Goal: Task Accomplishment & Management: Complete application form

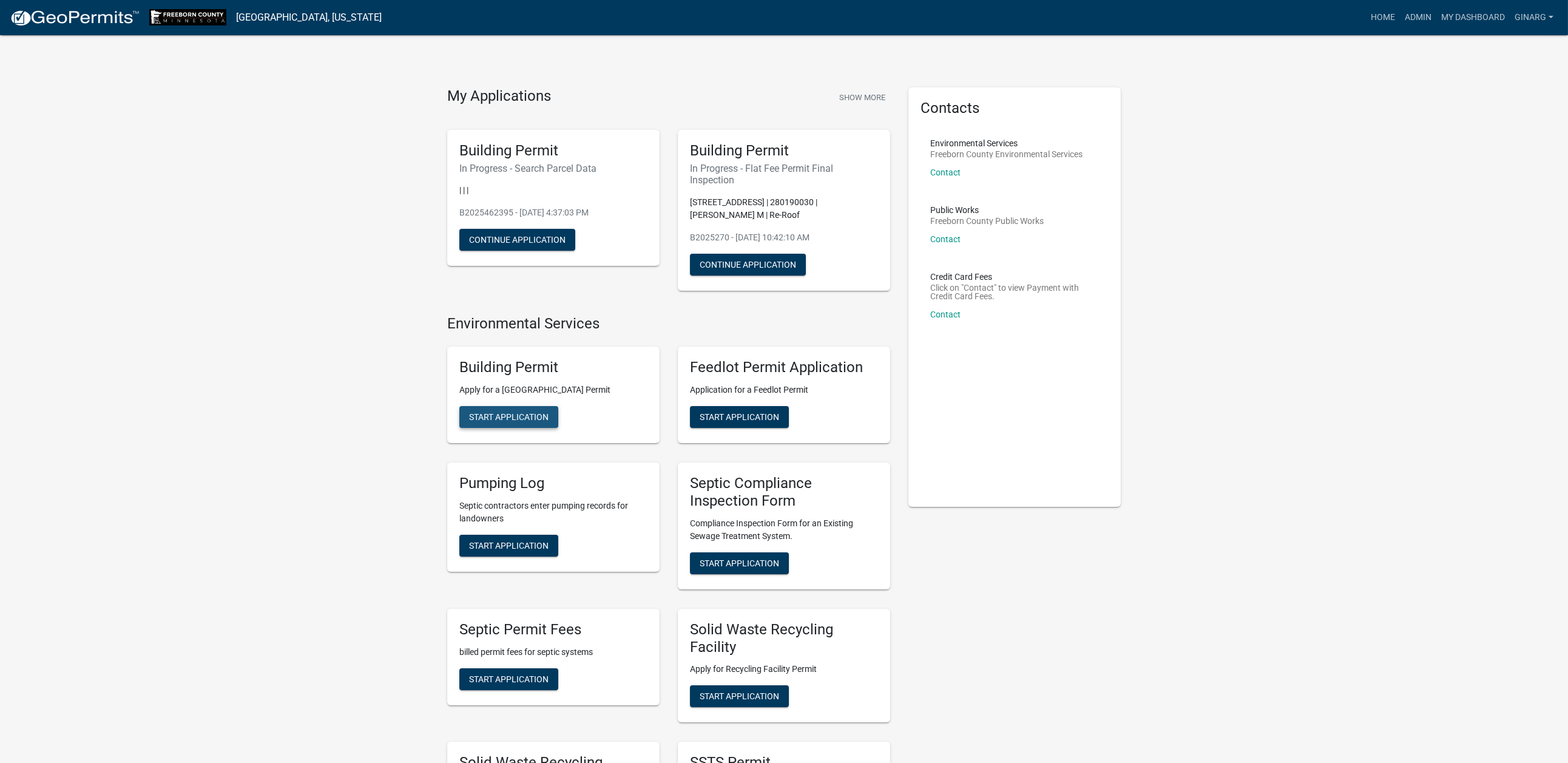
click at [541, 422] on span "Start Application" at bounding box center [508, 416] width 80 height 10
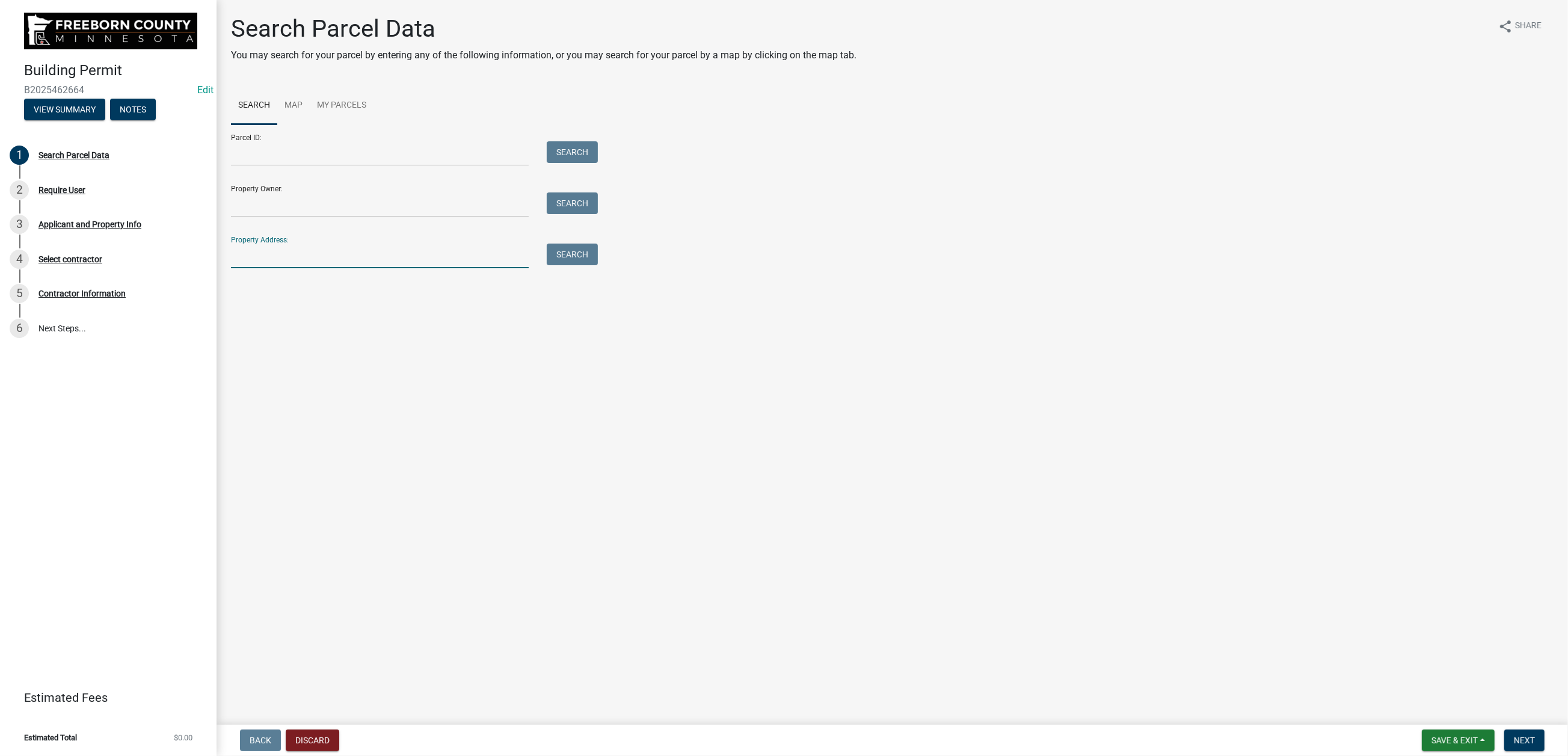
click at [267, 268] on input "Property Address:" at bounding box center [380, 255] width 297 height 25
click at [304, 268] on input "Property Address:" at bounding box center [380, 255] width 297 height 25
type input "71061"
click at [567, 265] on button "Search" at bounding box center [572, 254] width 51 height 22
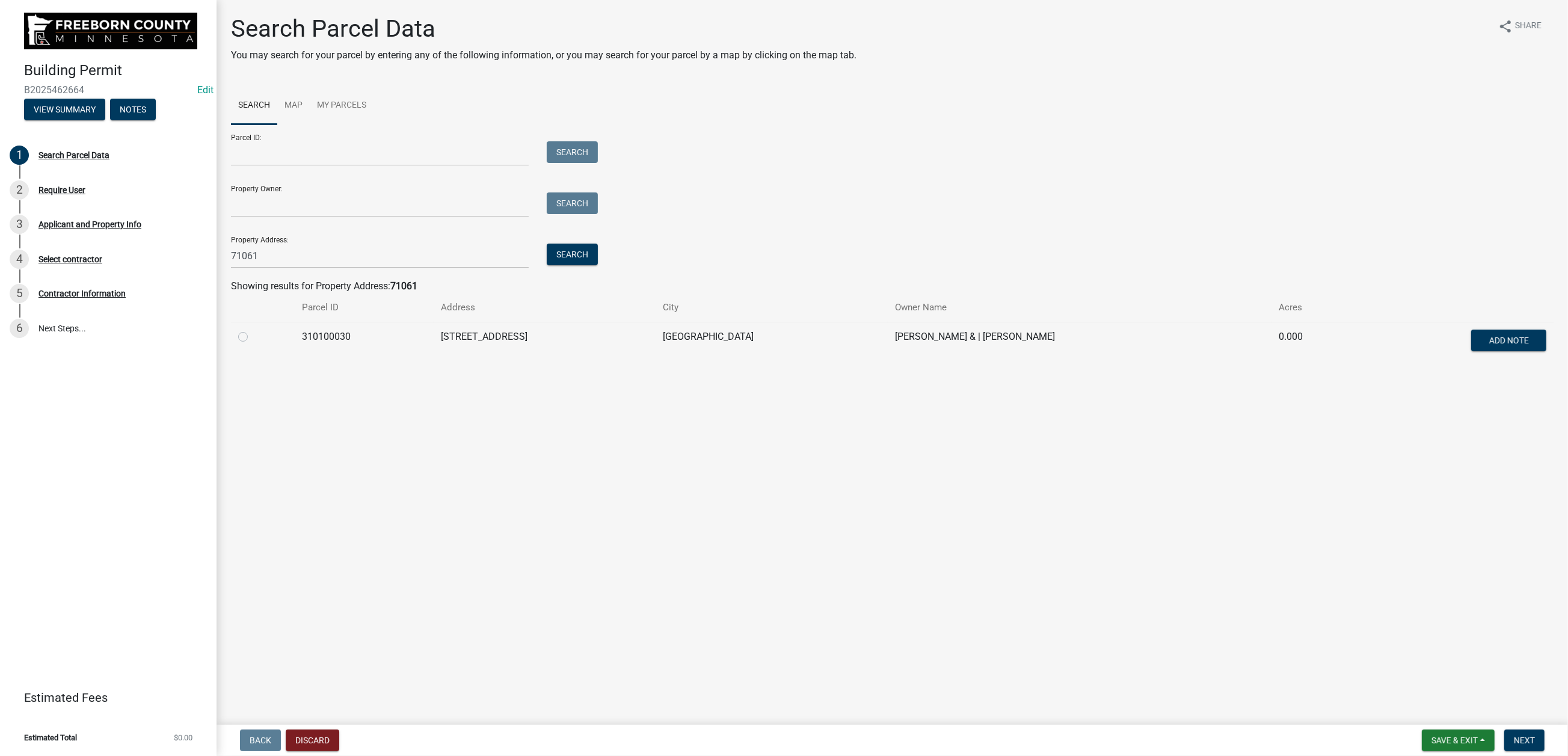
click at [252, 330] on label at bounding box center [252, 330] width 0 height 0
click at [261, 337] on input "radio" at bounding box center [256, 334] width 8 height 8
radio input "true"
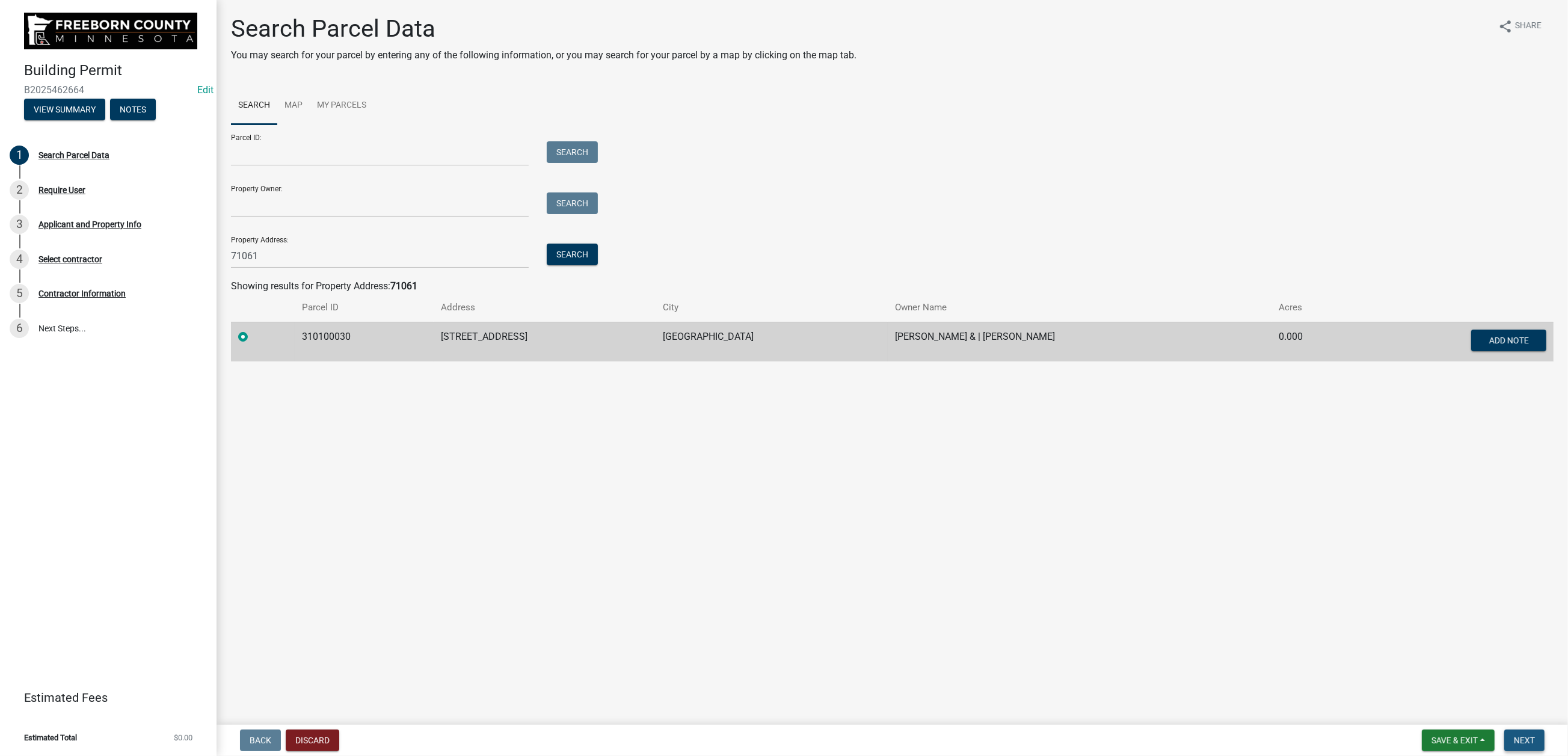
click at [1255, 564] on span "Next" at bounding box center [1524, 740] width 21 height 10
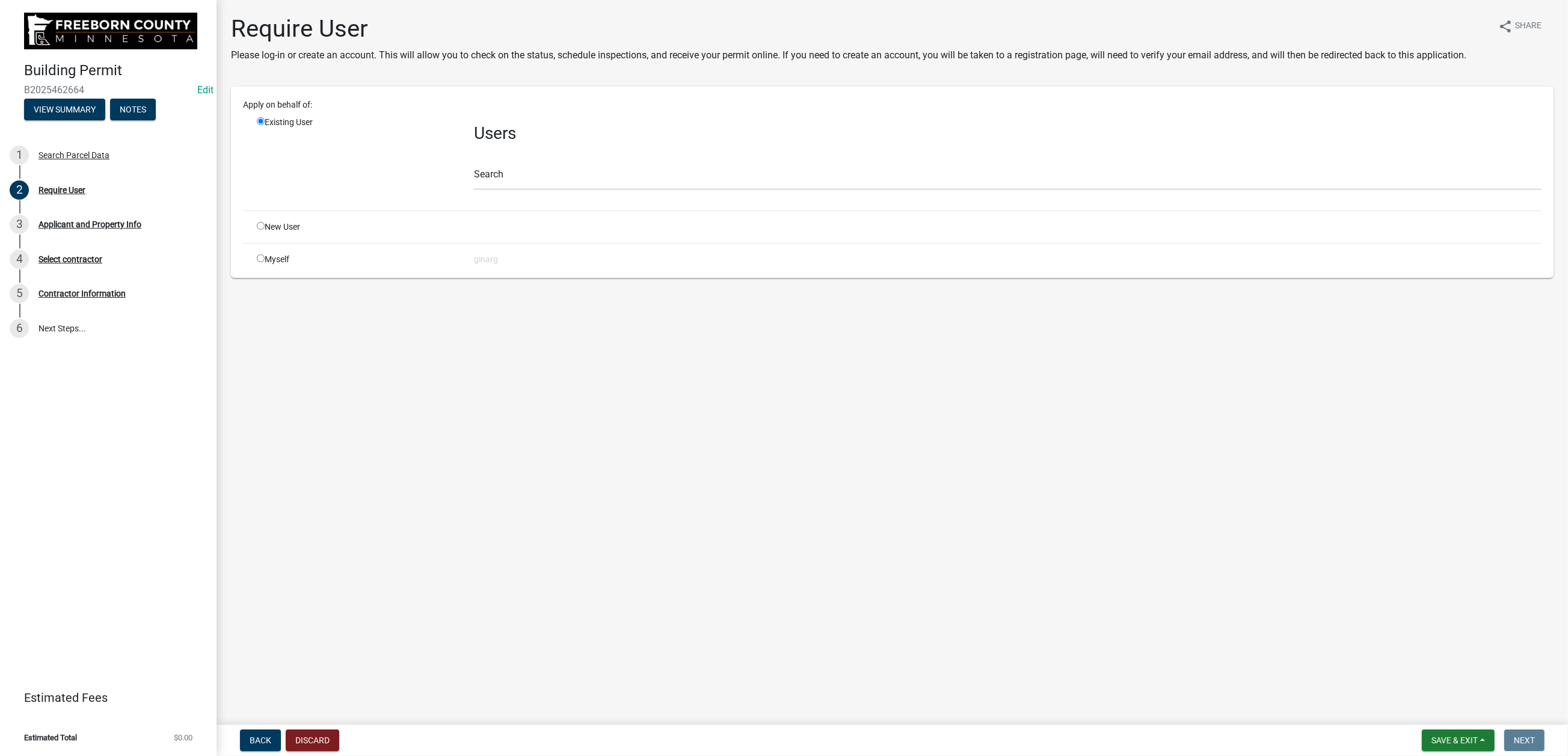
click at [264, 262] on input "radio" at bounding box center [261, 258] width 8 height 8
radio input "true"
radio input "false"
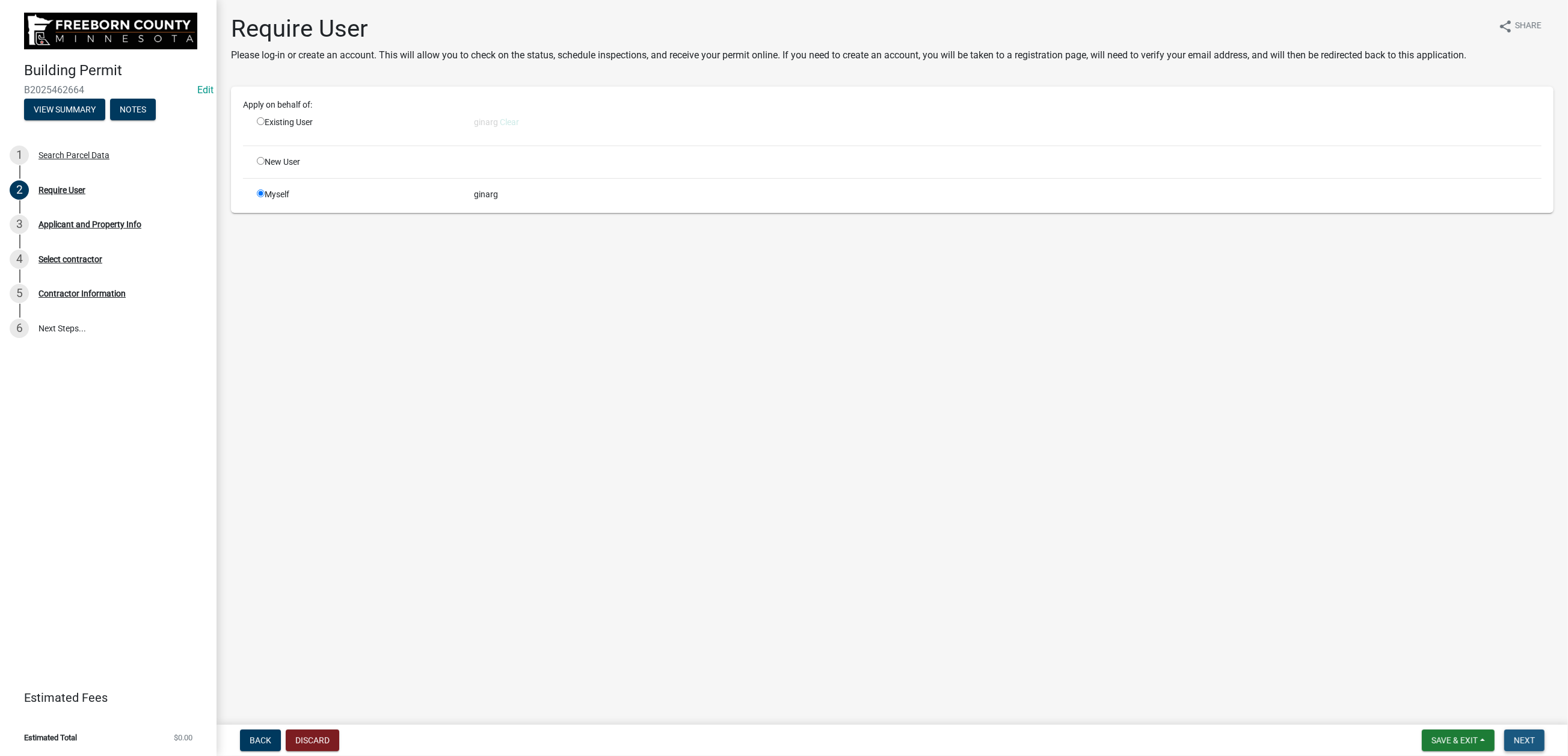
click at [1255, 564] on span "Next" at bounding box center [1524, 740] width 21 height 10
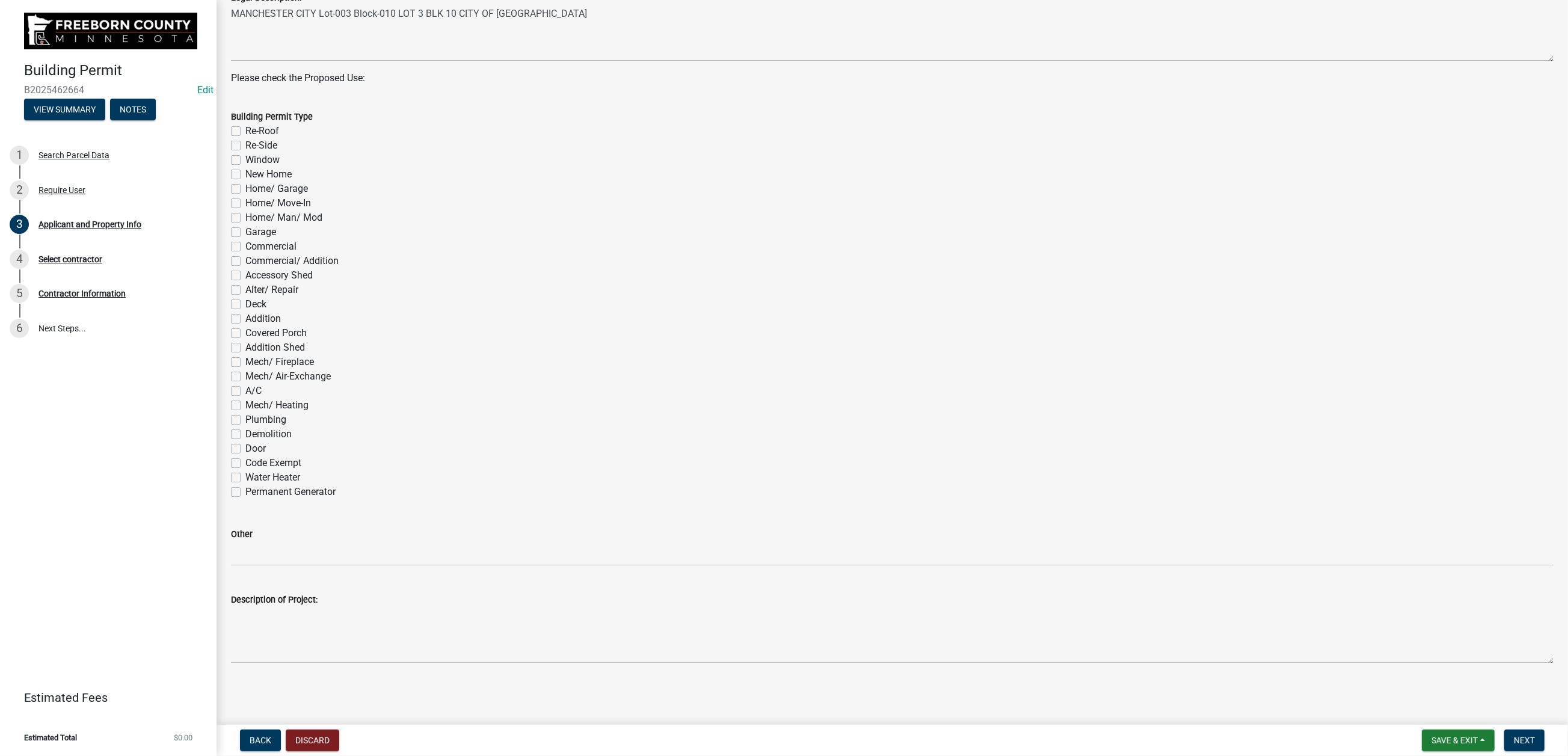
scroll to position [721, 0]
click at [246, 167] on label "Window" at bounding box center [263, 160] width 35 height 14
click at [246, 160] on input "Window" at bounding box center [249, 157] width 8 height 8
checkbox input "true"
checkbox input "false"
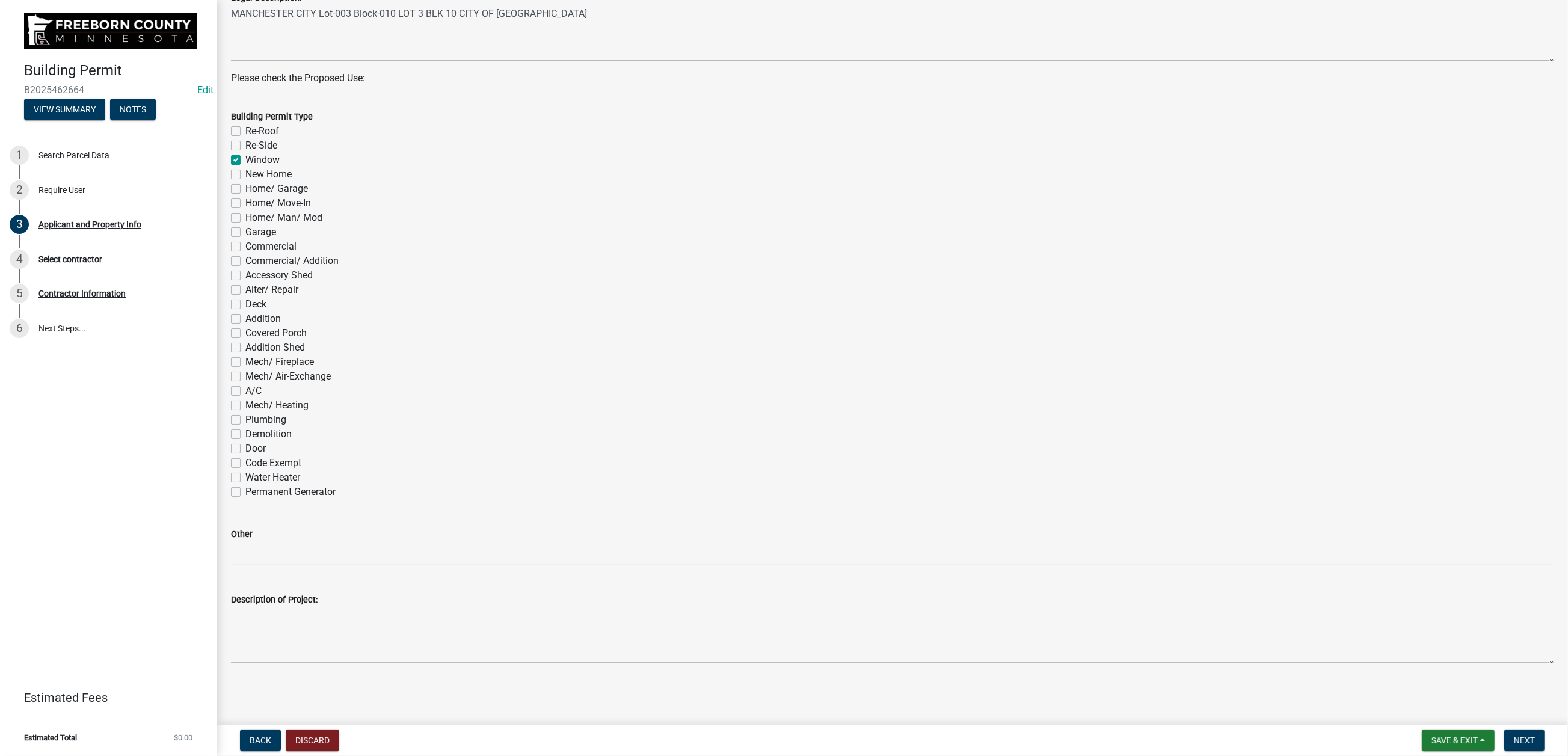
checkbox input "false"
checkbox input "true"
checkbox input "false"
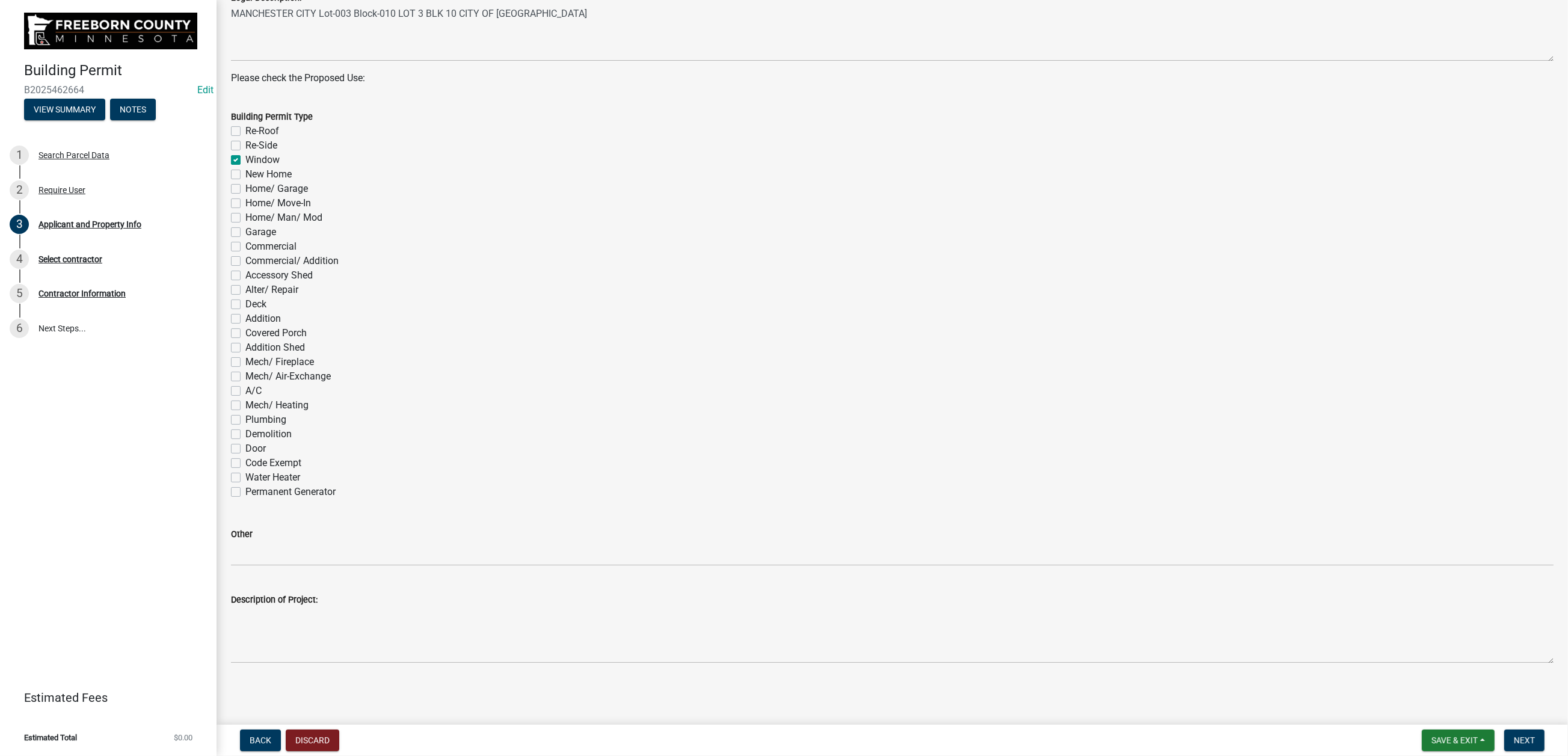
checkbox input "false"
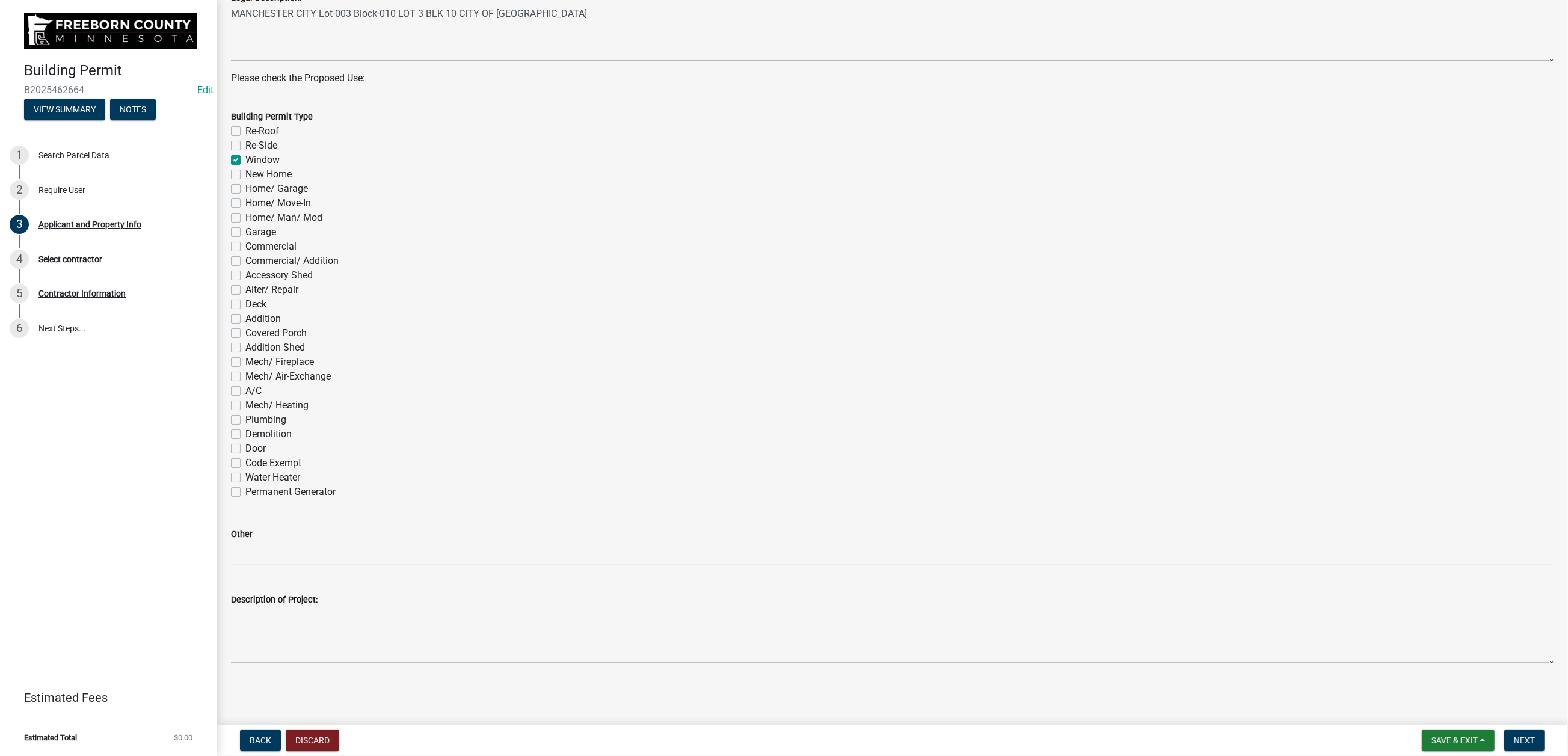
checkbox input "false"
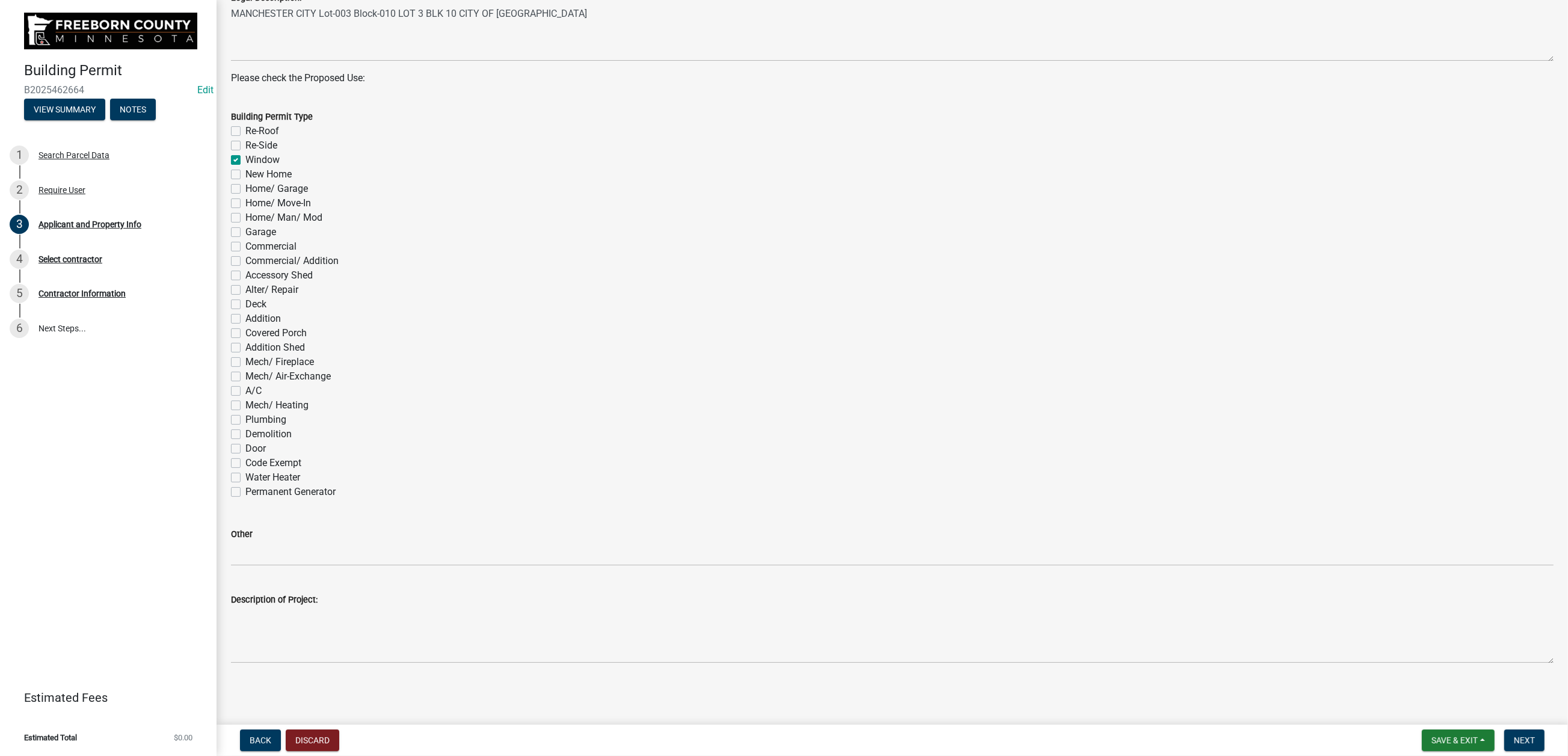
checkbox input "false"
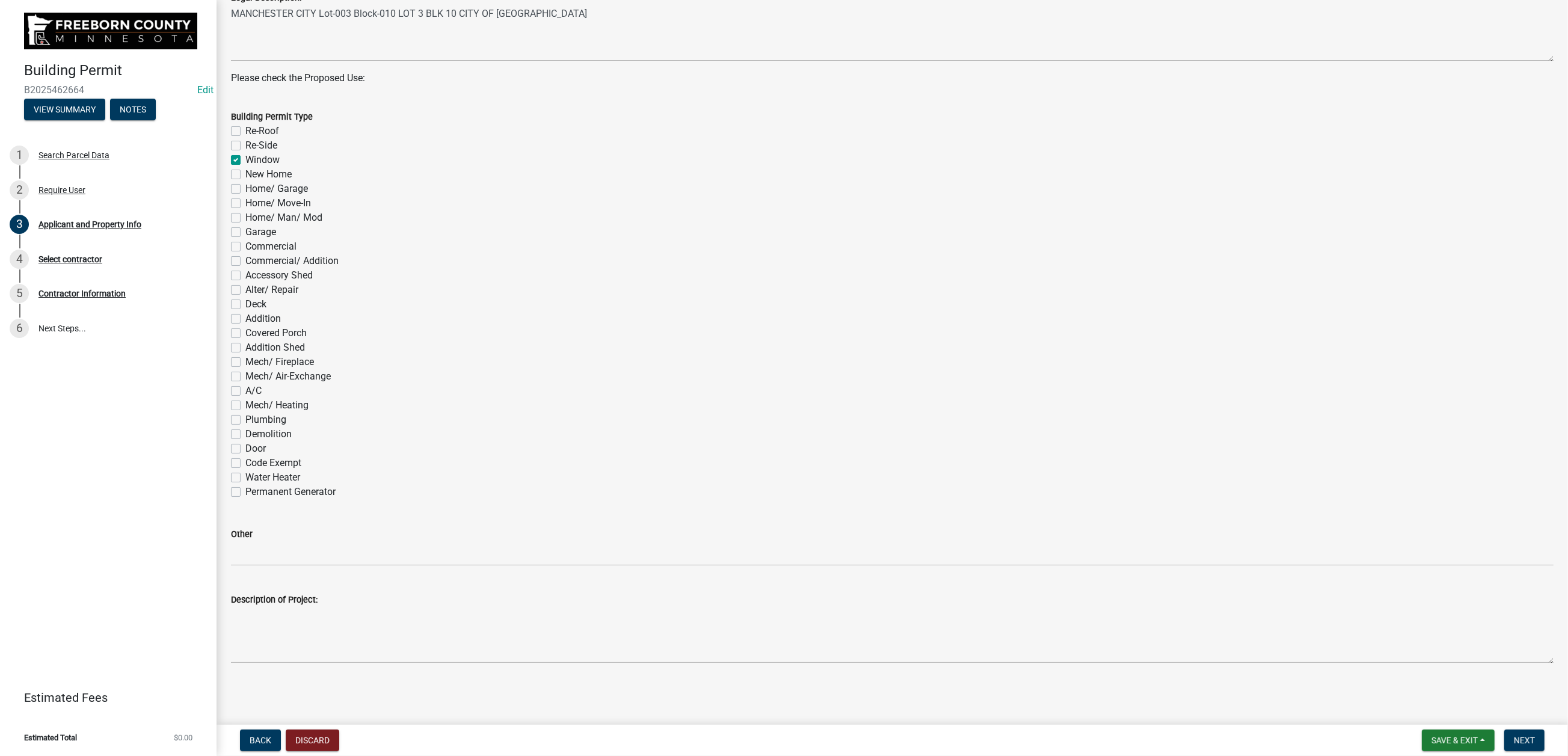
checkbox input "false"
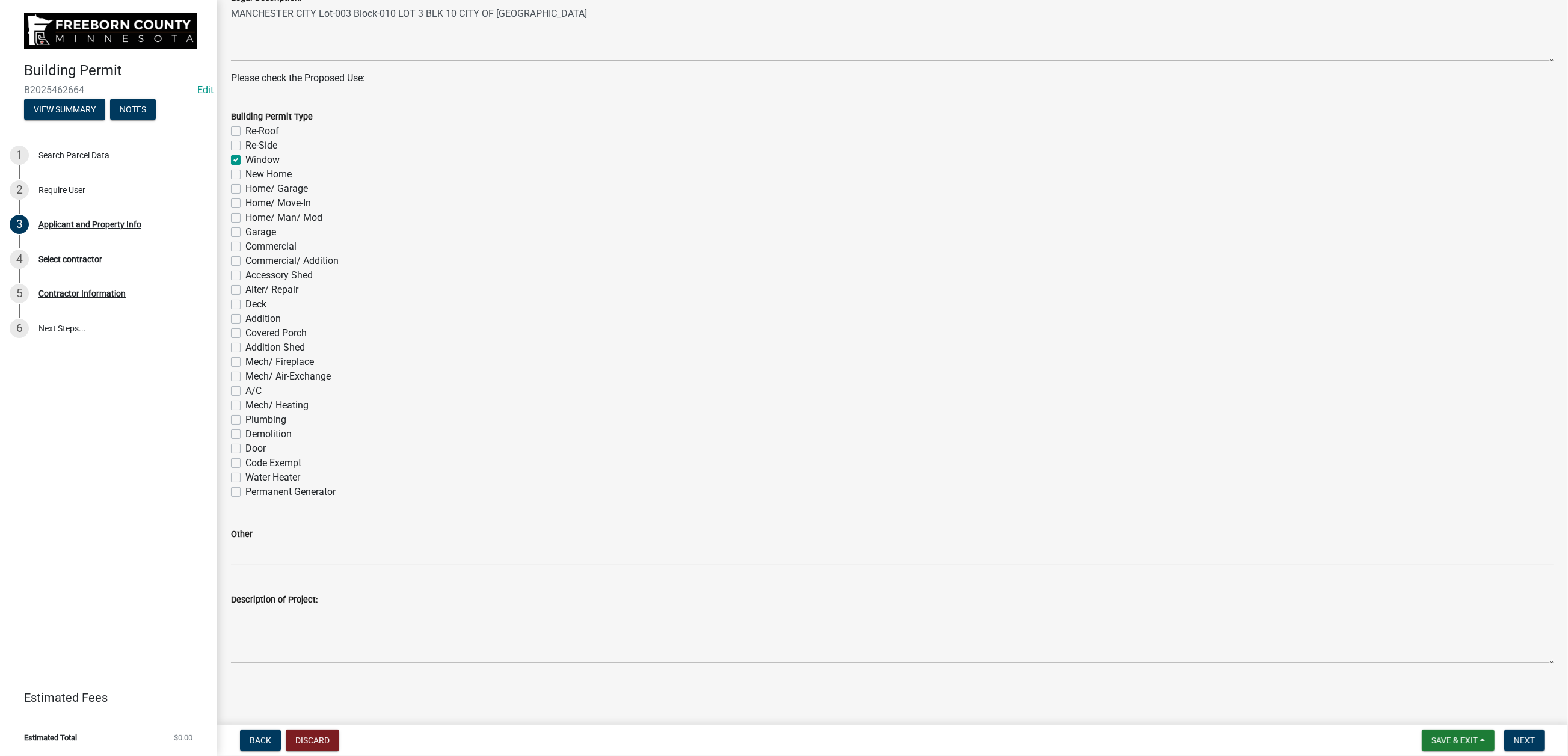
drag, startPoint x: 241, startPoint y: 249, endPoint x: 250, endPoint y: 252, distance: 9.5
click at [246, 153] on label "Re-Side" at bounding box center [261, 145] width 32 height 14
click at [246, 146] on input "Re-Side" at bounding box center [249, 142] width 8 height 8
checkbox input "true"
checkbox input "false"
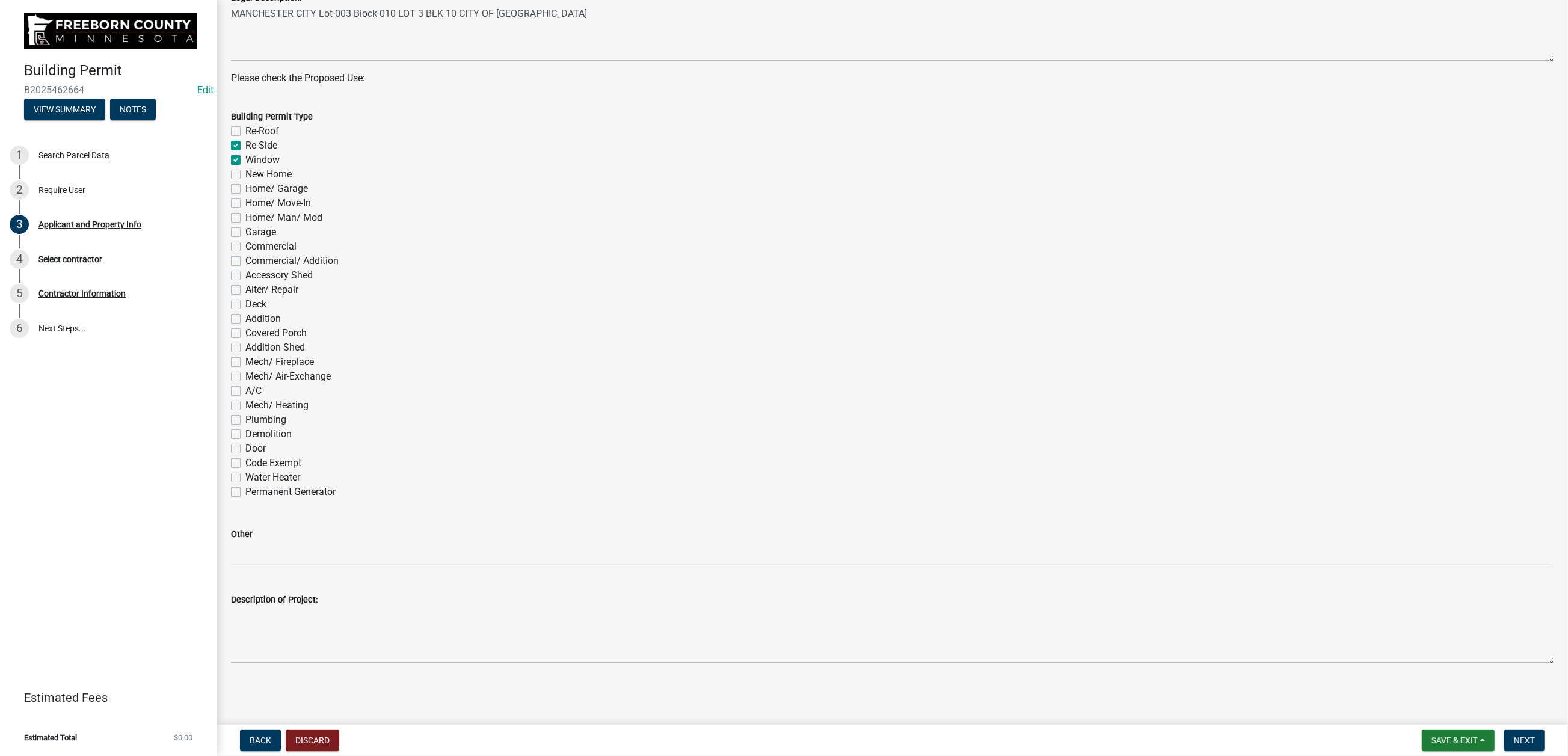
checkbox input "true"
checkbox input "false"
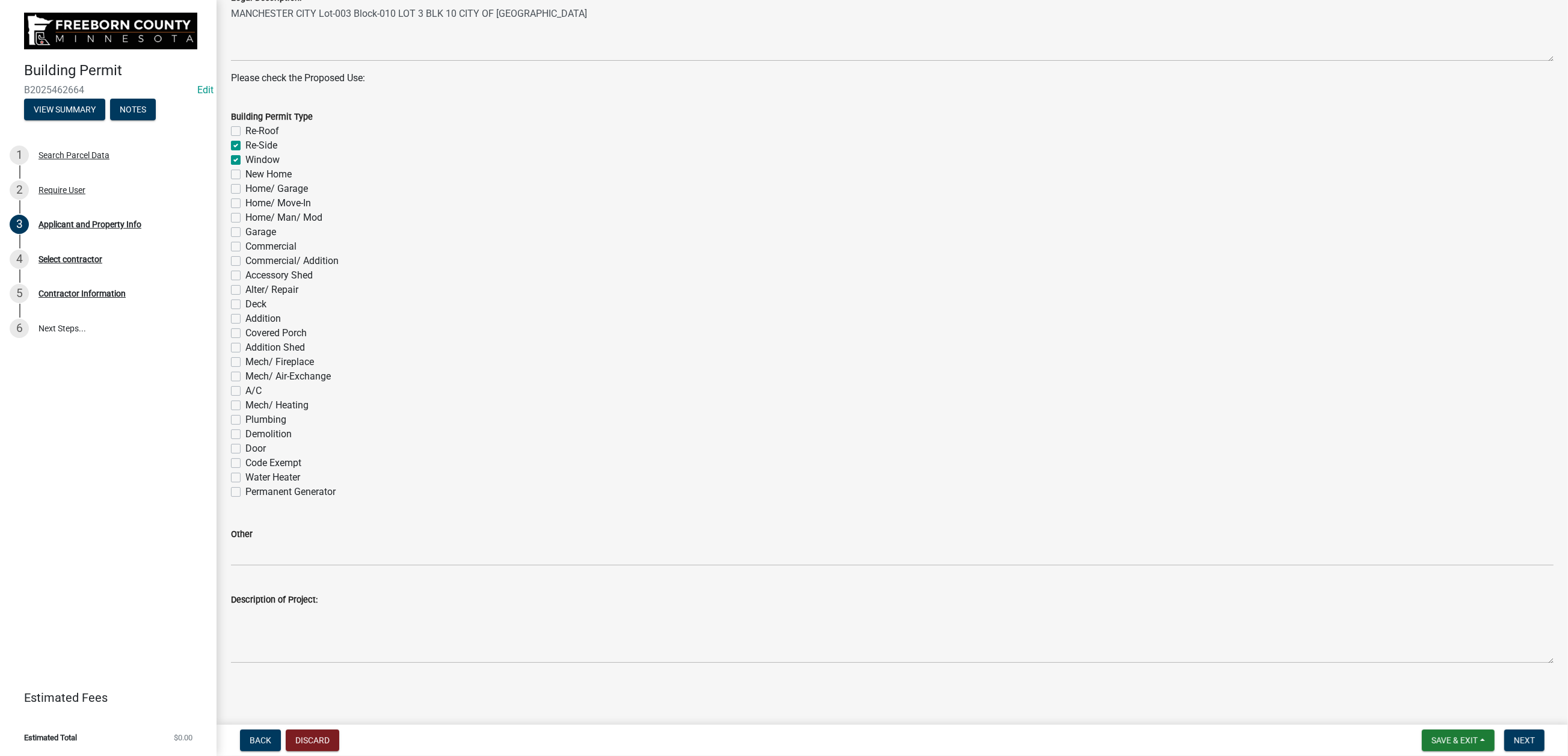
checkbox input "false"
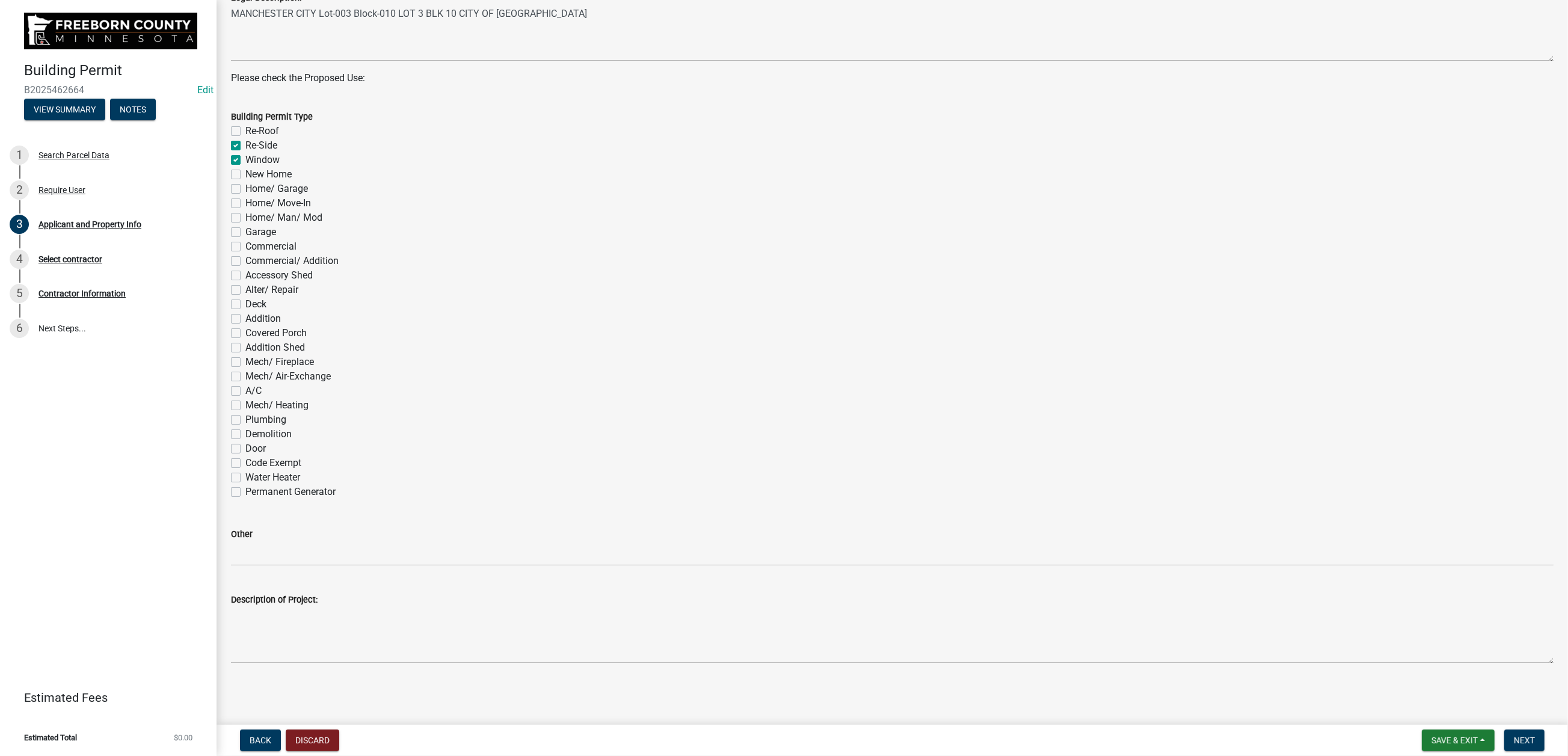
checkbox input "false"
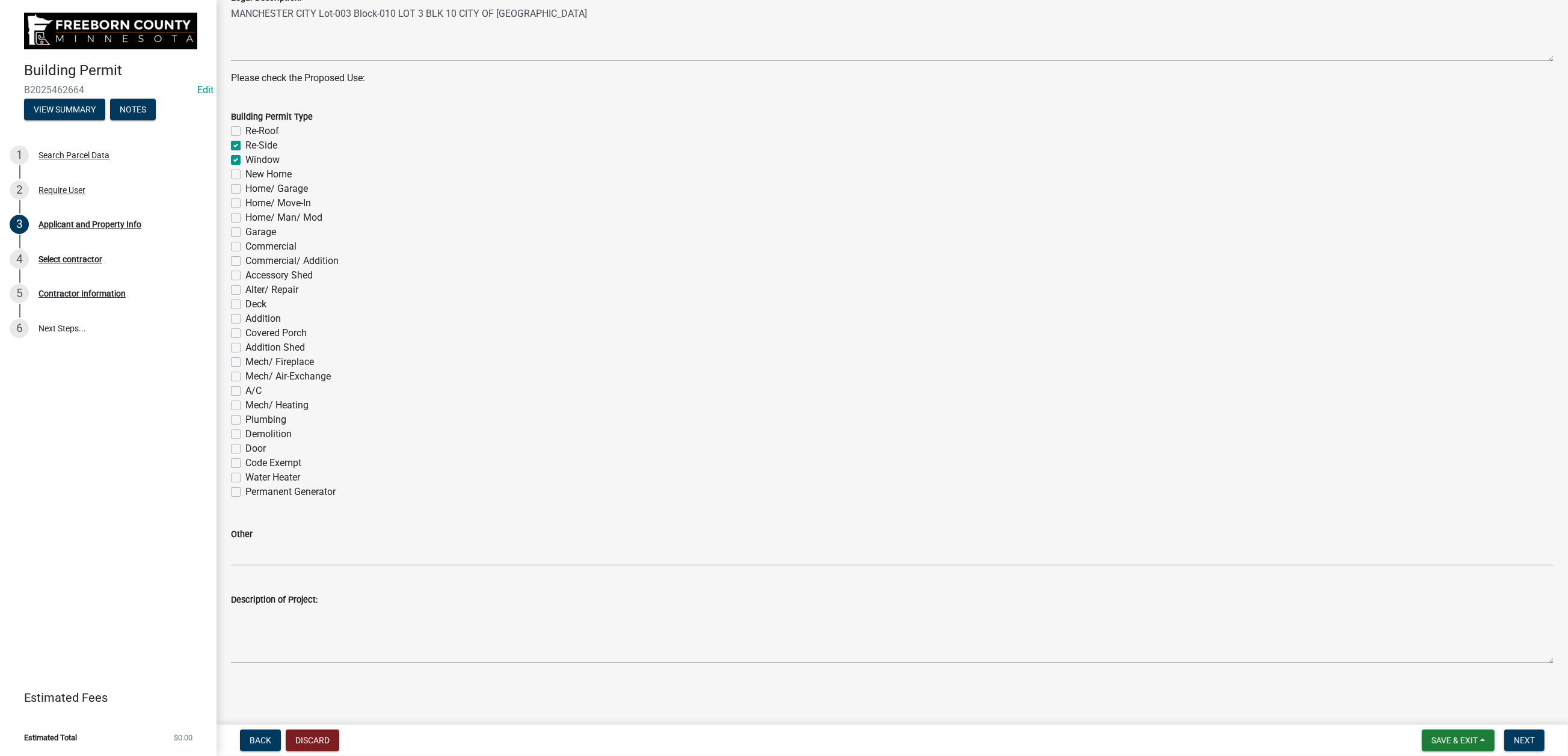
checkbox input "false"
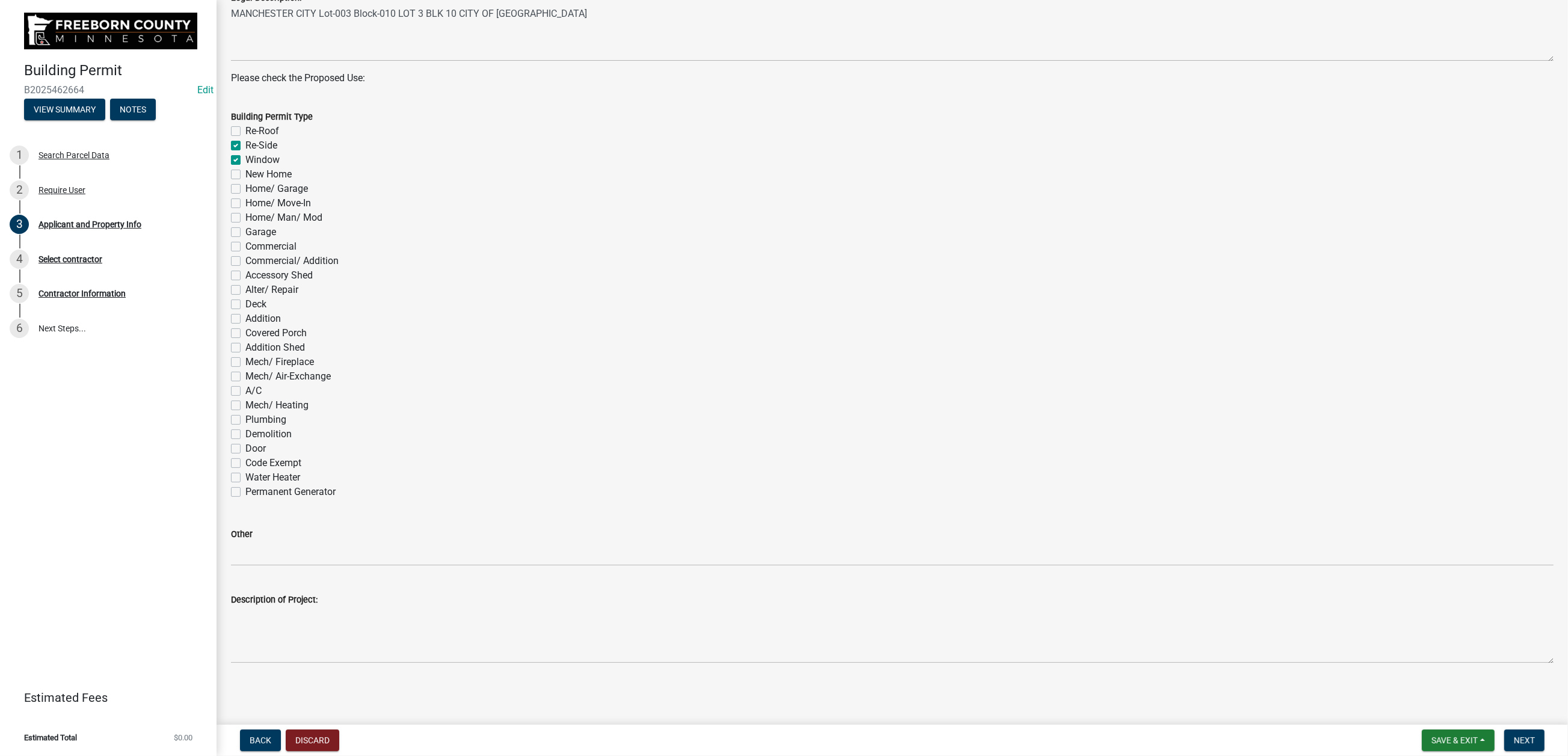
checkbox input "false"
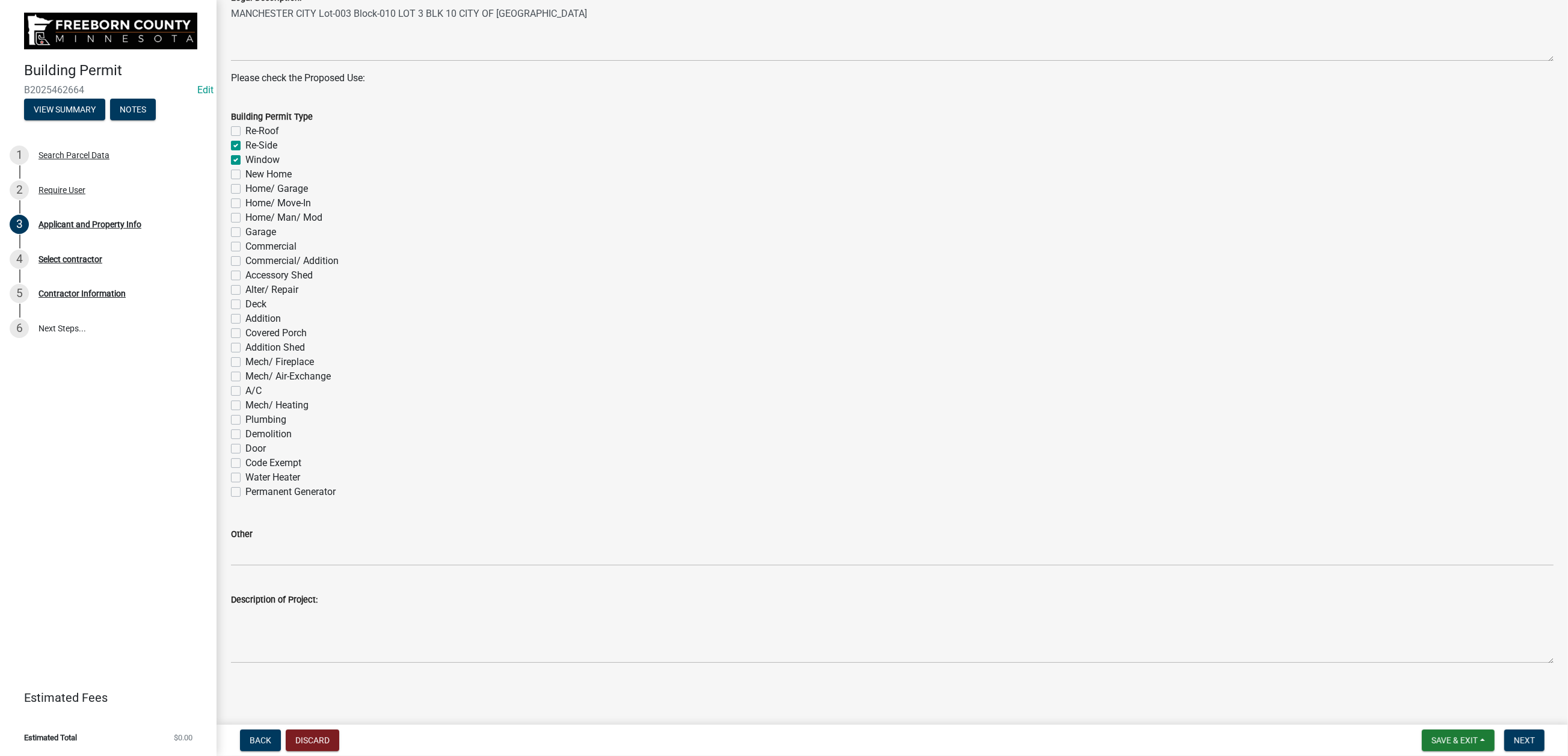
scroll to position [912, 0]
click at [246, 456] on label "Door" at bounding box center [255, 448] width 20 height 14
click at [246, 450] on input "Door" at bounding box center [249, 445] width 8 height 8
checkbox input "true"
checkbox input "false"
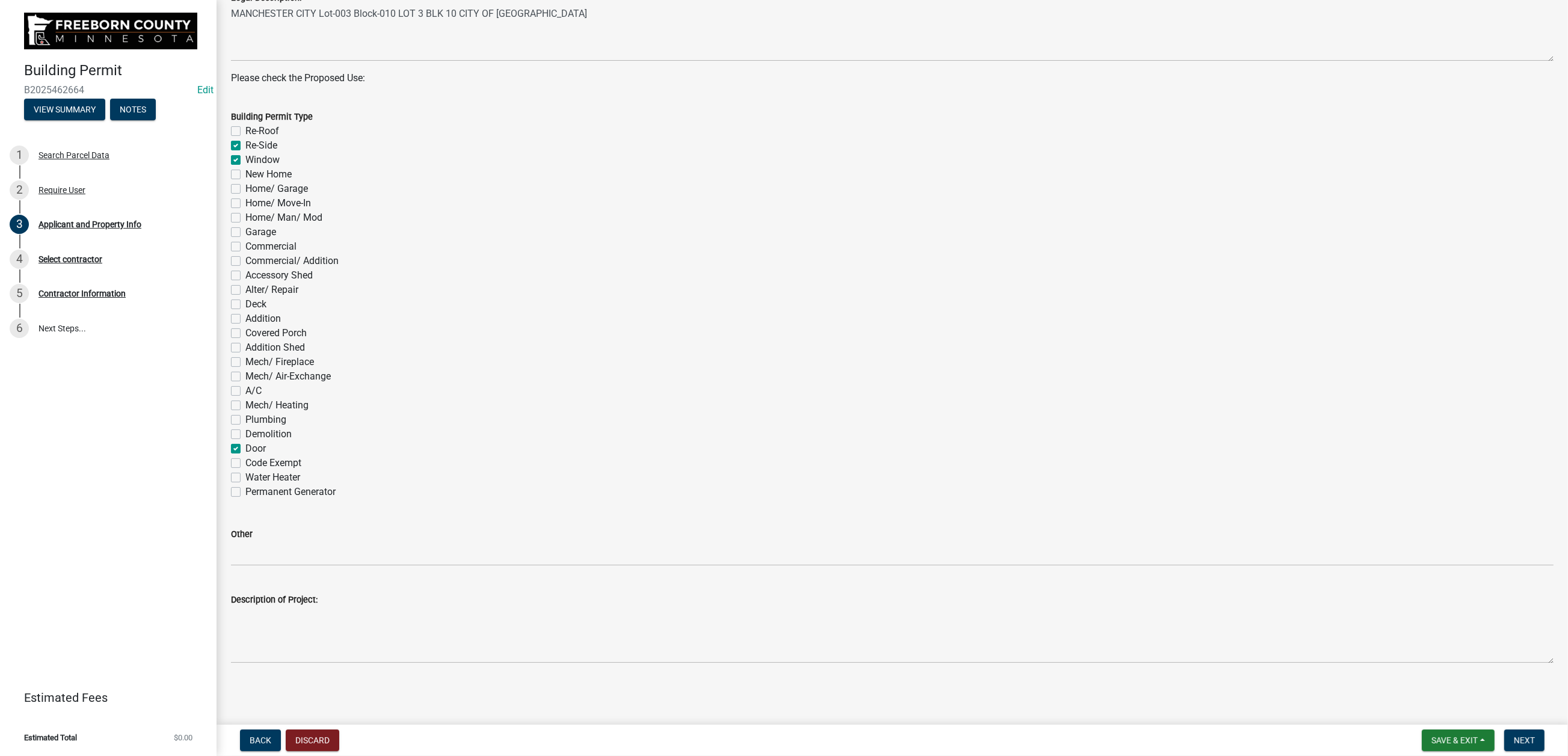
checkbox input "true"
checkbox input "false"
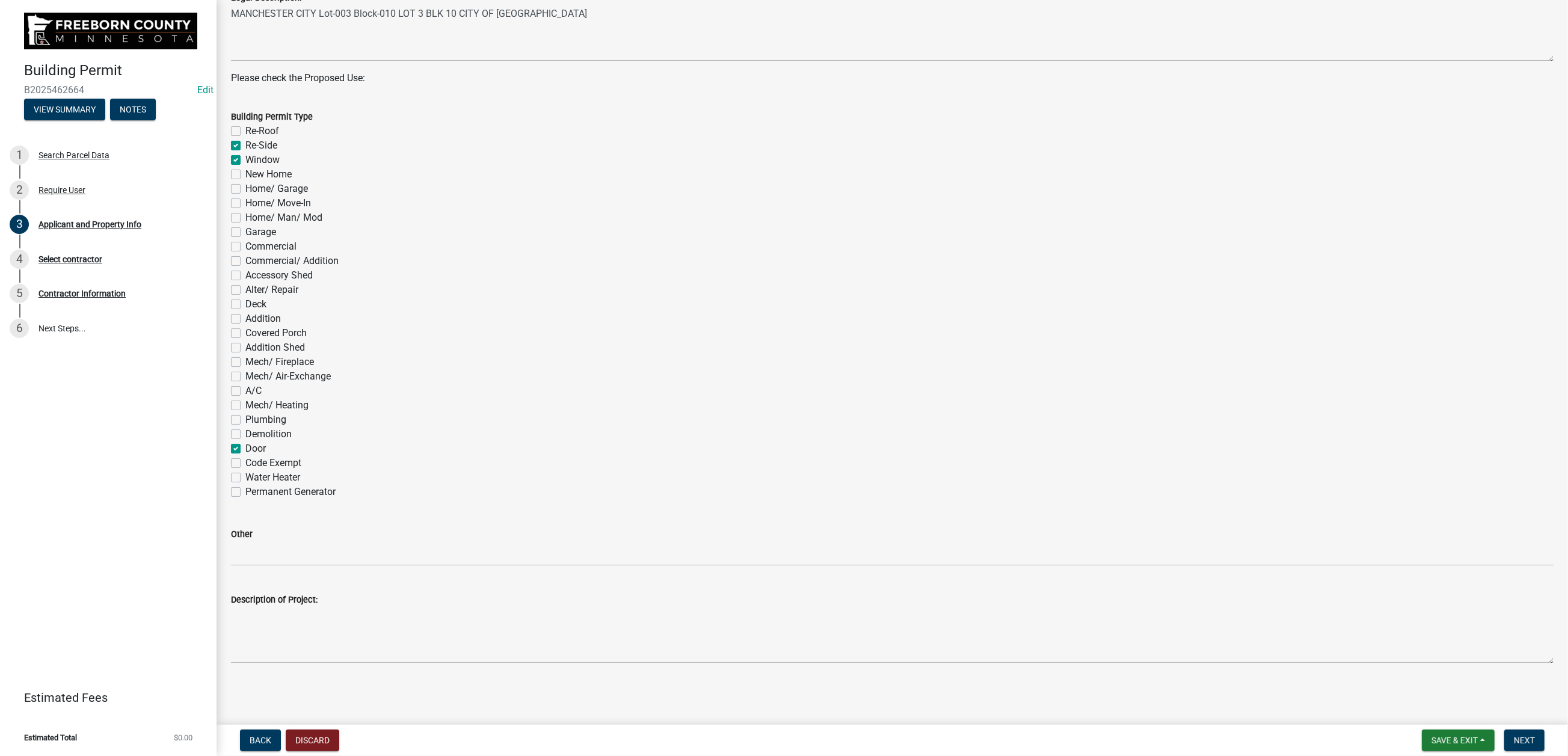
checkbox input "false"
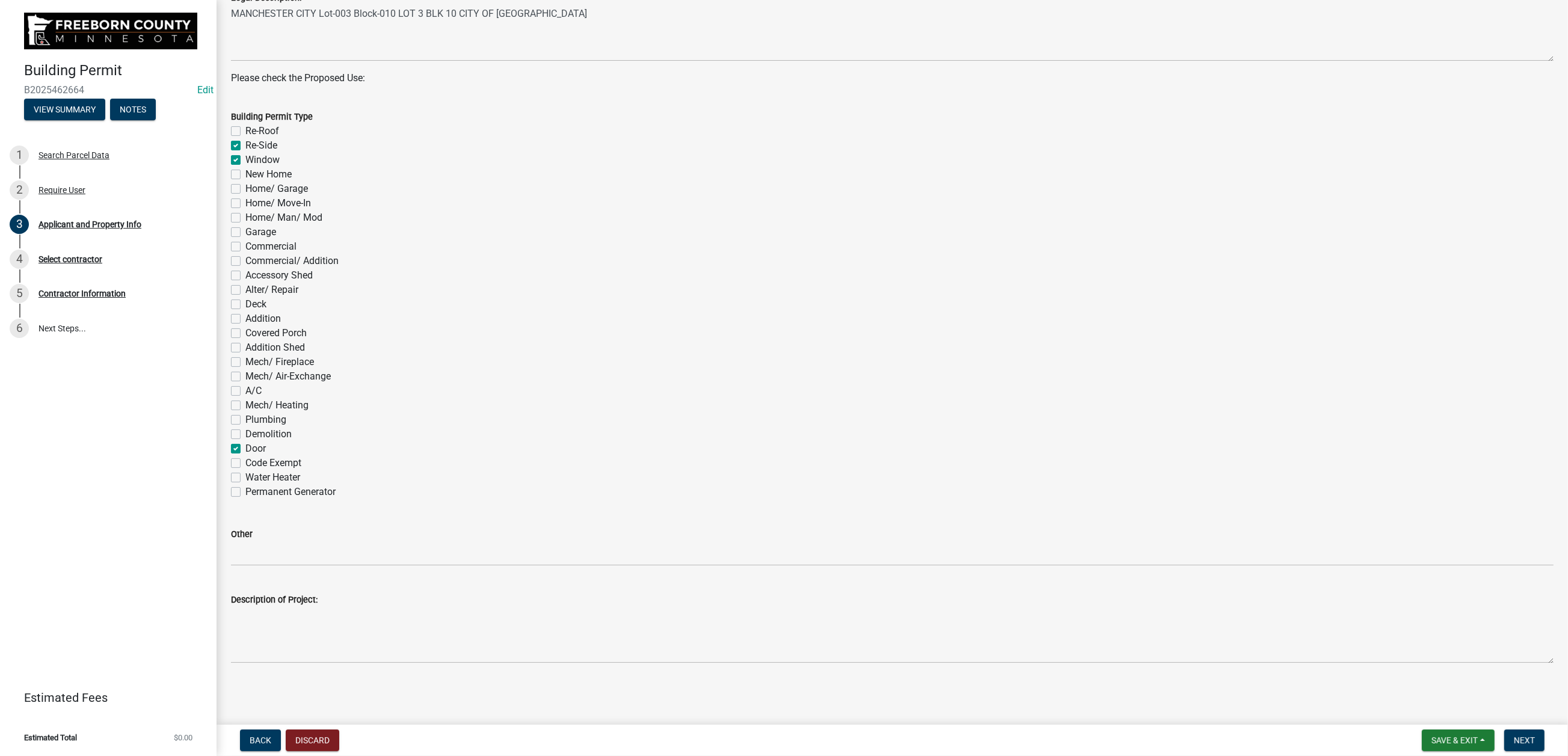
checkbox input "false"
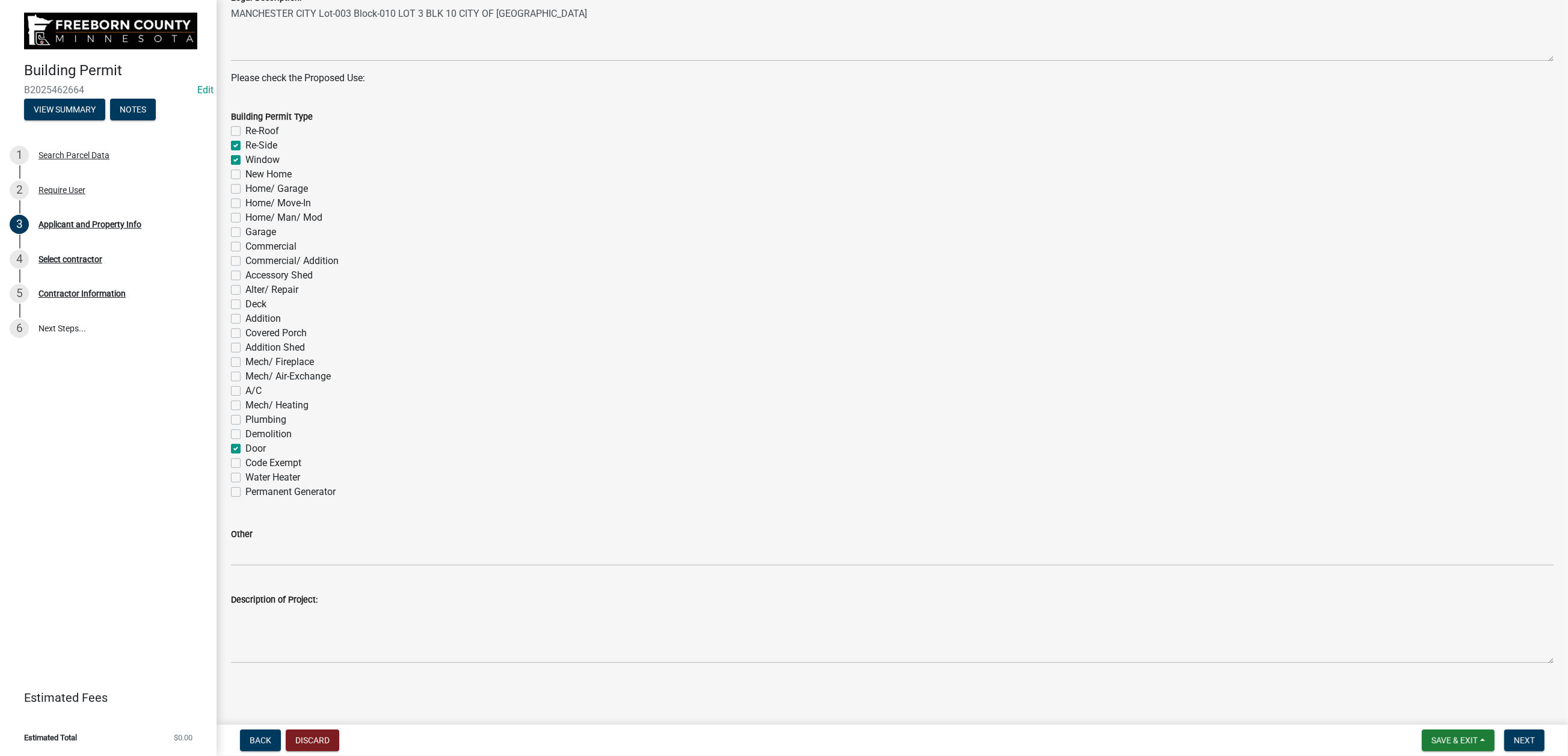
checkbox input "false"
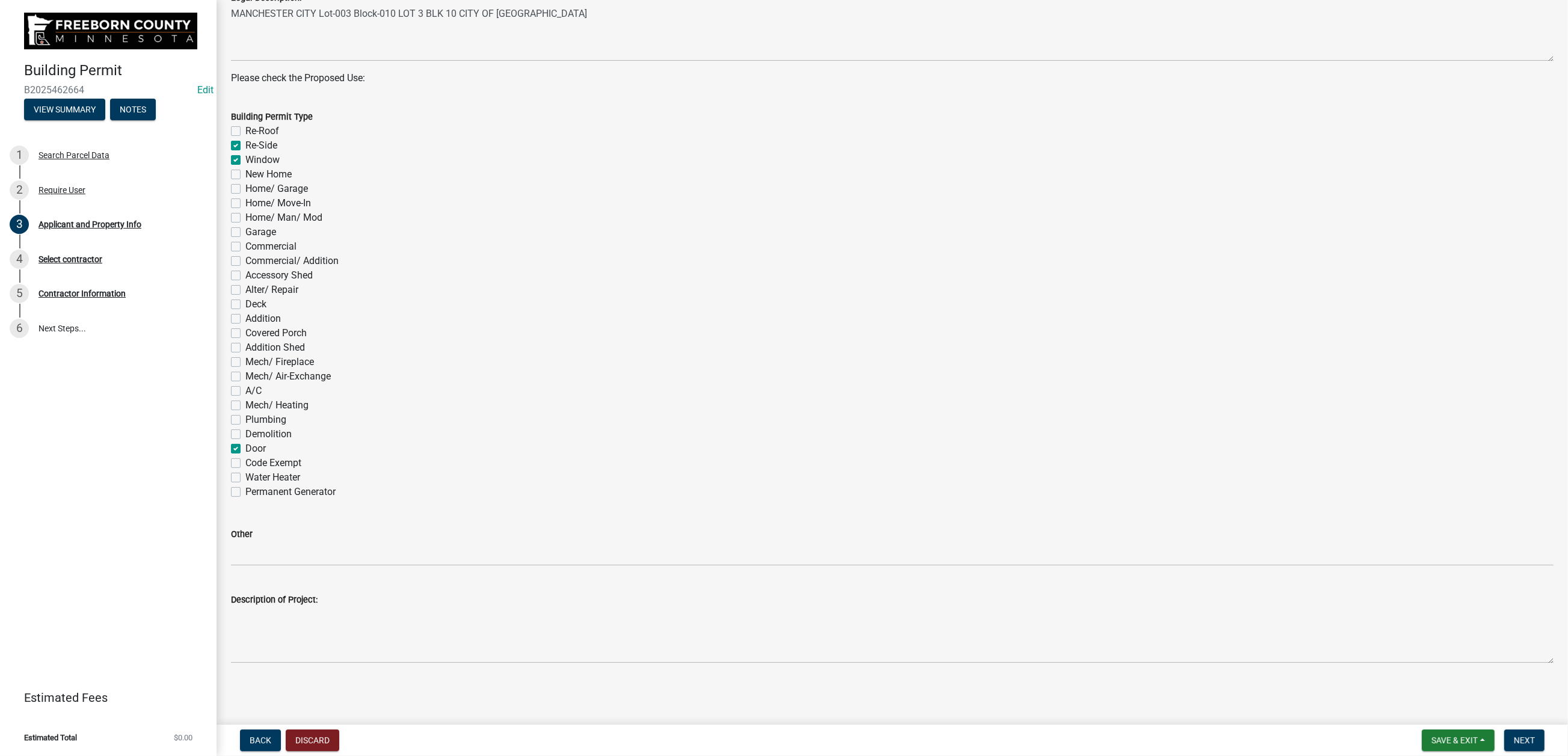
checkbox input "false"
checkbox input "true"
checkbox input "false"
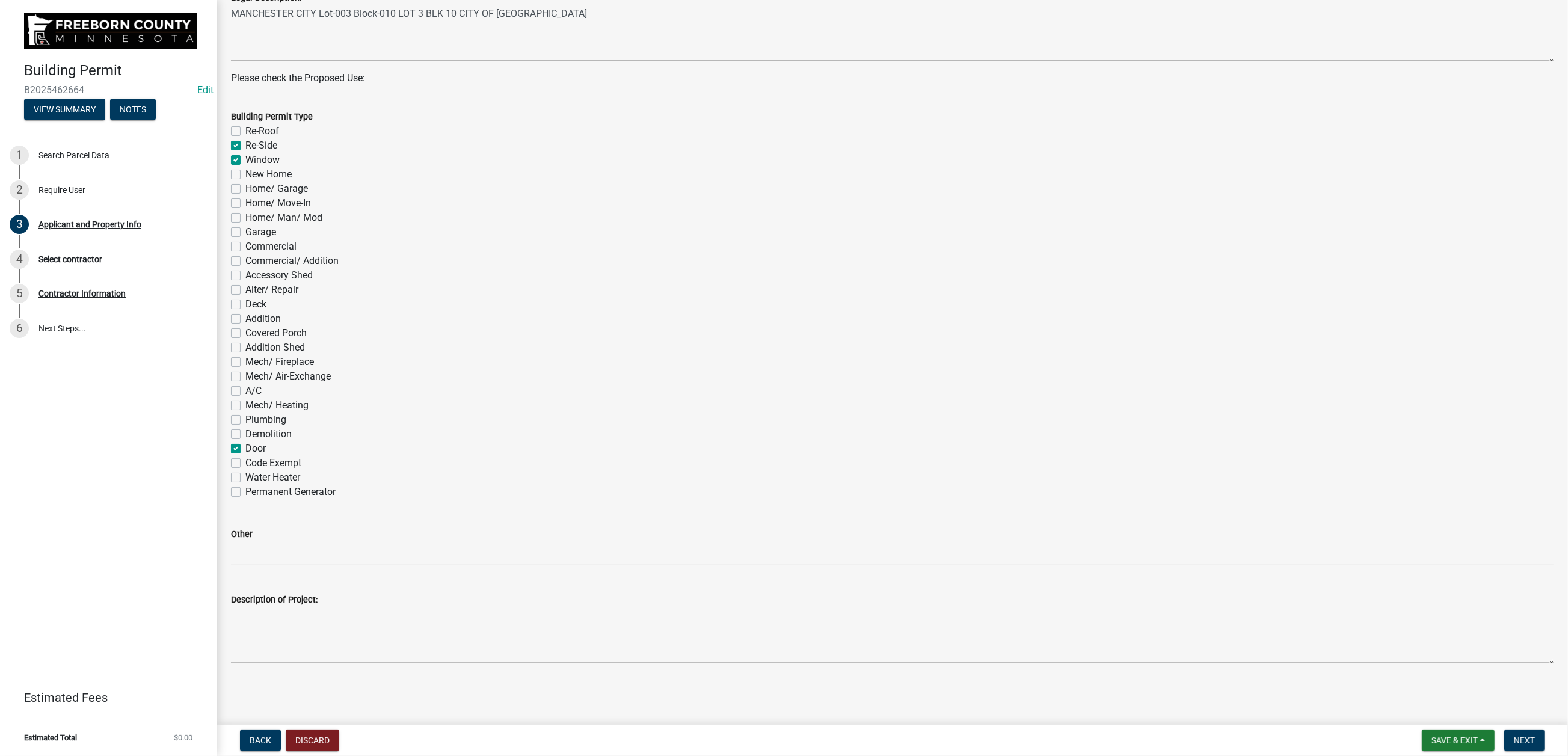
scroll to position [1092, 0]
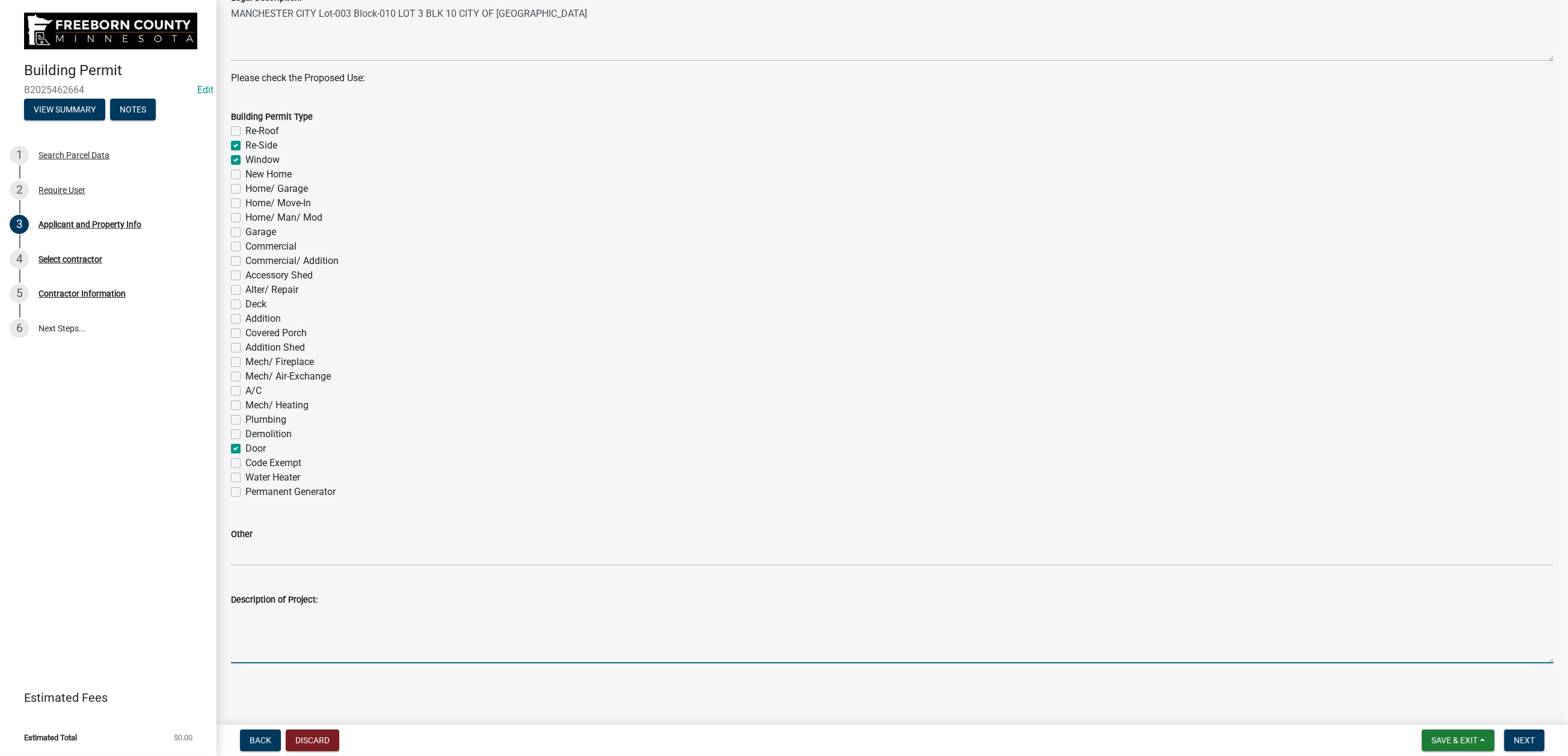
click at [291, 564] on textarea "Description of Project:" at bounding box center [892, 635] width 1322 height 56
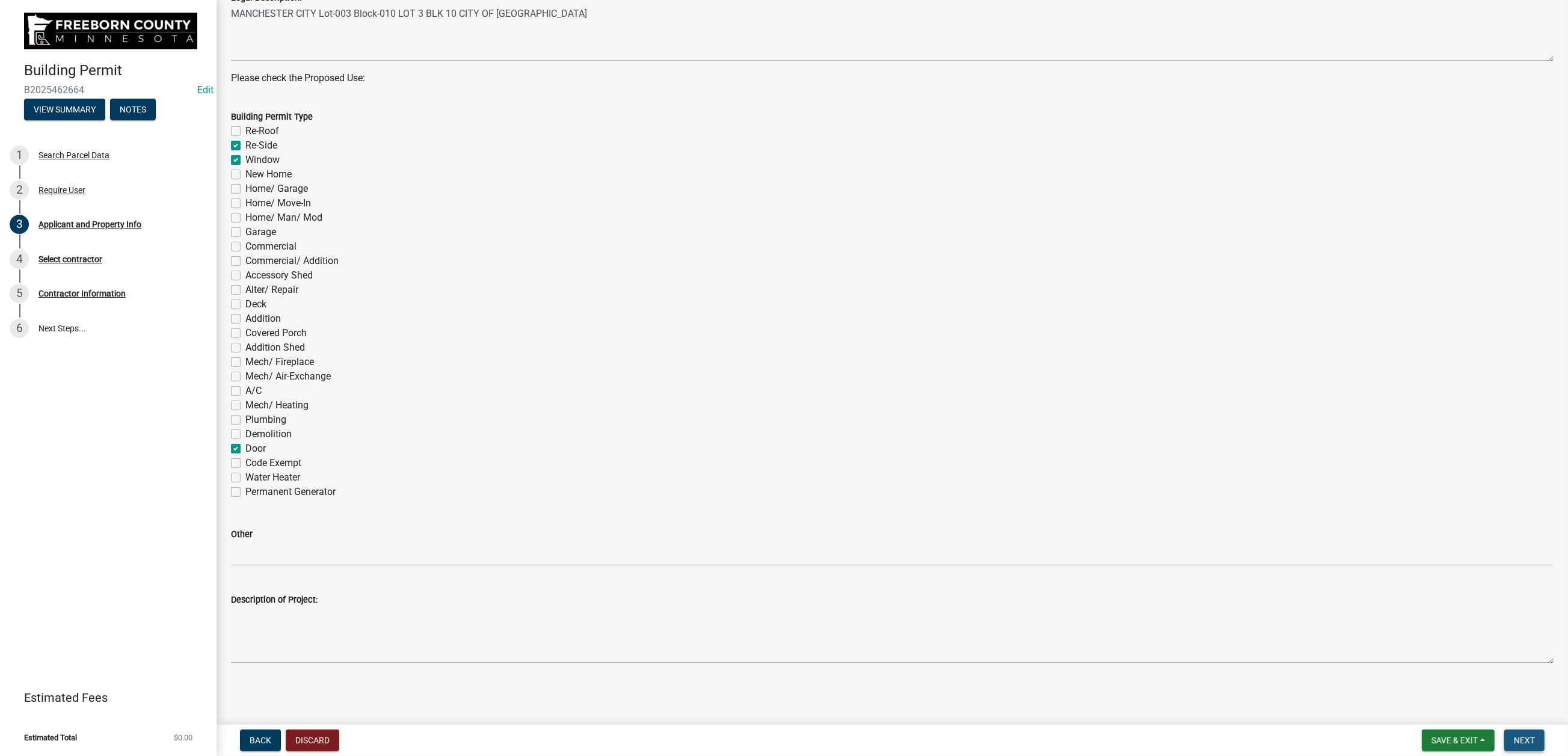
click at [1255, 564] on span "Next" at bounding box center [1524, 740] width 21 height 10
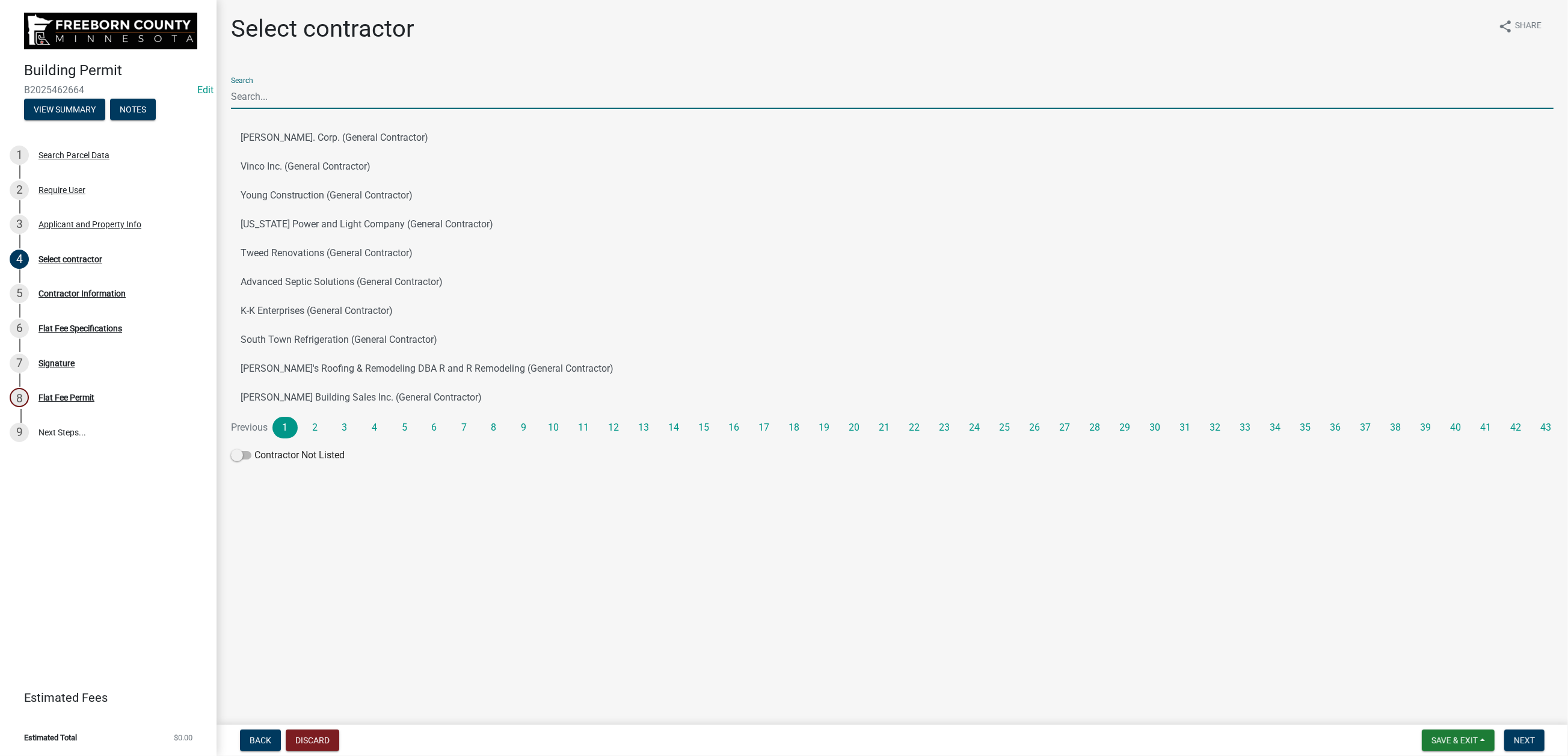
click at [264, 109] on input "Search" at bounding box center [892, 96] width 1322 height 25
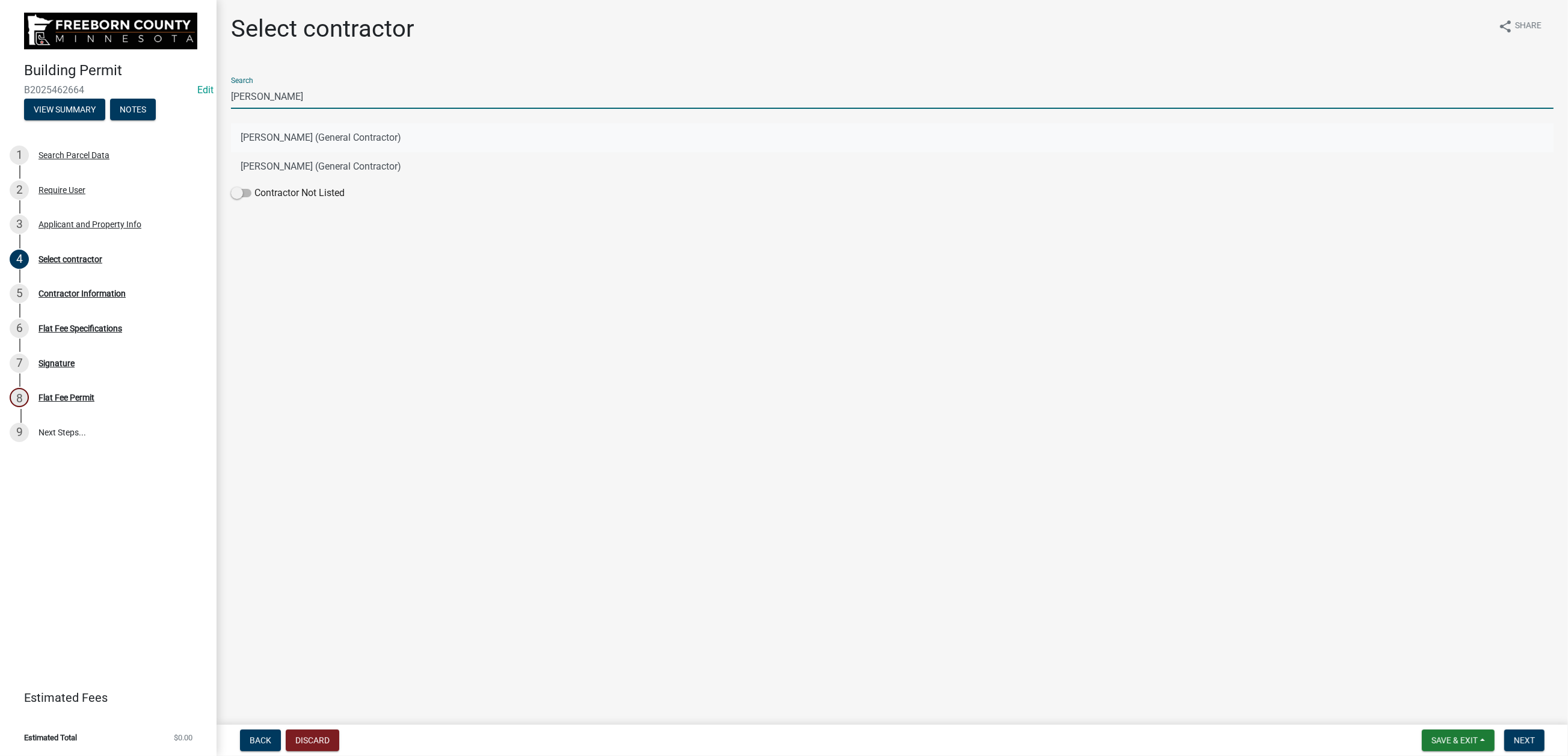
type input "[PERSON_NAME]"
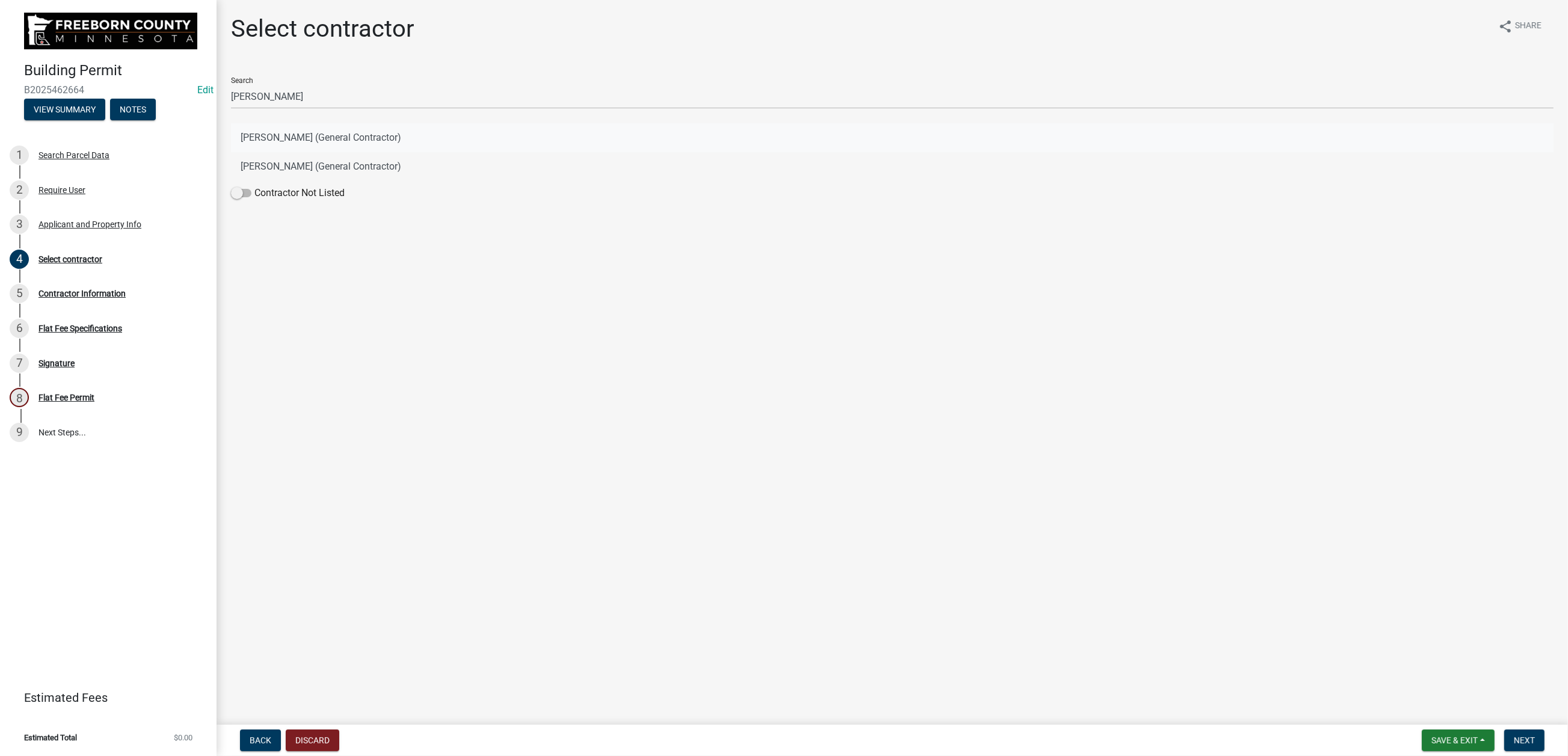
click at [297, 152] on button "[PERSON_NAME] (General Contractor)" at bounding box center [892, 138] width 1322 height 29
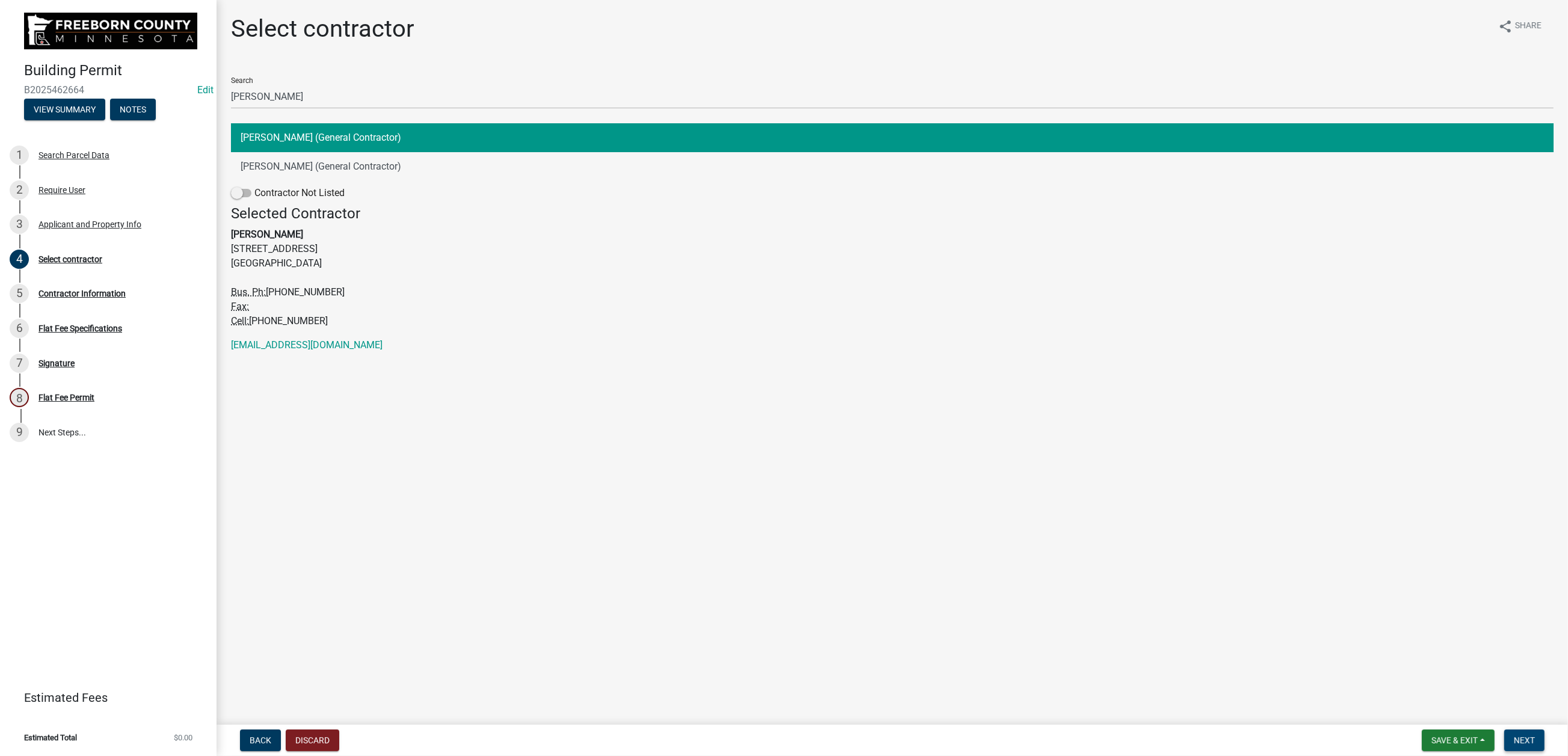
click at [1255, 564] on span "Next" at bounding box center [1524, 740] width 21 height 10
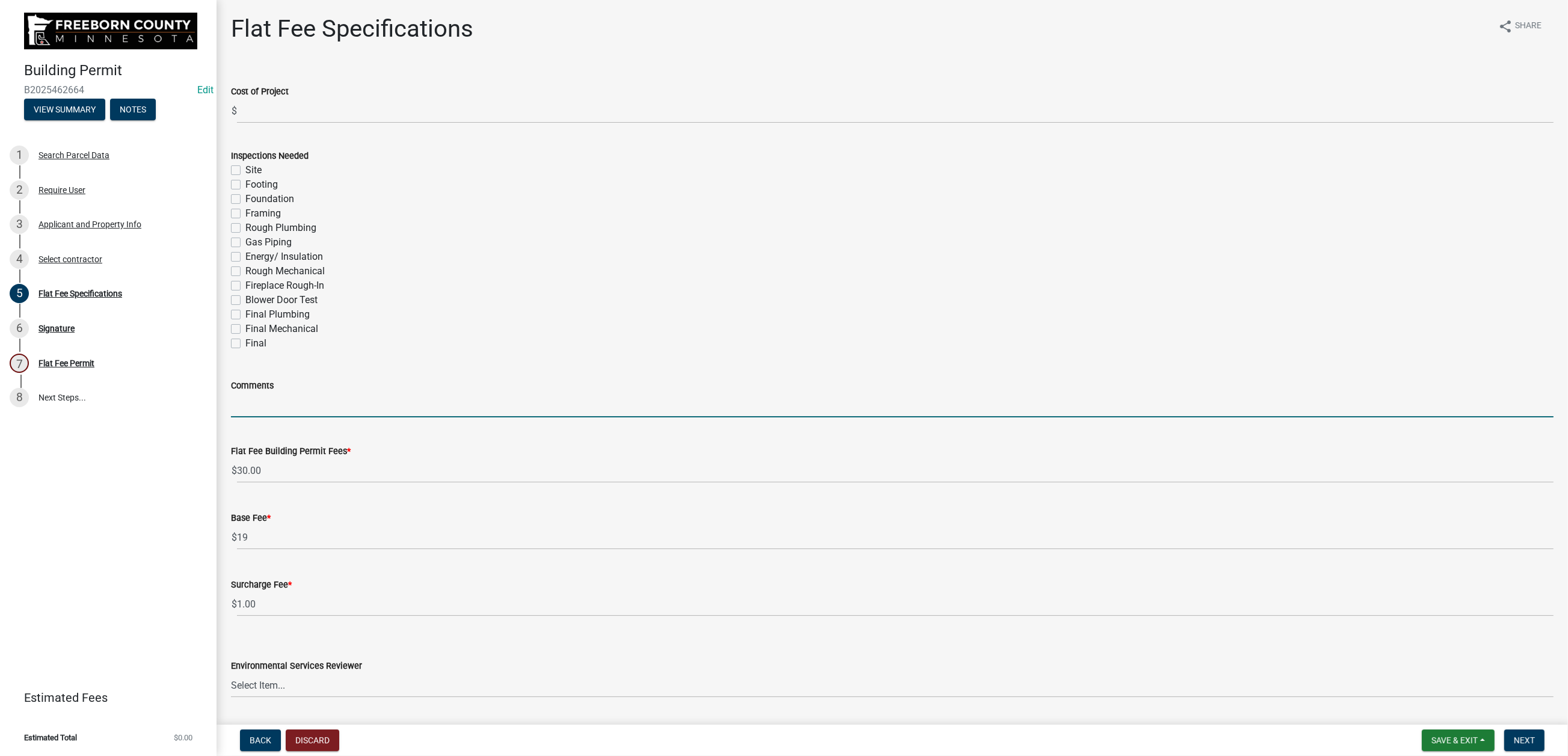
click at [294, 417] on input "Comments" at bounding box center [892, 405] width 1322 height 25
type input "siding, 2 windows and 4 doors"
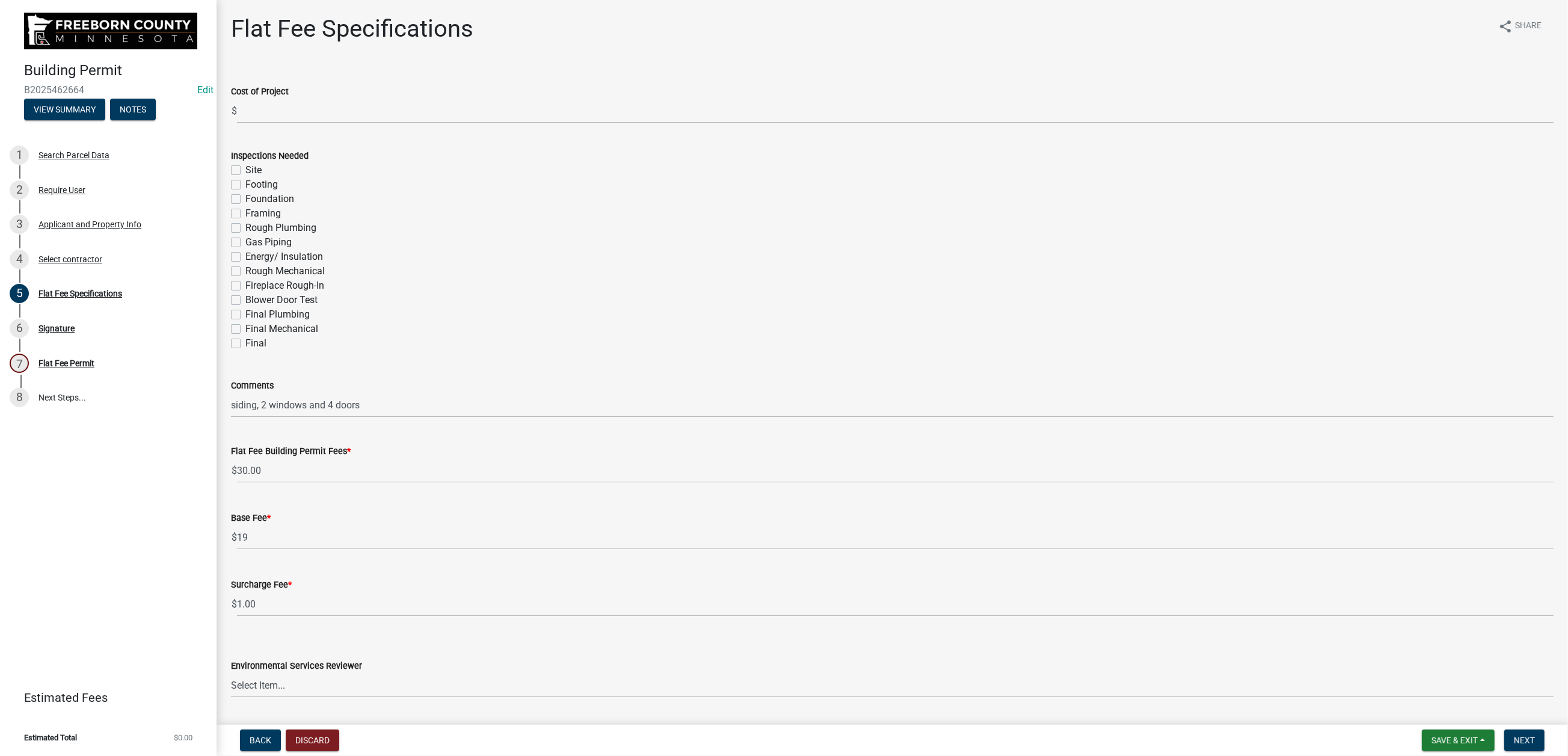
drag, startPoint x: 247, startPoint y: 515, endPoint x: 256, endPoint y: 473, distance: 43.0
click at [247, 351] on label "Final" at bounding box center [256, 343] width 21 height 14
click at [247, 344] on input "Final" at bounding box center [249, 340] width 8 height 8
checkbox input "true"
checkbox input "false"
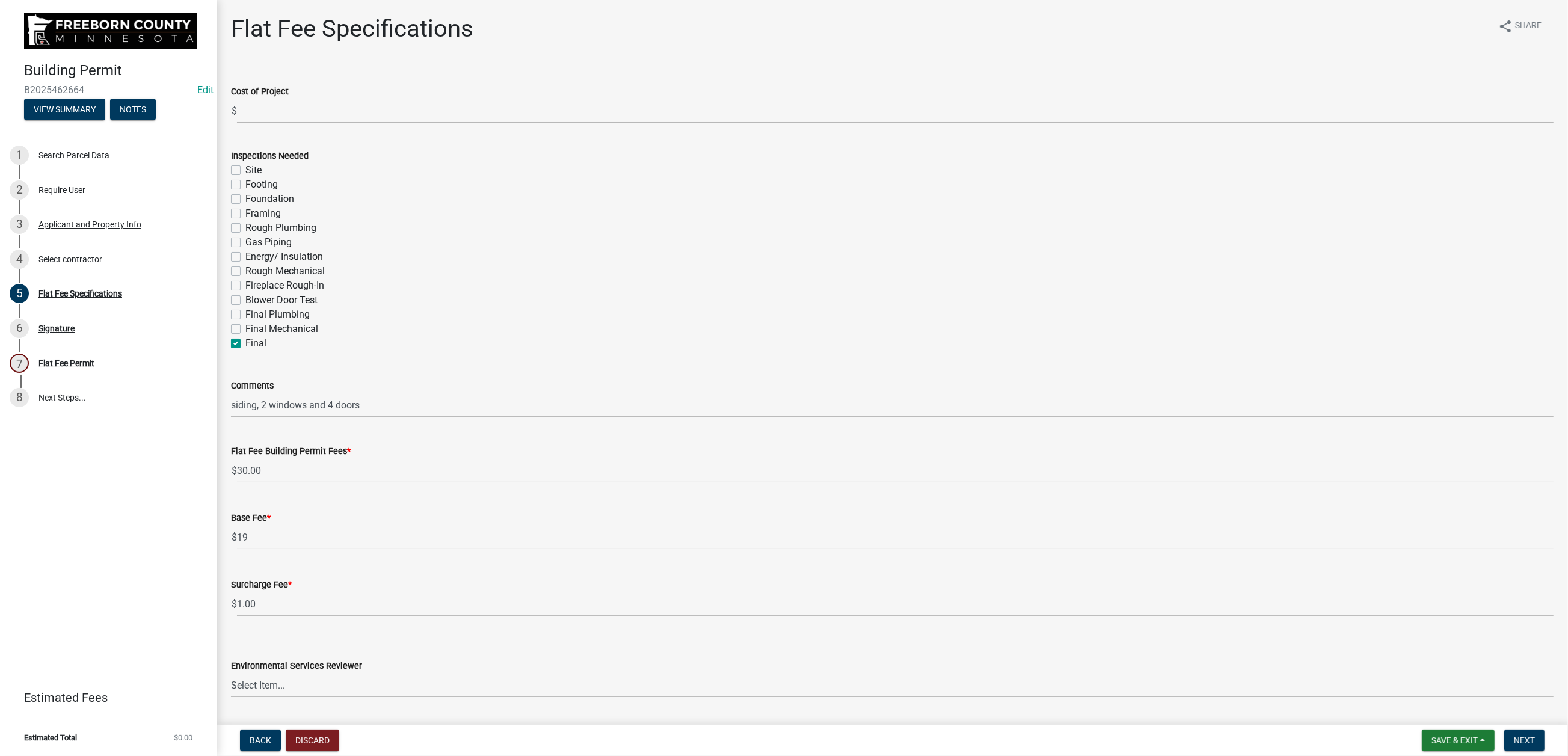
checkbox input "false"
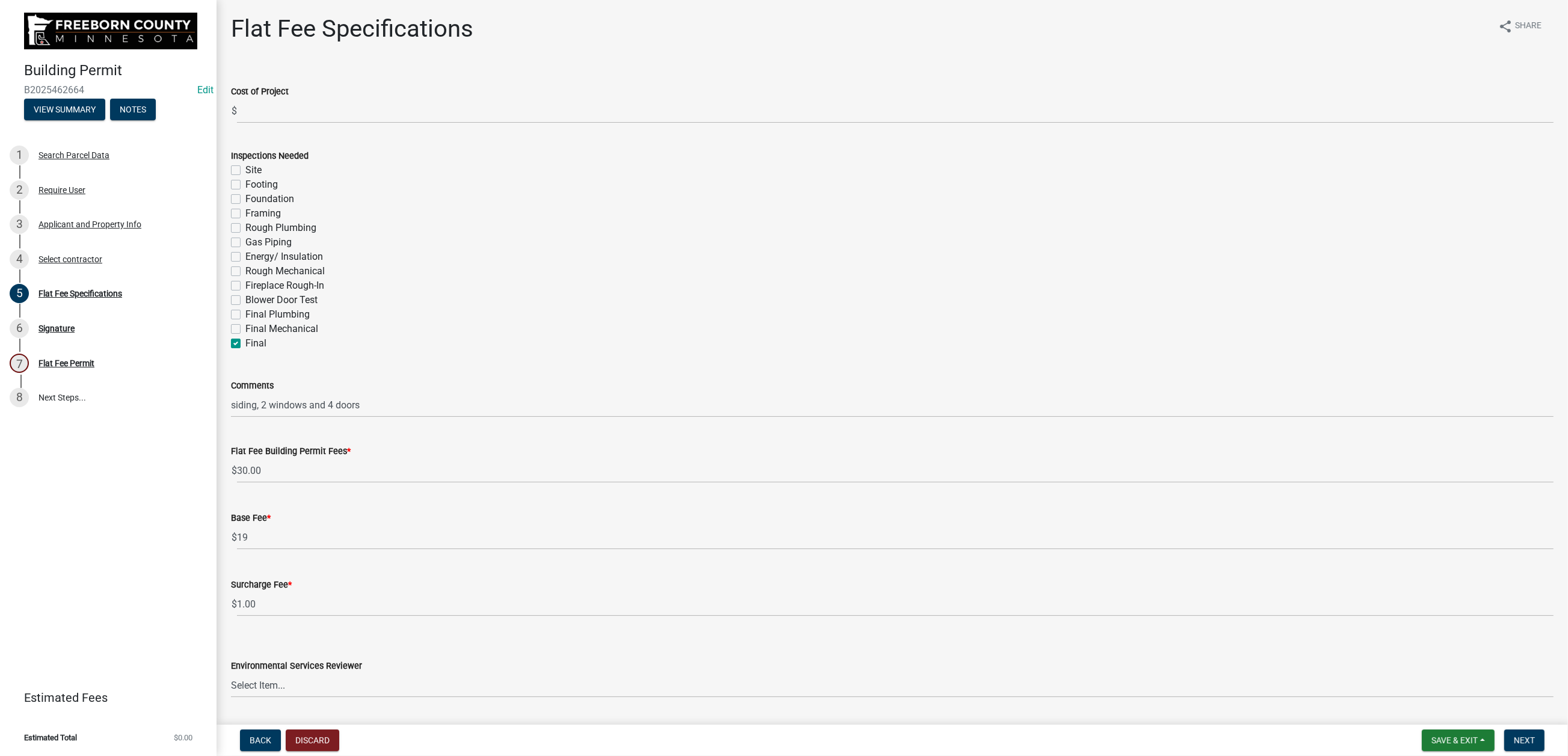
checkbox input "false"
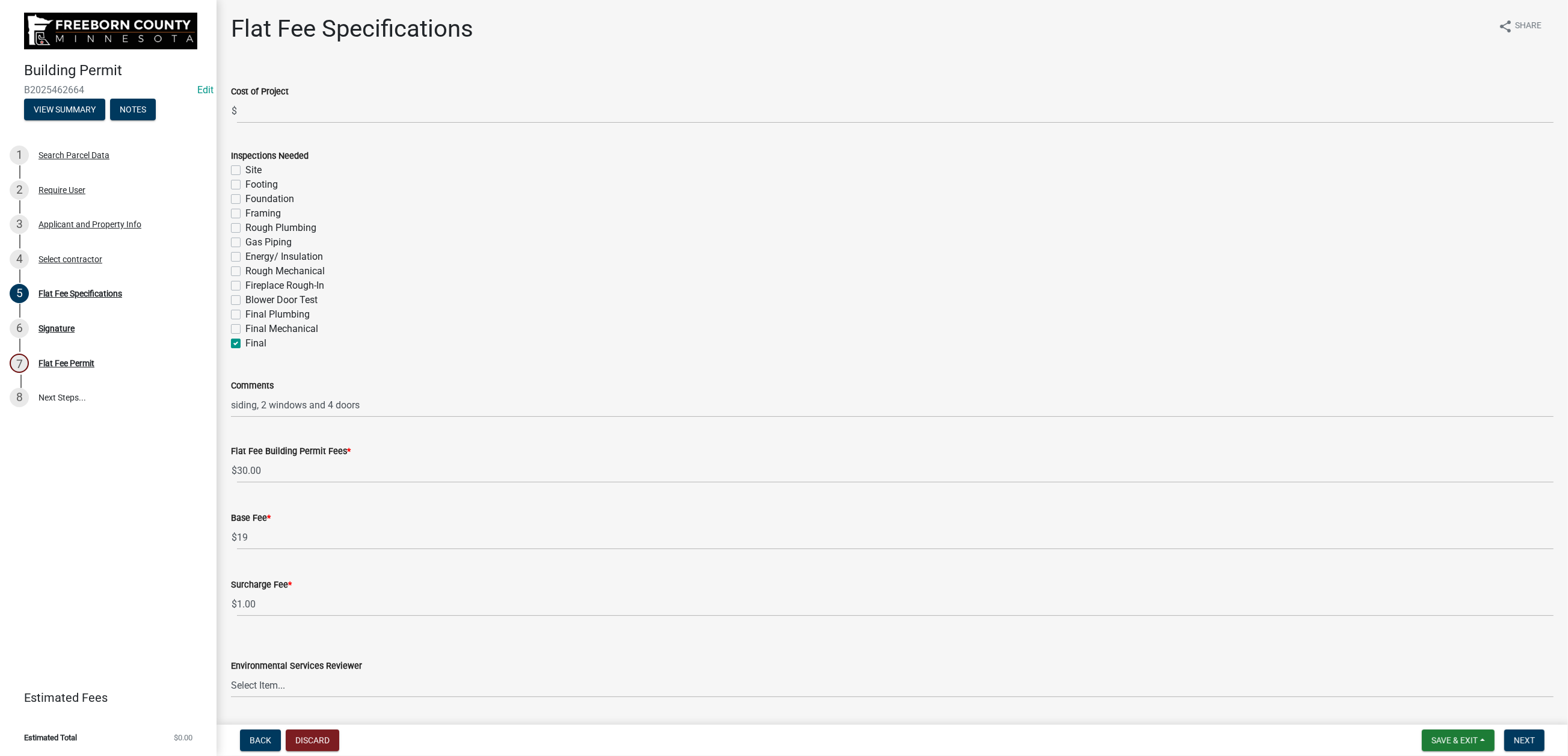
checkbox input "false"
checkbox input "true"
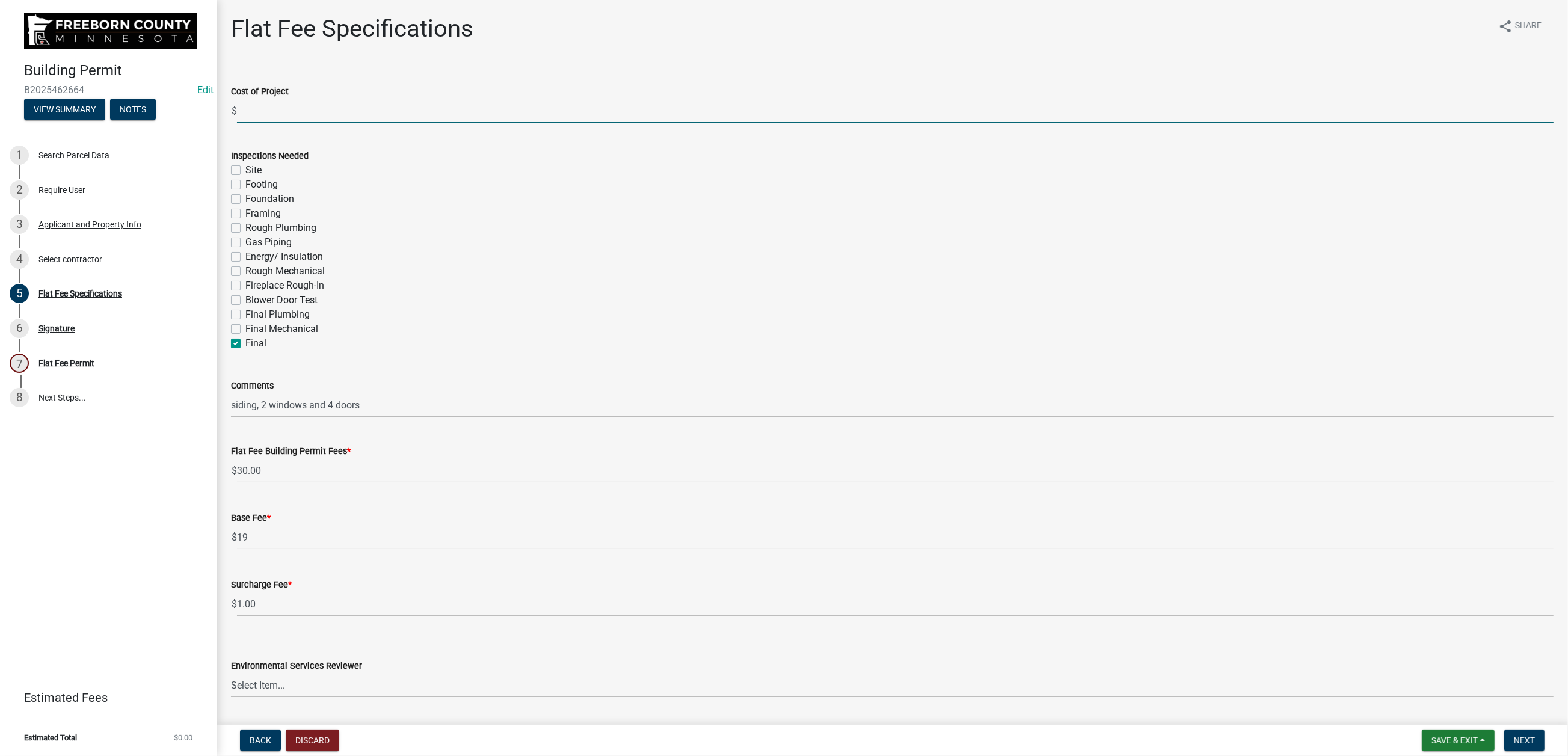
click at [263, 123] on input "text" at bounding box center [895, 111] width 1316 height 25
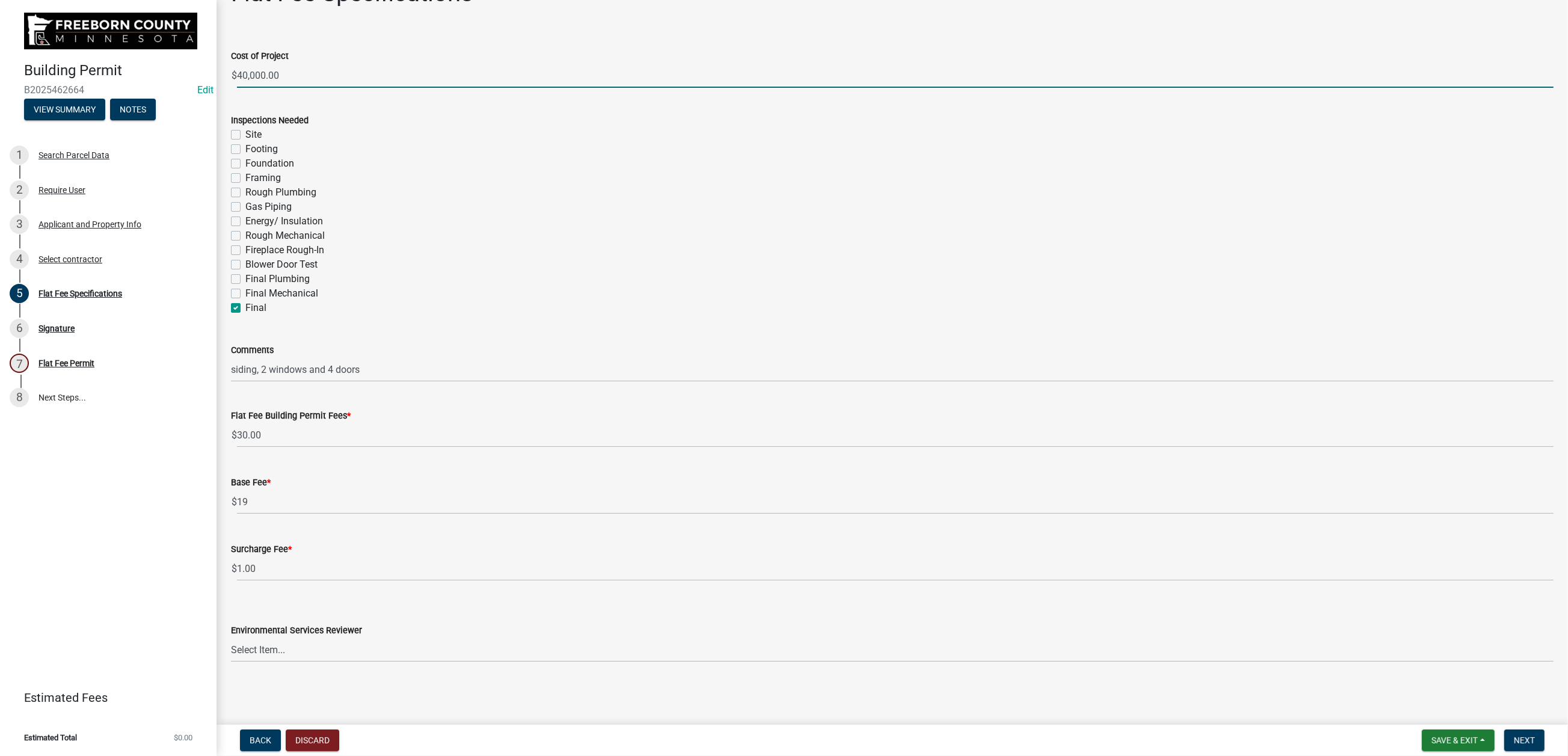
scroll to position [391, 0]
type input "40000"
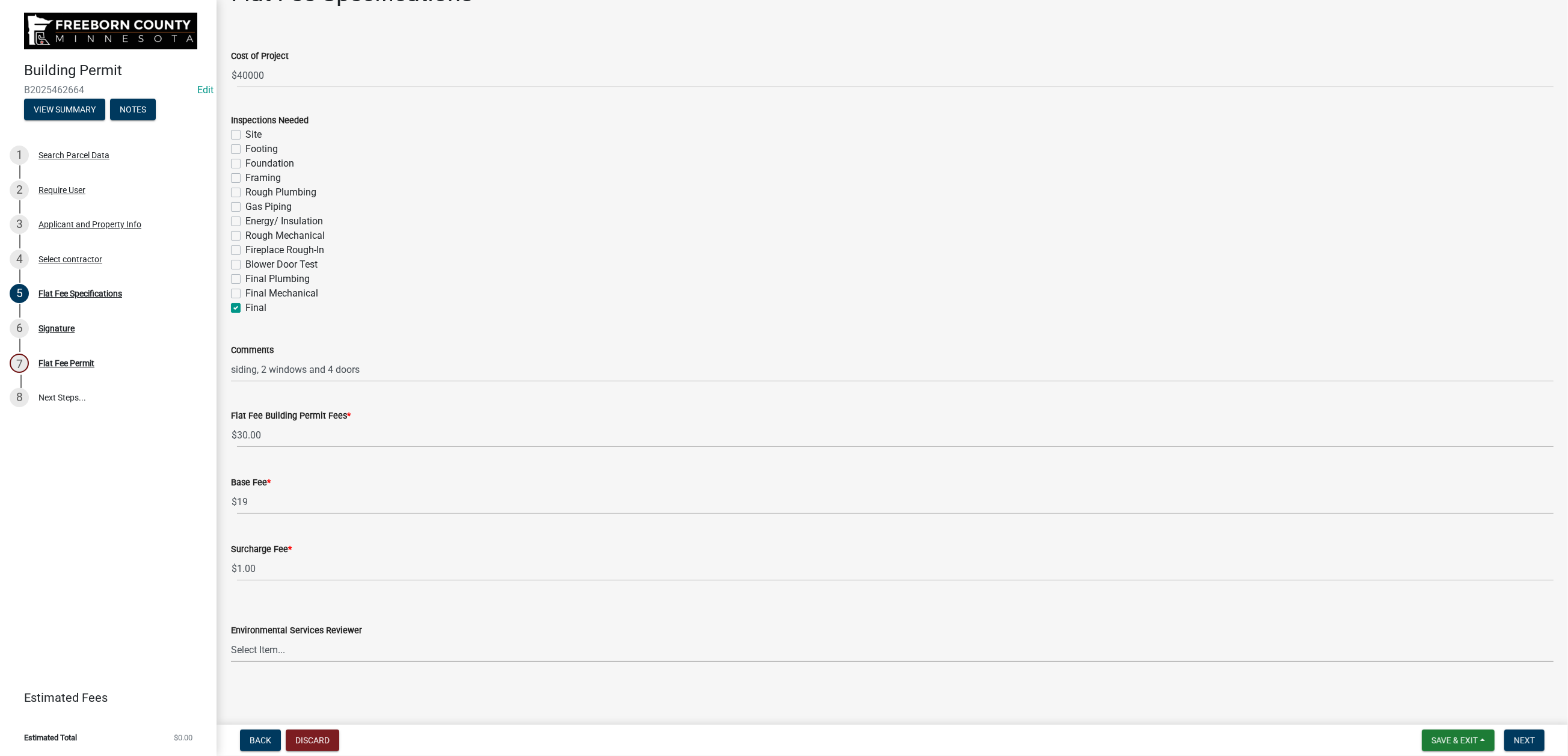
click at [502, 564] on select "Select Item... [PERSON_NAME] [PERSON_NAME] [PERSON_NAME] [PERSON_NAME] [PERSON_…" at bounding box center [892, 650] width 1322 height 25
click at [237, 564] on select "Select Item... [PERSON_NAME] [PERSON_NAME] [PERSON_NAME] [PERSON_NAME] [PERSON_…" at bounding box center [892, 650] width 1322 height 25
select select "cf5e982a-8fde-449d-bcd8-be8cdfb99374"
click at [1255, 564] on span "Next" at bounding box center [1524, 740] width 21 height 10
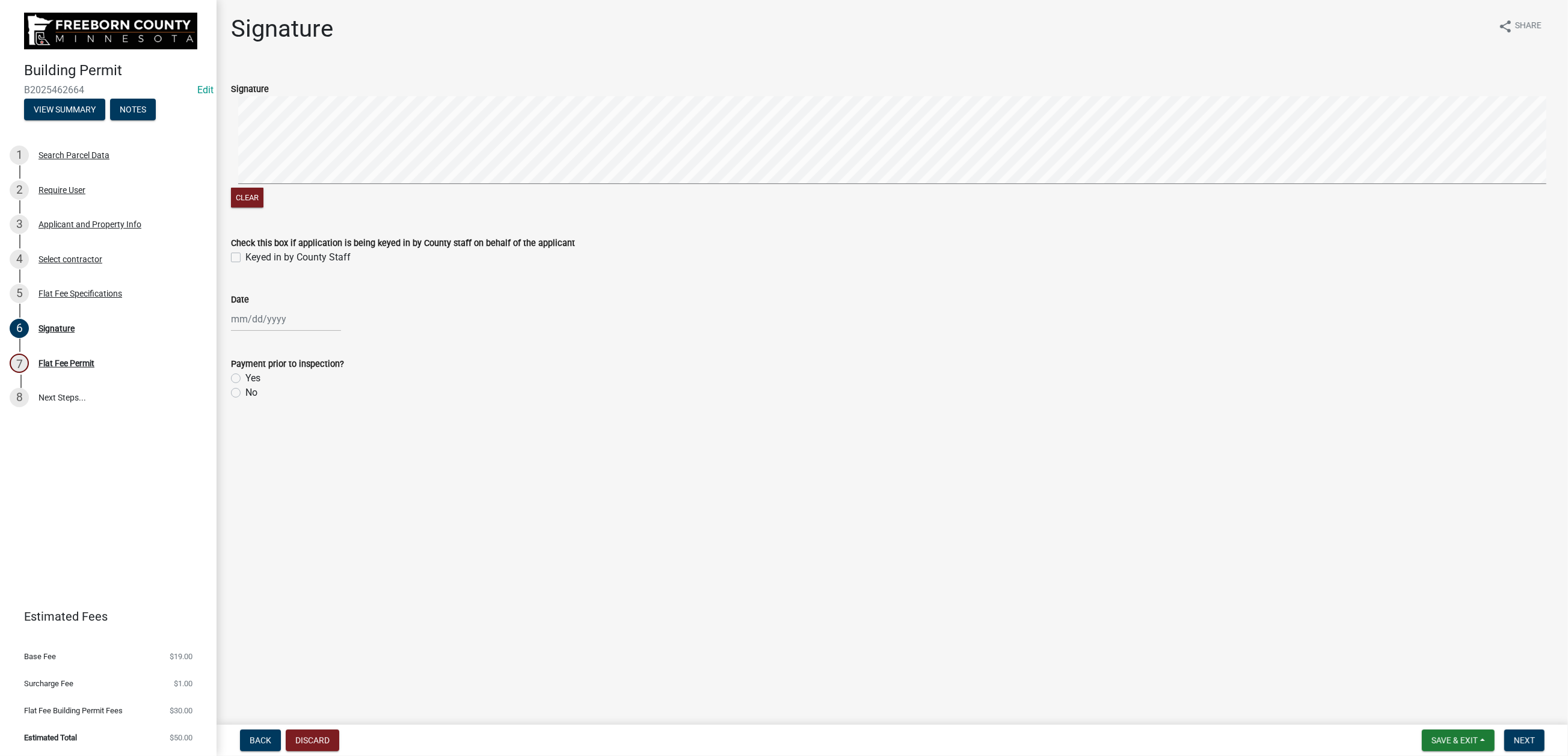
click at [246, 264] on label "Keyed in by County Staff" at bounding box center [298, 257] width 105 height 14
click at [246, 258] on input "Keyed in by County Staff" at bounding box center [249, 254] width 8 height 8
checkbox input "true"
select select "8"
select select "2025"
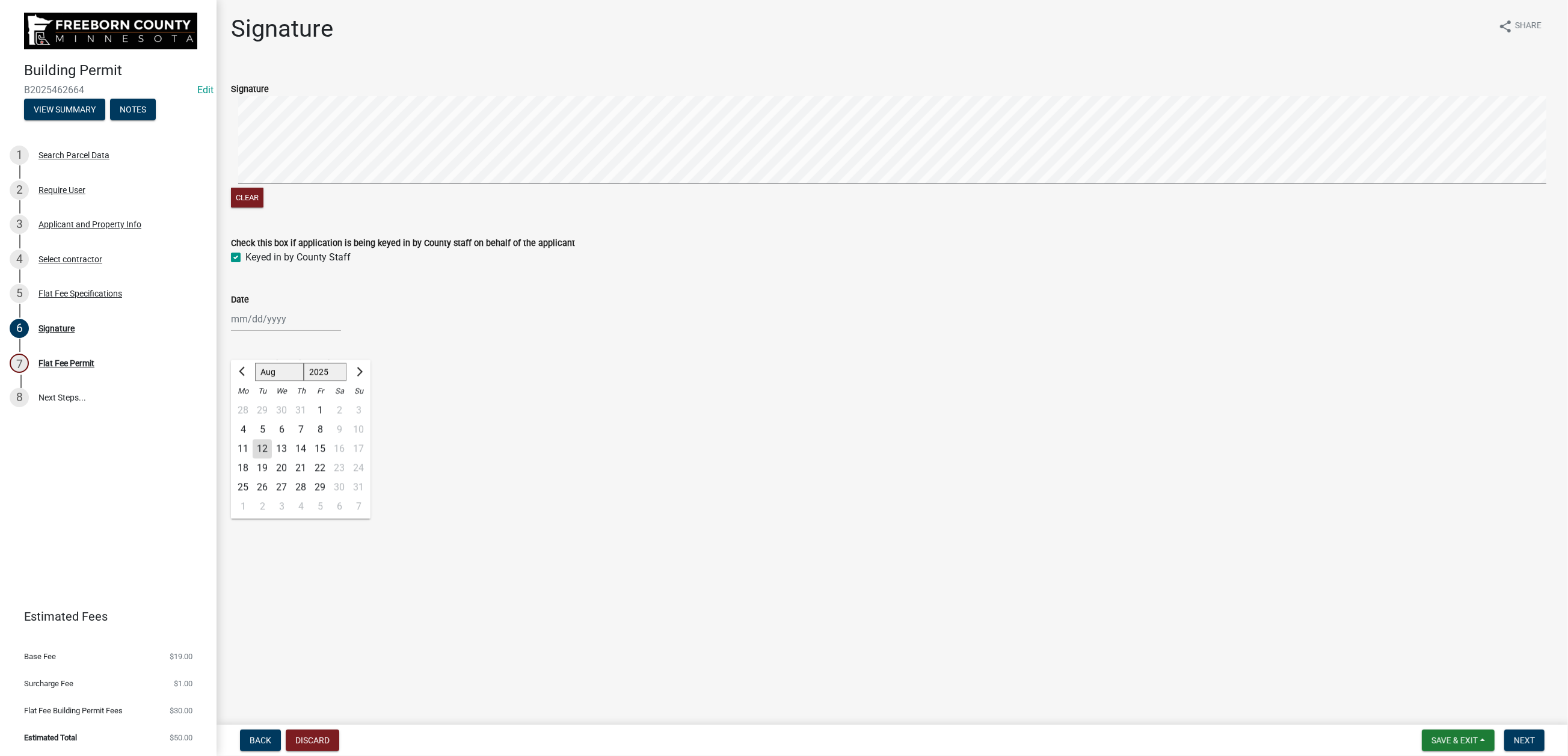
click at [249, 331] on div "[PERSON_NAME] Feb Mar Apr [PERSON_NAME][DATE] Oct Nov [DATE] 1526 1527 1528 152…" at bounding box center [286, 319] width 110 height 25
click at [272, 459] on div "12" at bounding box center [262, 449] width 20 height 20
type input "[DATE]"
click at [246, 386] on label "Yes" at bounding box center [253, 378] width 15 height 14
click at [246, 379] on input "Yes" at bounding box center [249, 375] width 8 height 8
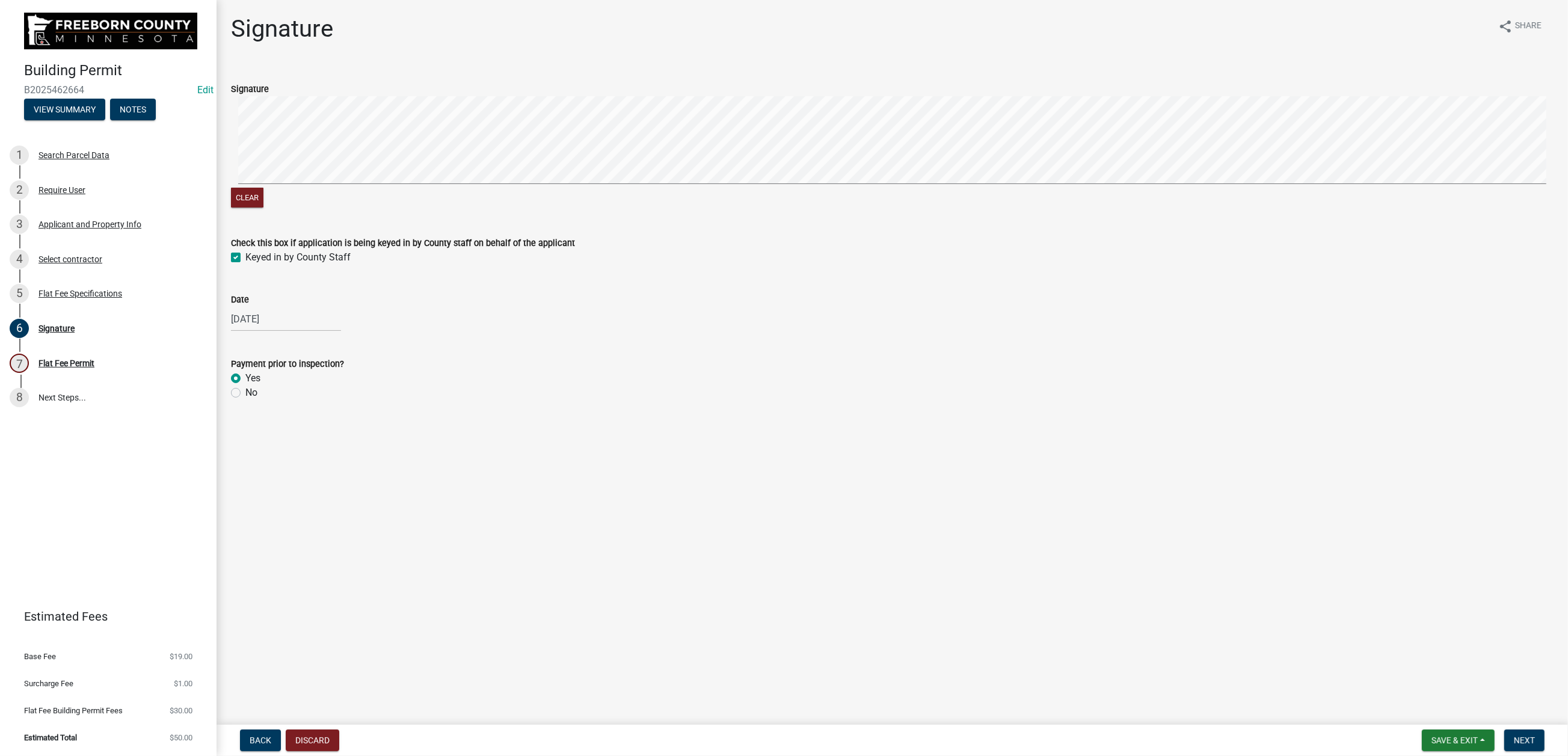
radio input "true"
click at [271, 564] on span "Back" at bounding box center [260, 740] width 22 height 10
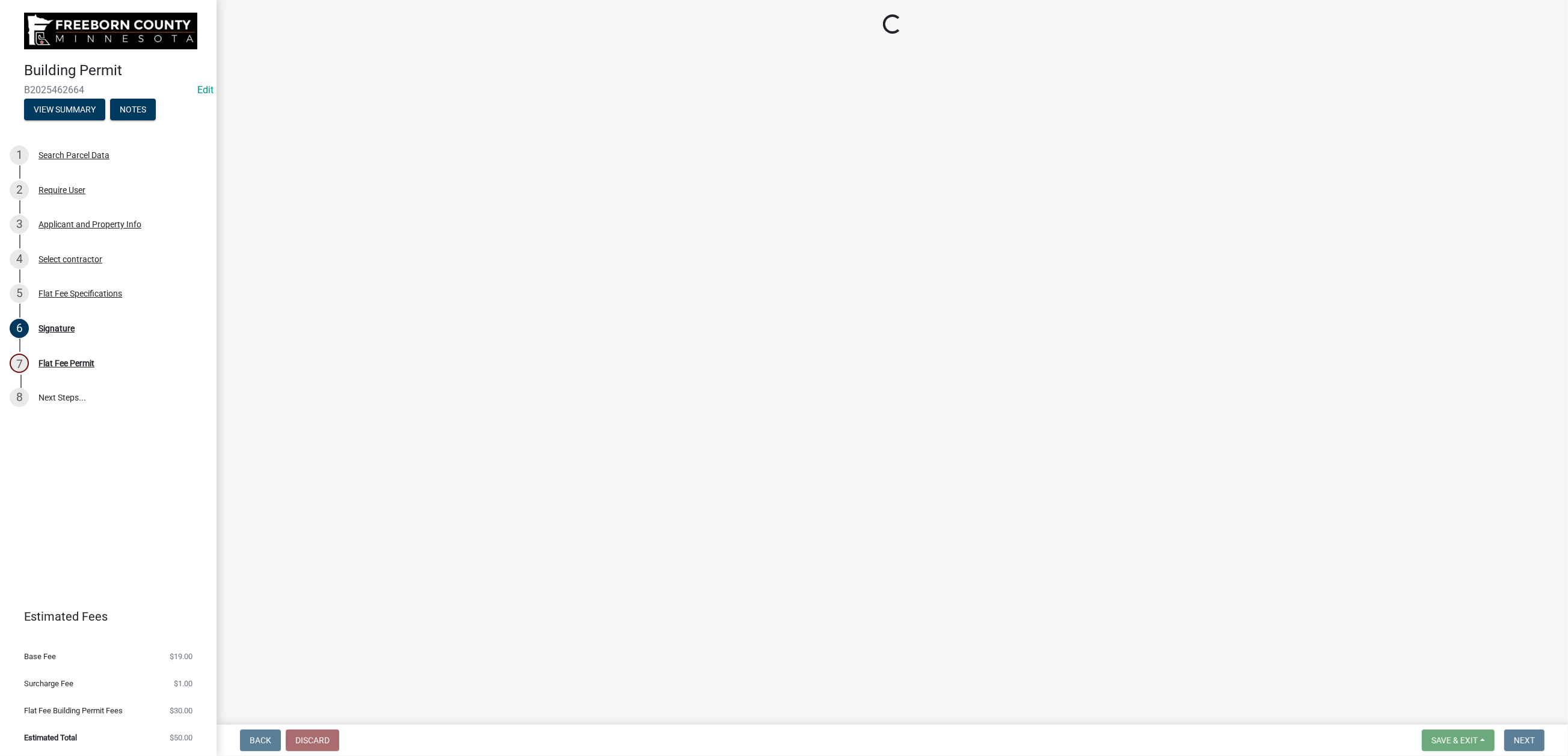
select select "cf5e982a-8fde-449d-bcd8-be8cdfb99374"
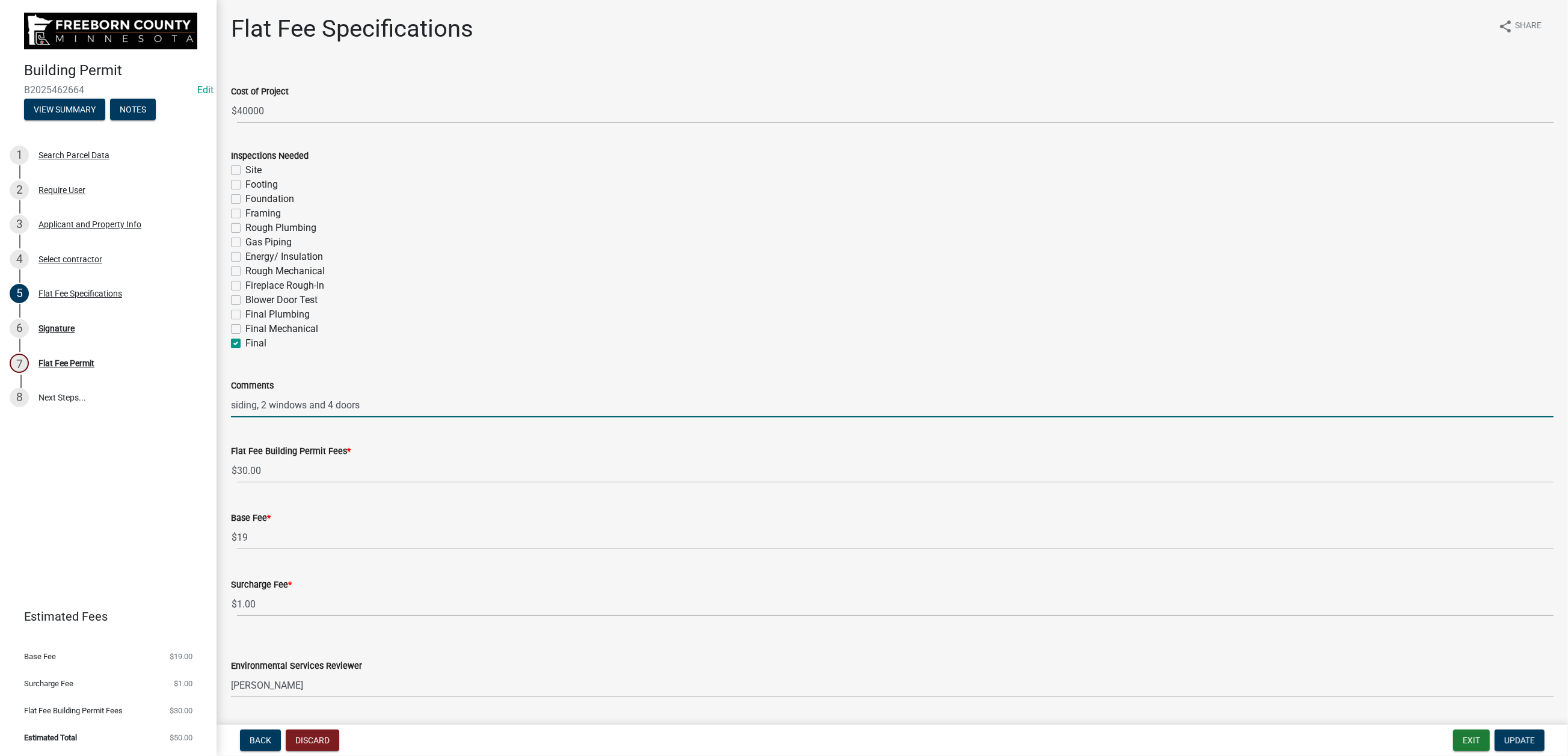
click at [349, 417] on input "siding, 2 windows and 4 doors" at bounding box center [892, 405] width 1322 height 25
type input "siding, 2 windows, 4 basement windows, and 4 doors"
click at [1255, 564] on span "Update" at bounding box center [1519, 740] width 31 height 10
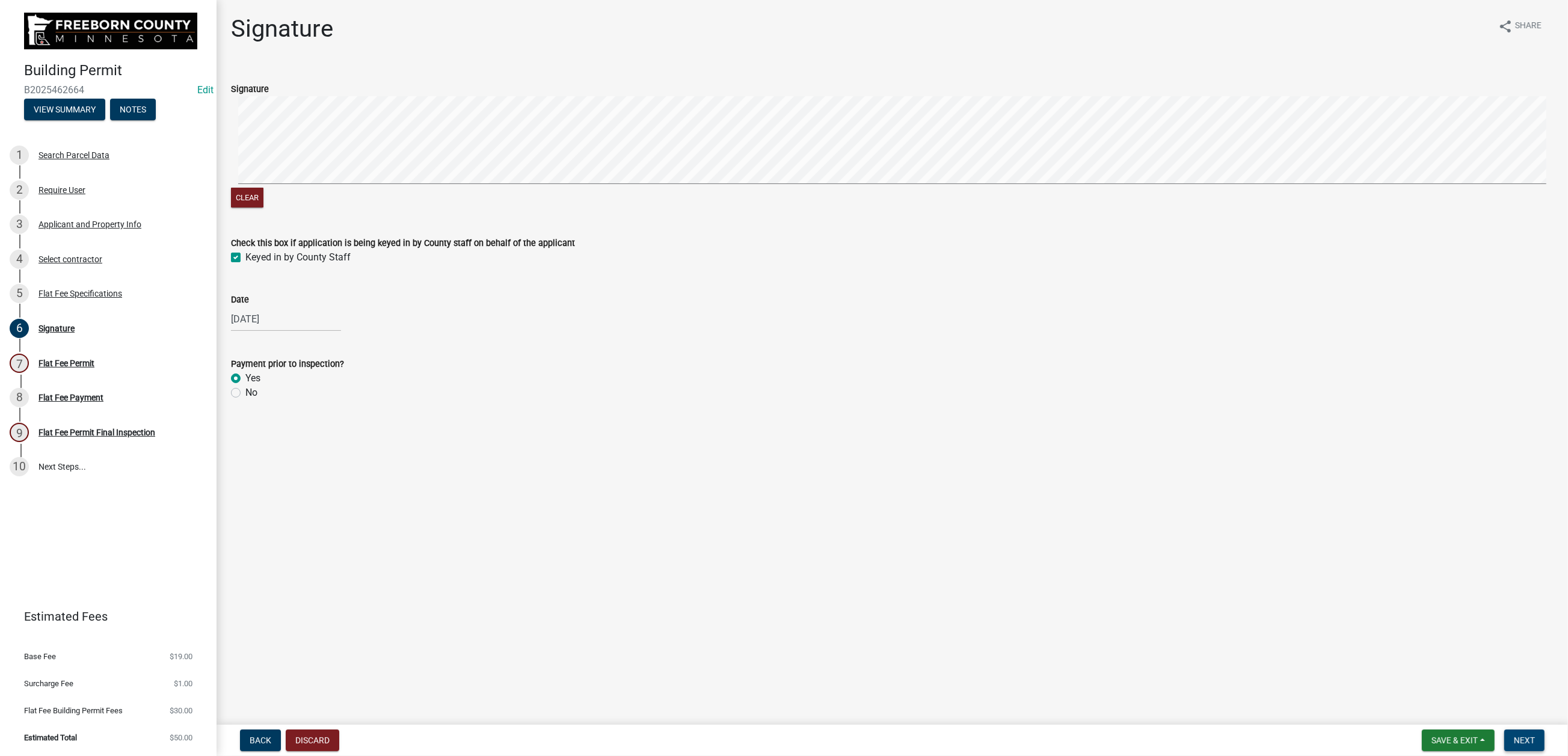
click at [1255, 564] on span "Next" at bounding box center [1524, 740] width 21 height 10
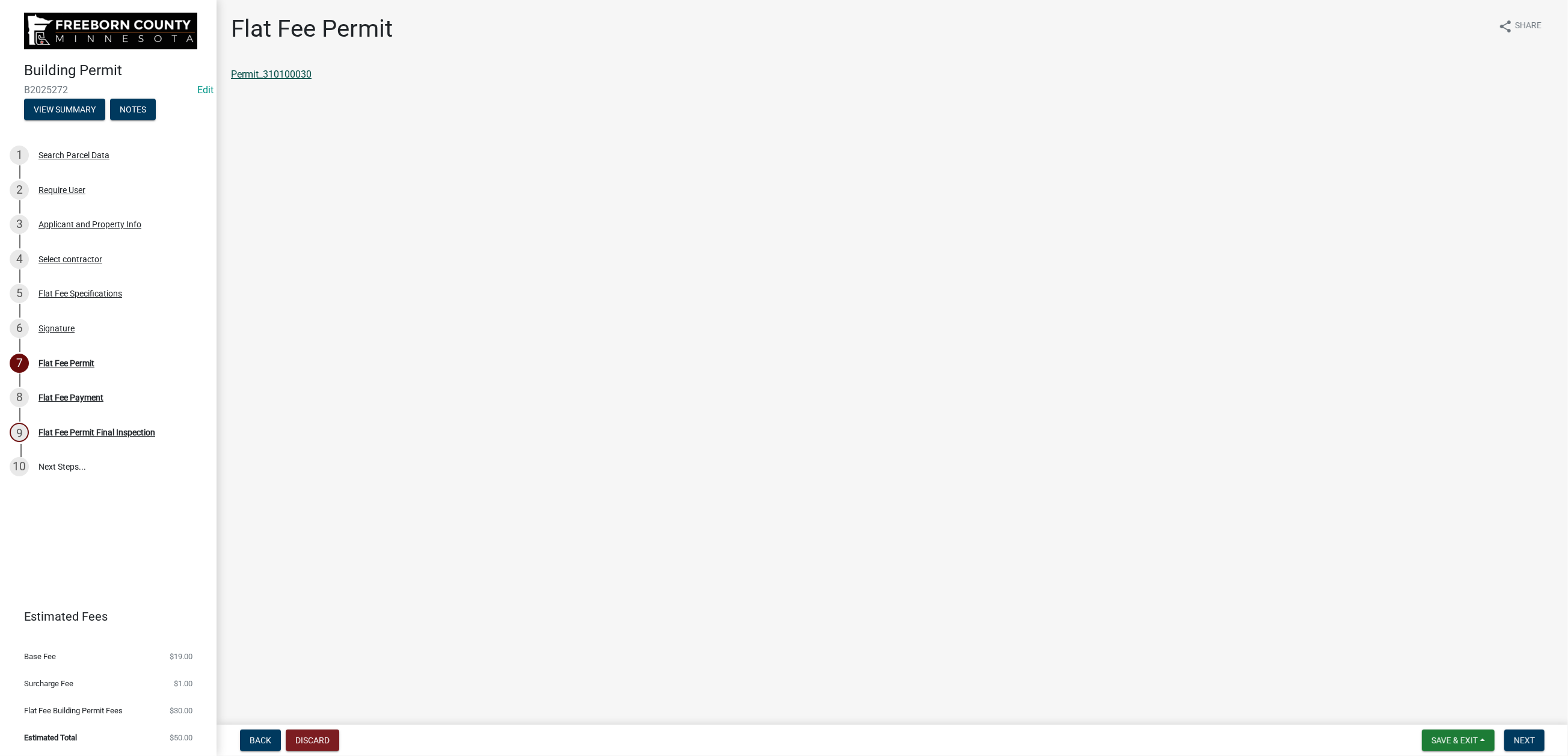
click at [312, 80] on link "Permit_310100030" at bounding box center [271, 74] width 81 height 11
click at [1255, 564] on span "Next" at bounding box center [1524, 740] width 21 height 10
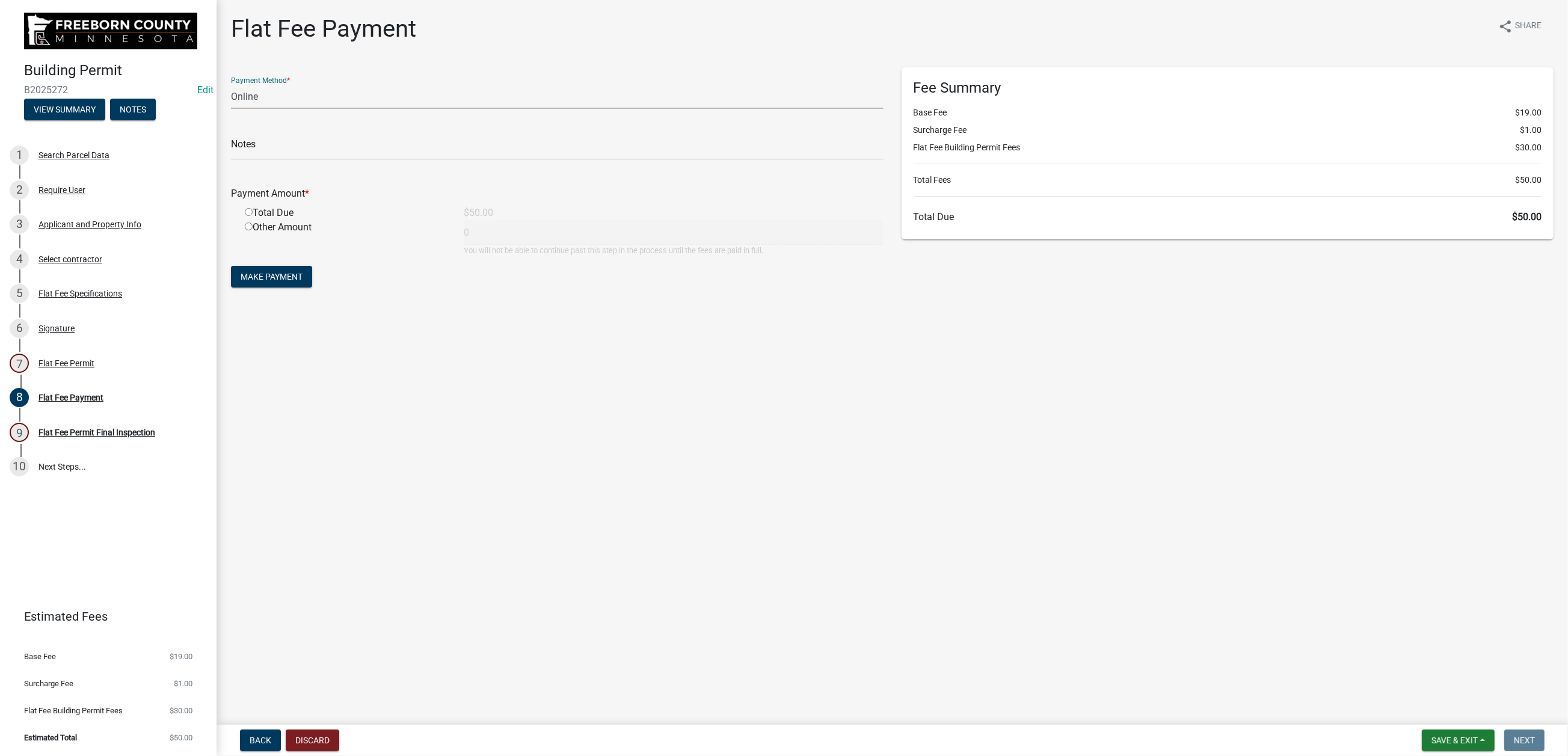
click at [327, 109] on select "Credit Card POS Check Cash Online" at bounding box center [557, 96] width 653 height 25
select select "0: 2"
click at [237, 109] on select "Credit Card POS Check Cash Online" at bounding box center [557, 96] width 653 height 25
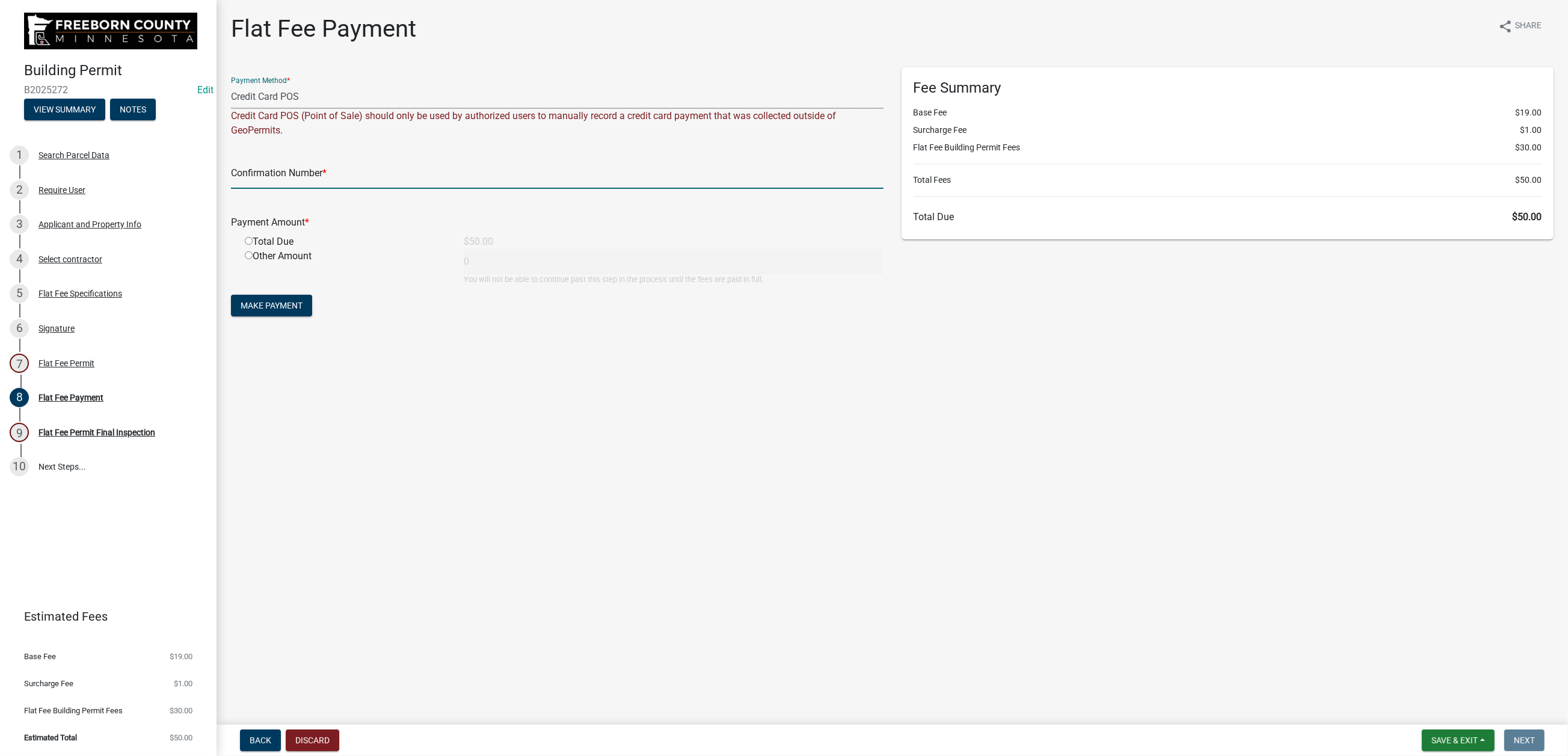
click at [263, 189] on input "text" at bounding box center [557, 176] width 653 height 25
type input "100333889822"
click at [252, 245] on input "radio" at bounding box center [249, 241] width 8 height 8
radio input "true"
type input "50"
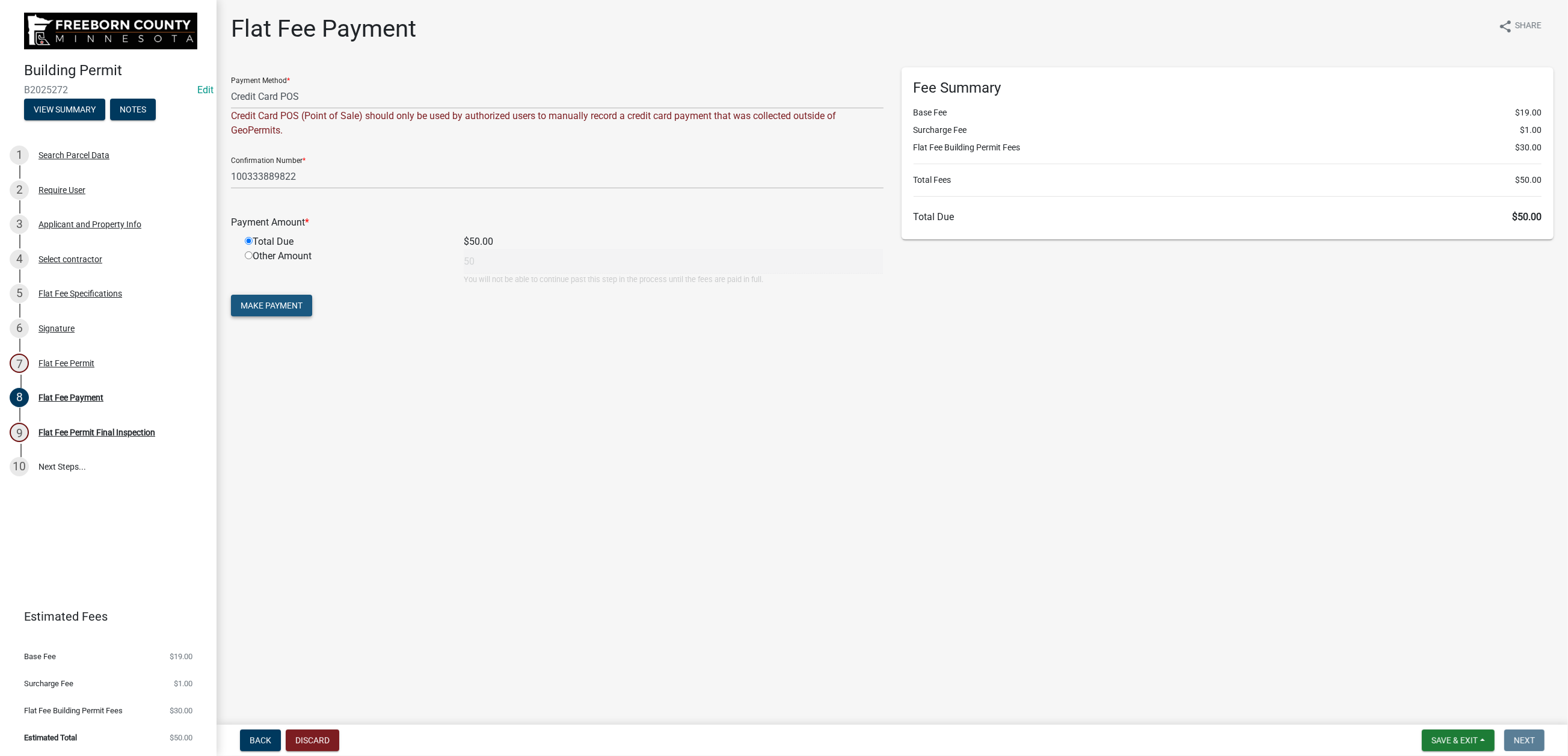
click at [286, 310] on span "Make Payment" at bounding box center [271, 305] width 62 height 10
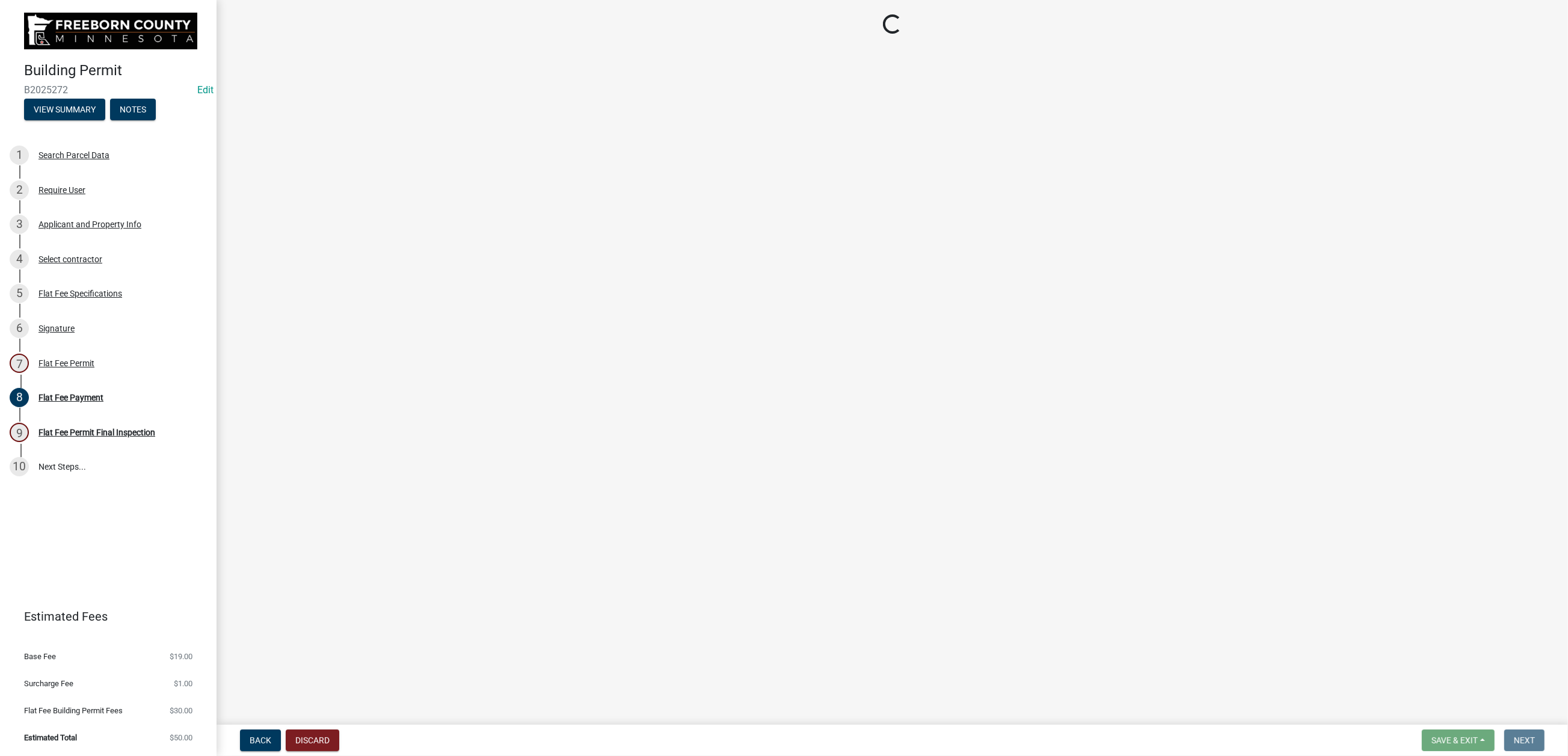
select select "3613e5d6-c0da-40a7-83d4-d5638b2e6124"
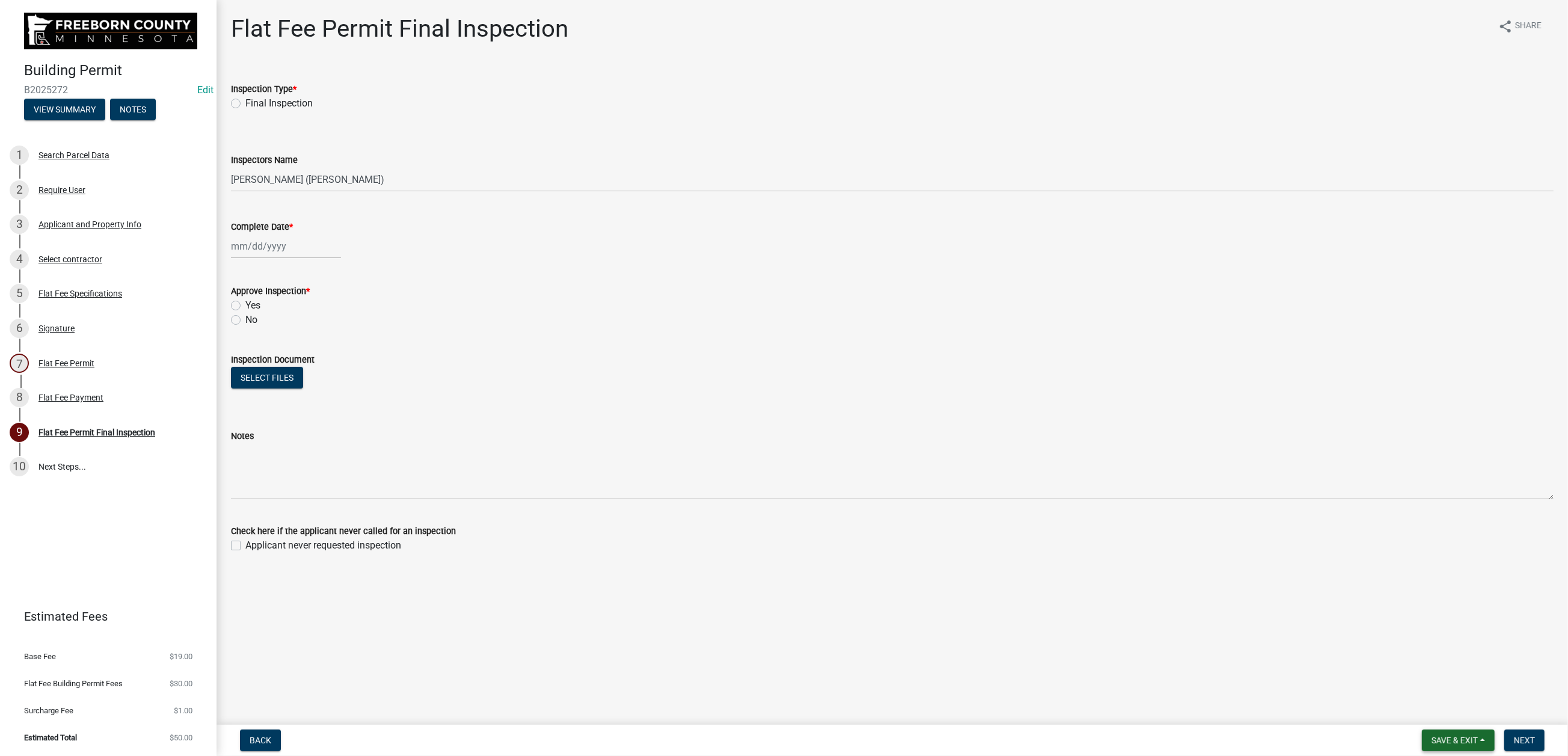
click at [1255, 564] on span "Save & Exit" at bounding box center [1454, 740] width 46 height 10
click at [1255, 564] on button "Save & Exit" at bounding box center [1447, 698] width 96 height 29
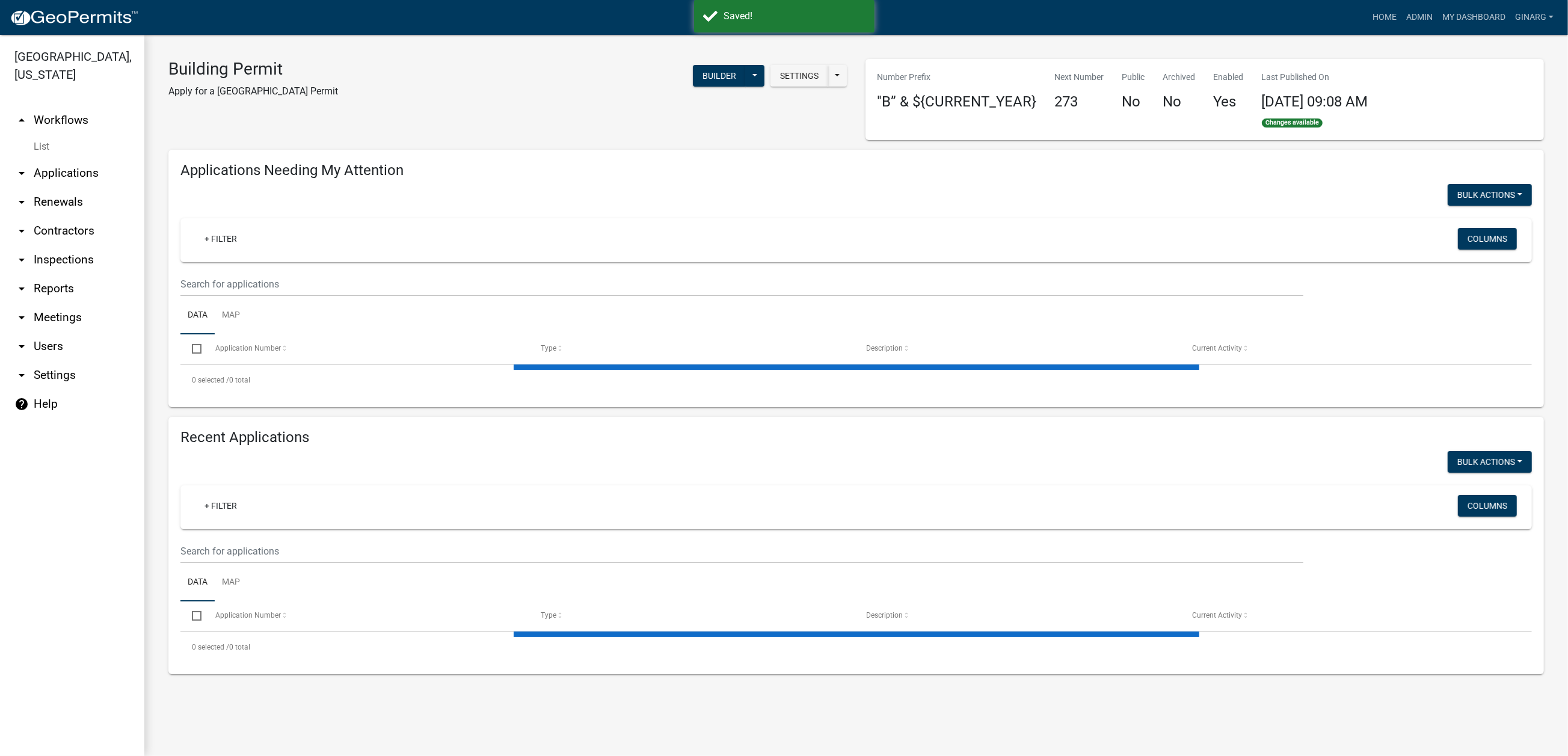
select select "3: 100"
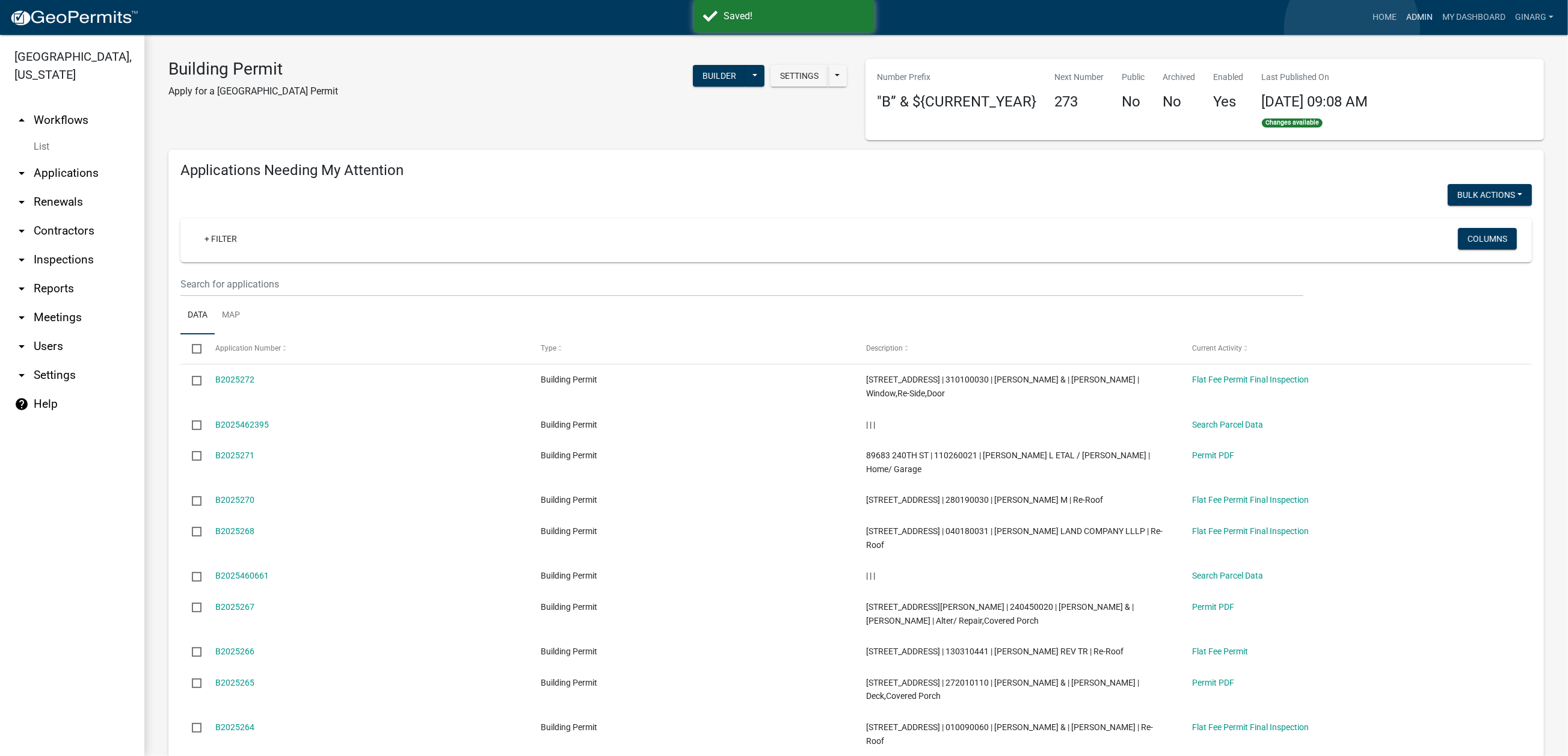
click at [1255, 29] on link "Admin" at bounding box center [1420, 17] width 36 height 23
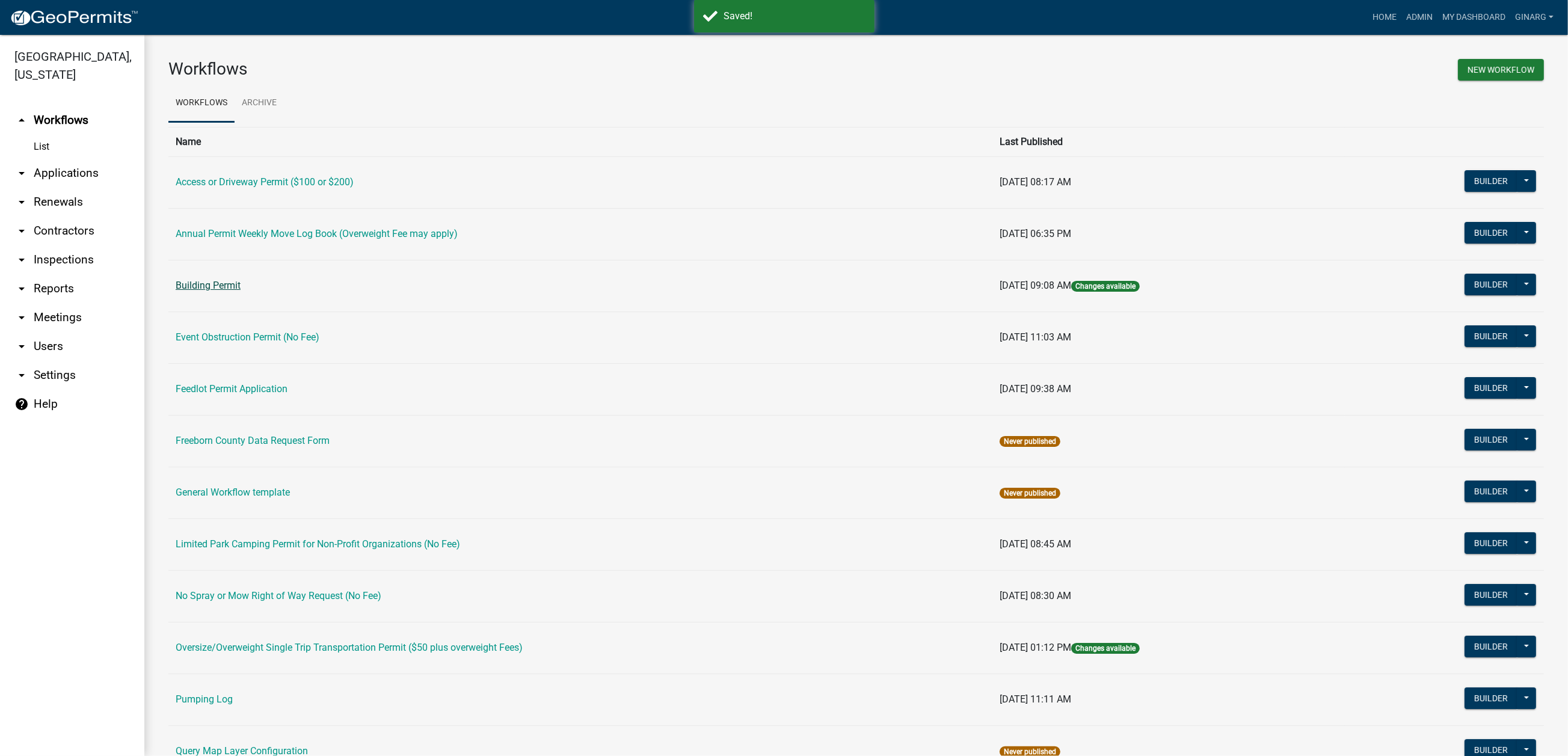
click at [240, 291] on link "Building Permit" at bounding box center [208, 285] width 65 height 11
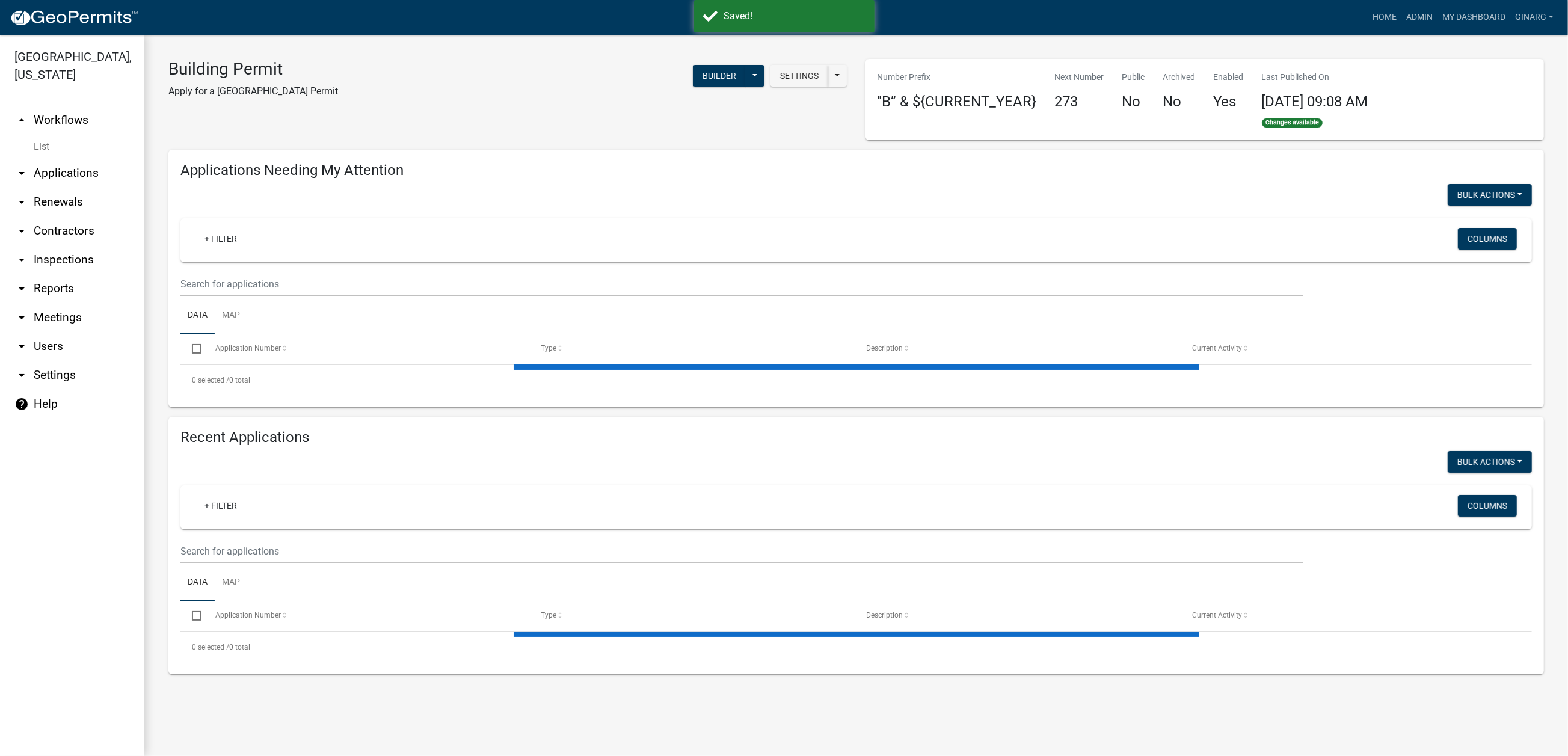
select select "3: 100"
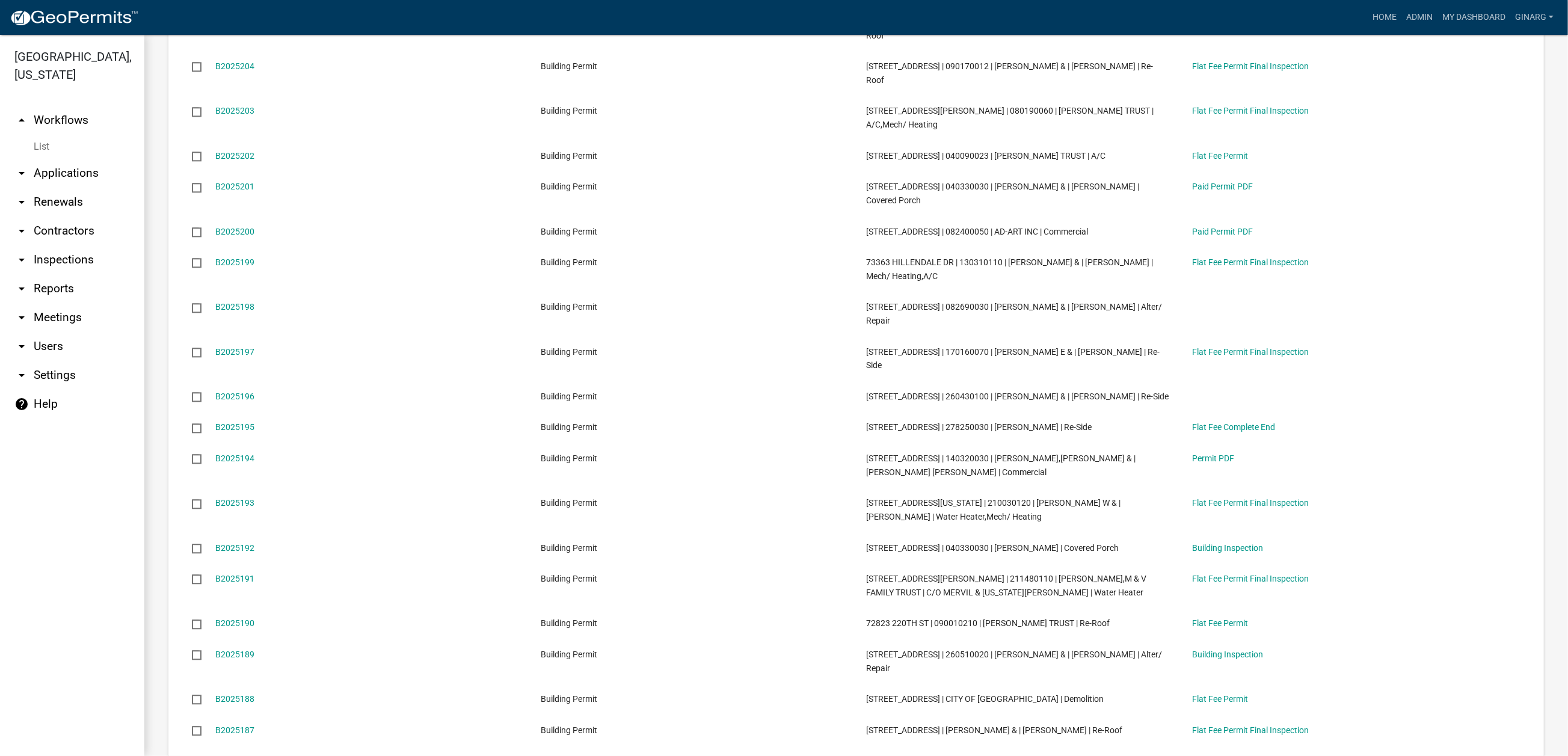
scroll to position [3699, 0]
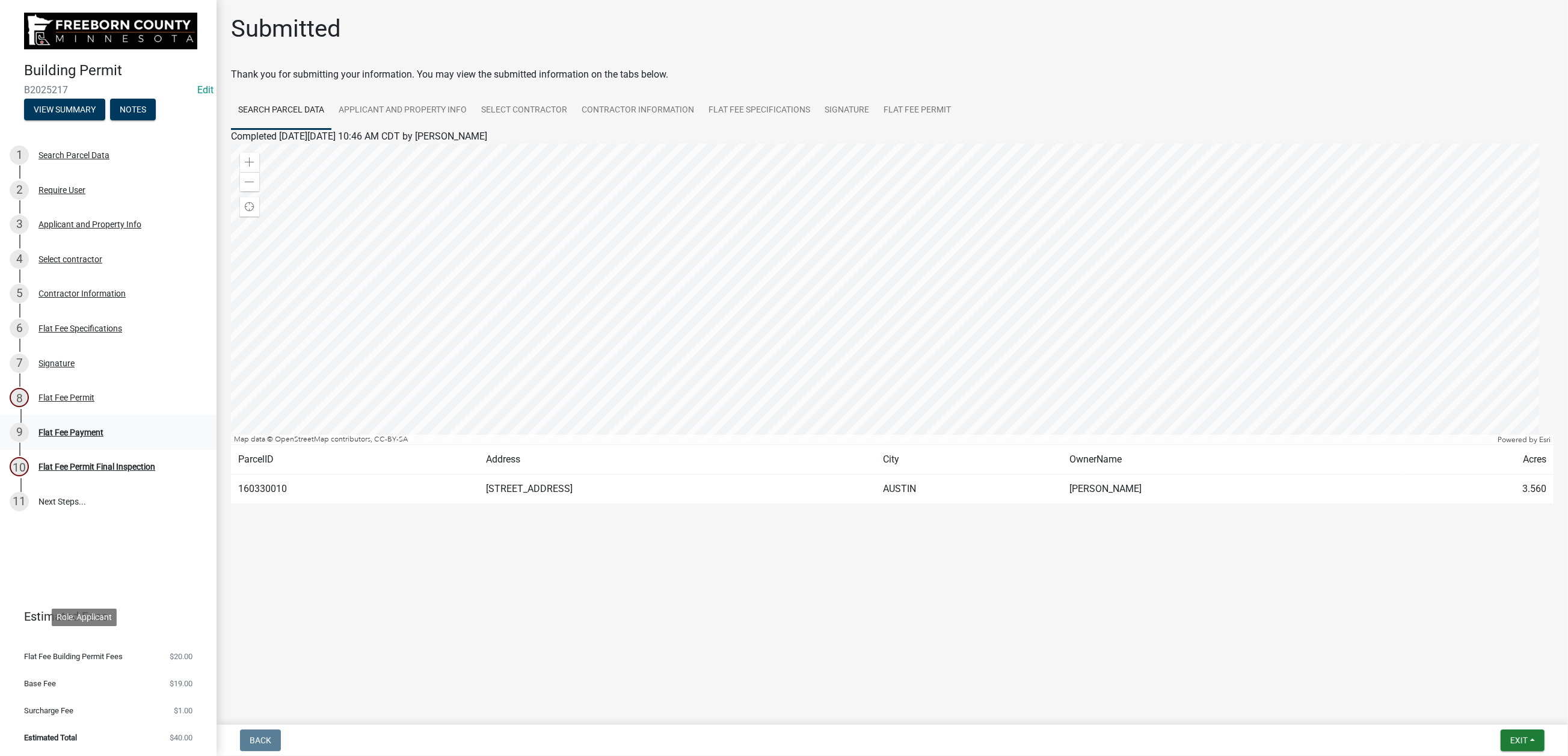
click at [103, 437] on div "Flat Fee Payment" at bounding box center [71, 432] width 65 height 8
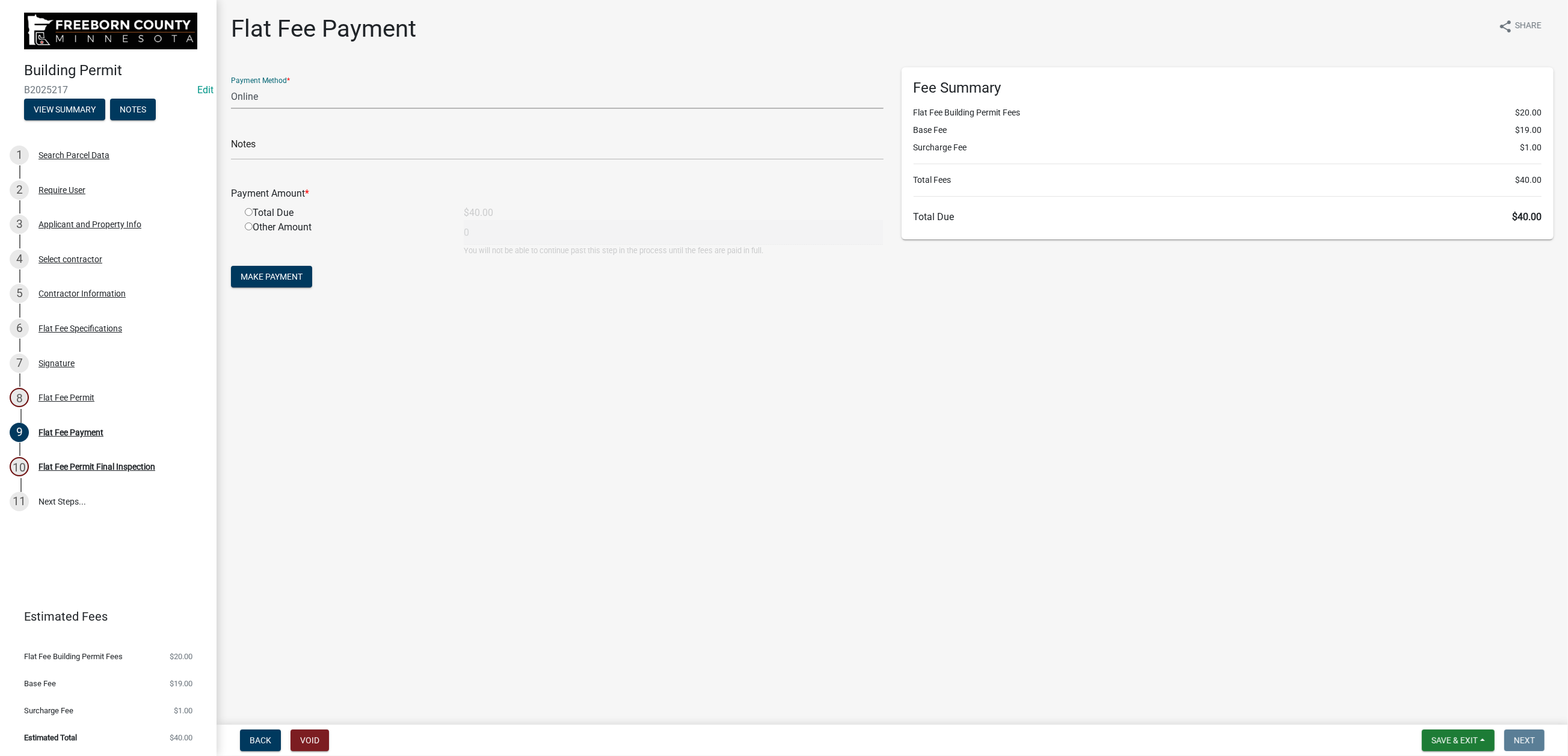
click at [297, 109] on select "Credit Card POS Check Cash Online" at bounding box center [557, 96] width 653 height 25
select select "0: 2"
click at [237, 109] on select "Credit Card POS Check Cash Online" at bounding box center [557, 96] width 653 height 25
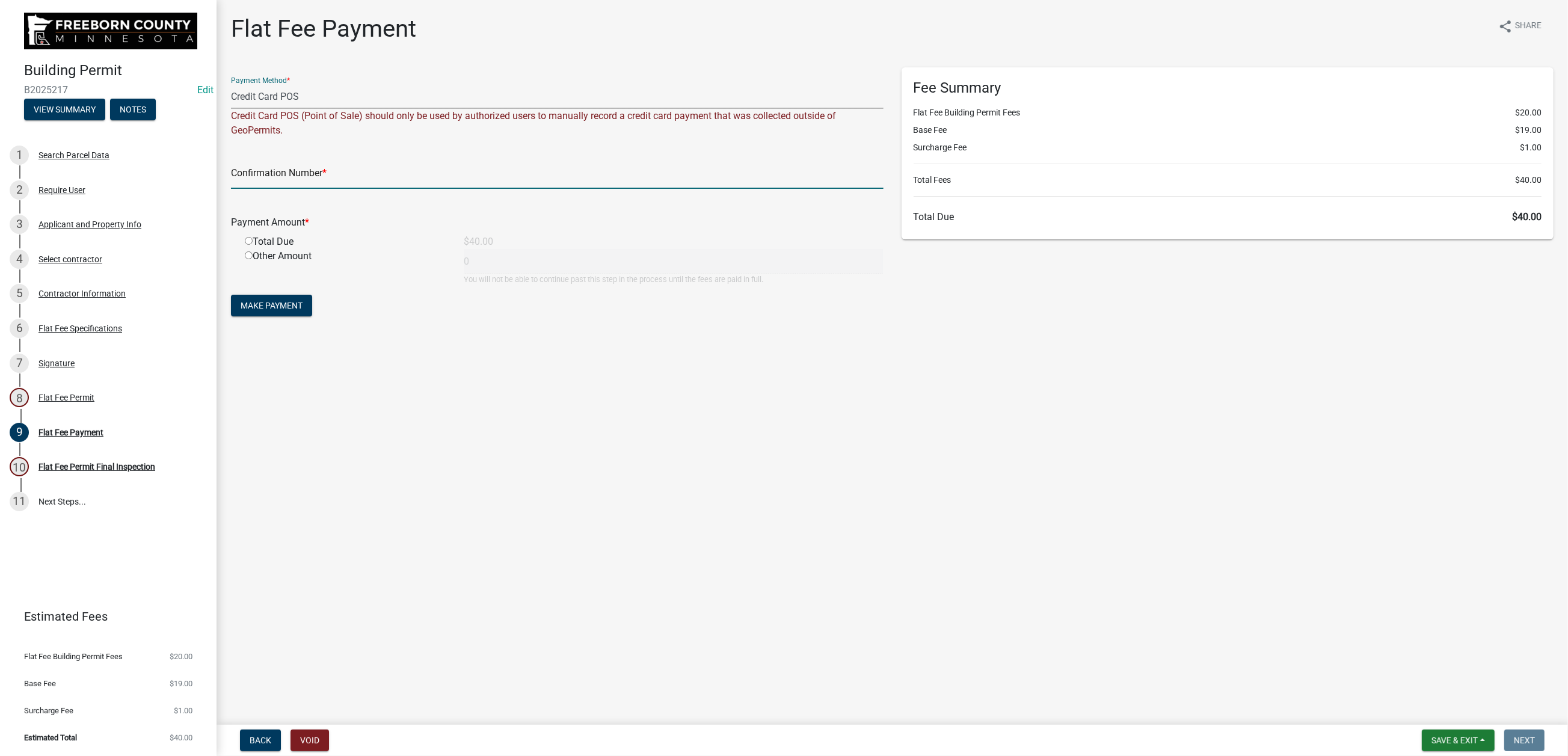
click at [256, 189] on input "text" at bounding box center [557, 176] width 653 height 25
type input "100333884766"
click at [252, 245] on input "radio" at bounding box center [249, 241] width 8 height 8
radio input "true"
type input "40"
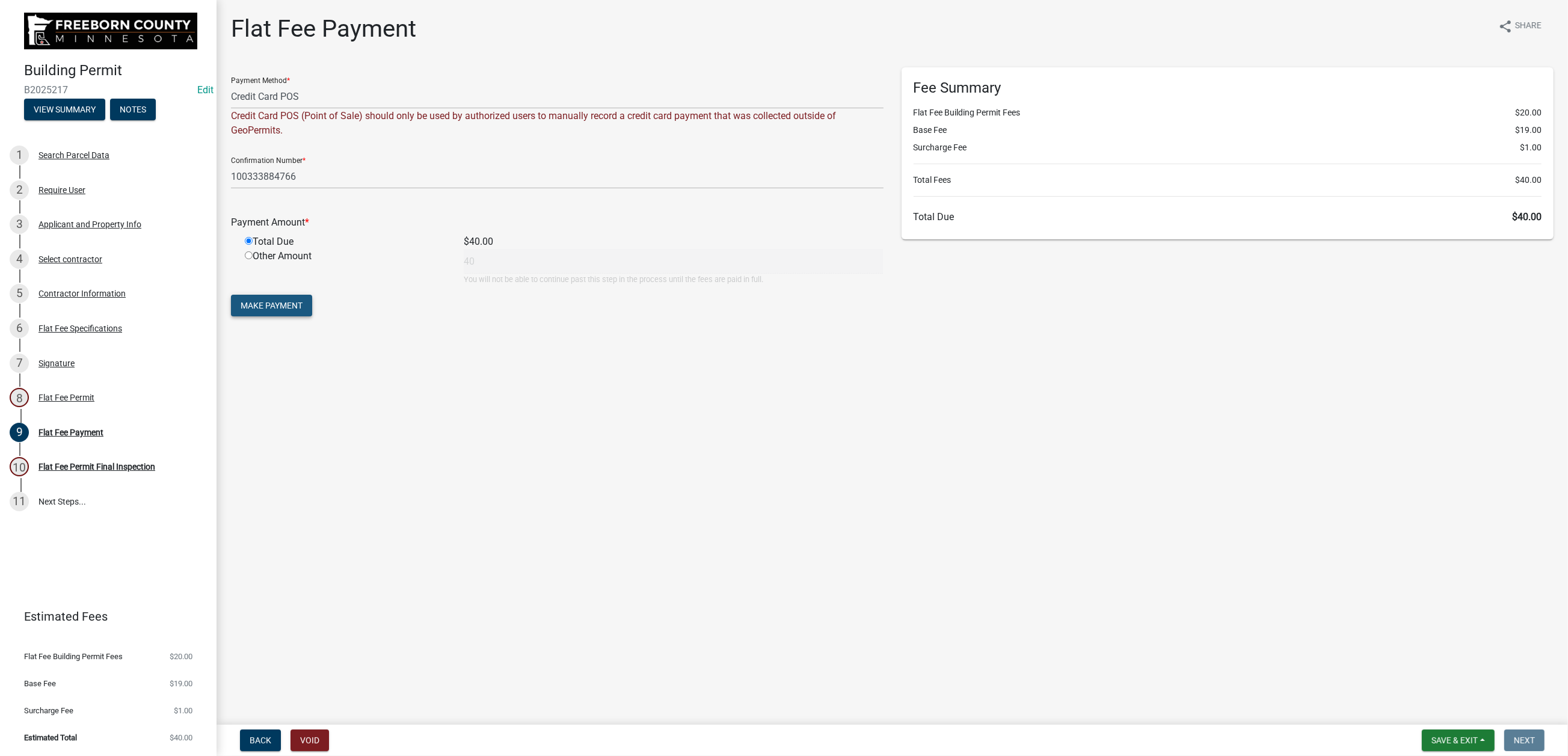
click at [299, 310] on span "Make Payment" at bounding box center [271, 305] width 62 height 10
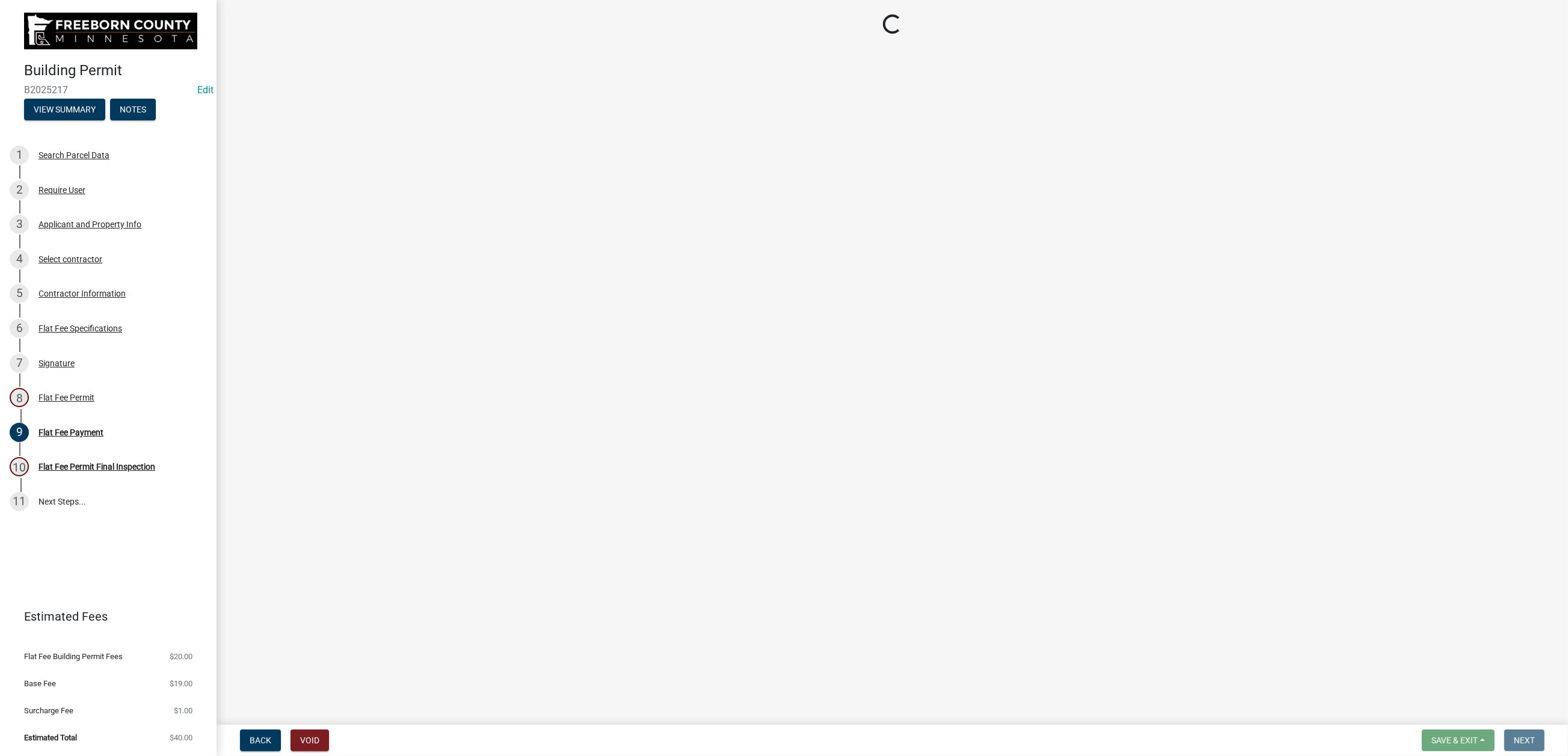
select select "3613e5d6-c0da-40a7-83d4-d5638b2e6124"
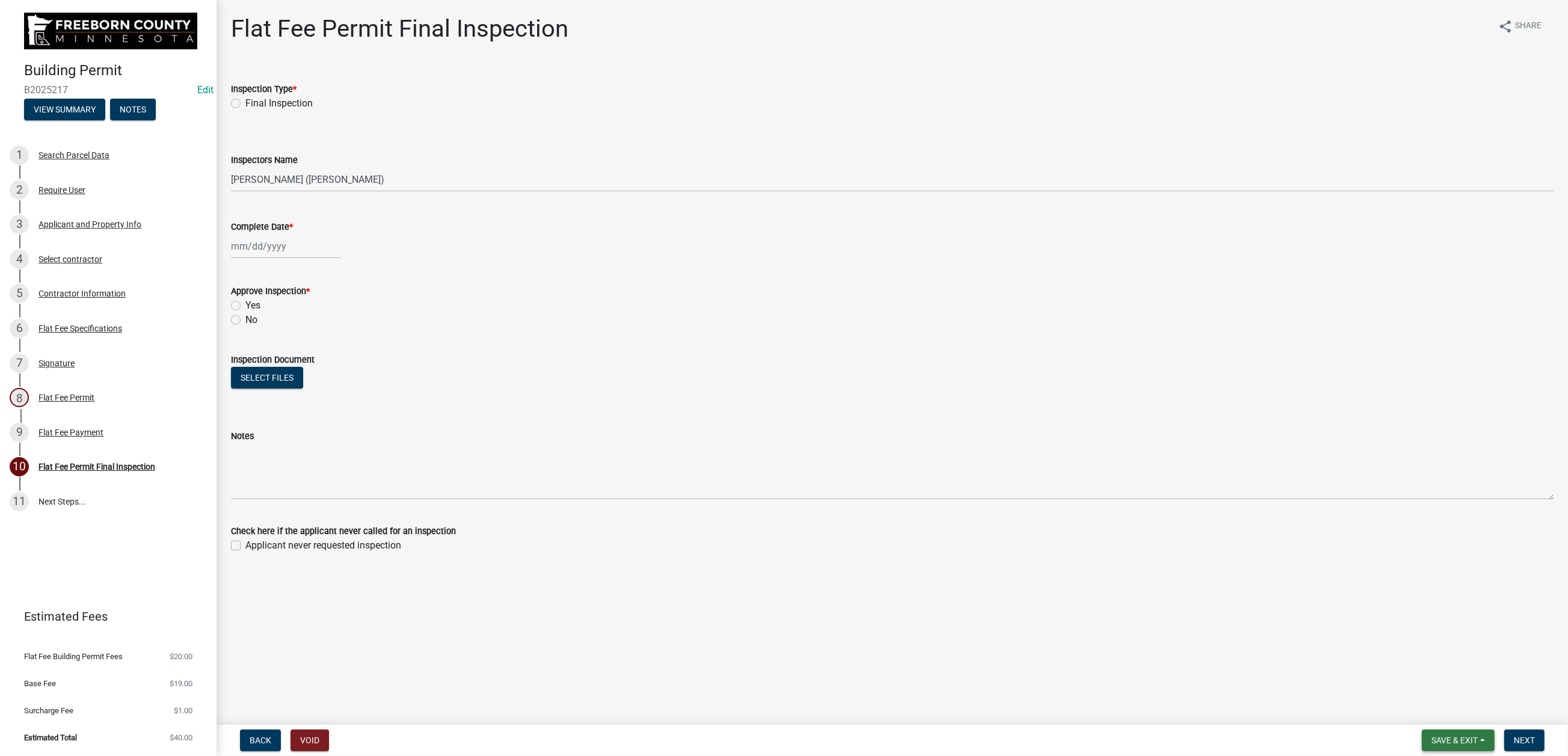
click at [1255, 564] on span "Save & Exit" at bounding box center [1454, 740] width 46 height 10
click at [1255, 564] on button "Save & Exit" at bounding box center [1447, 698] width 96 height 29
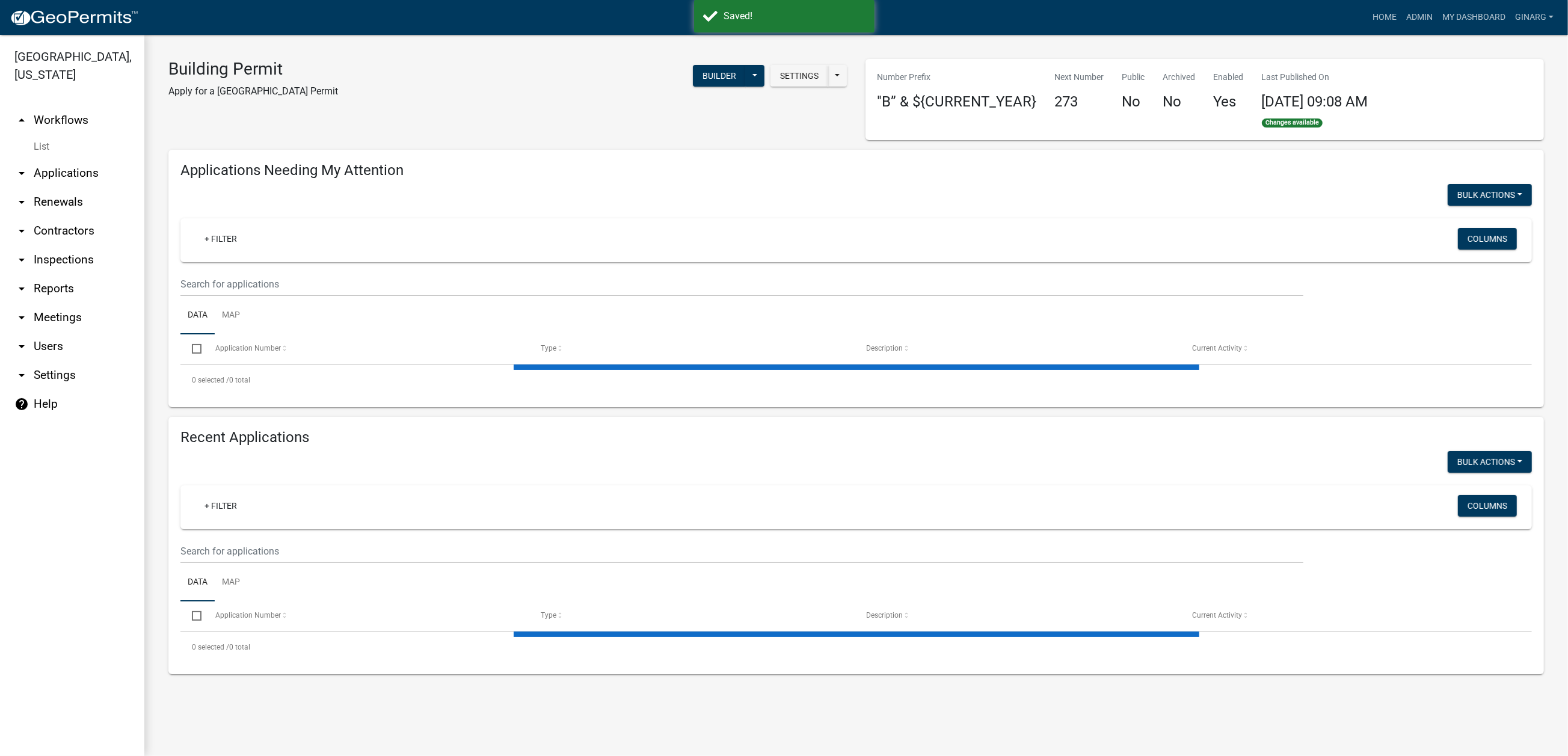
select select "3: 100"
